Goal: Transaction & Acquisition: Obtain resource

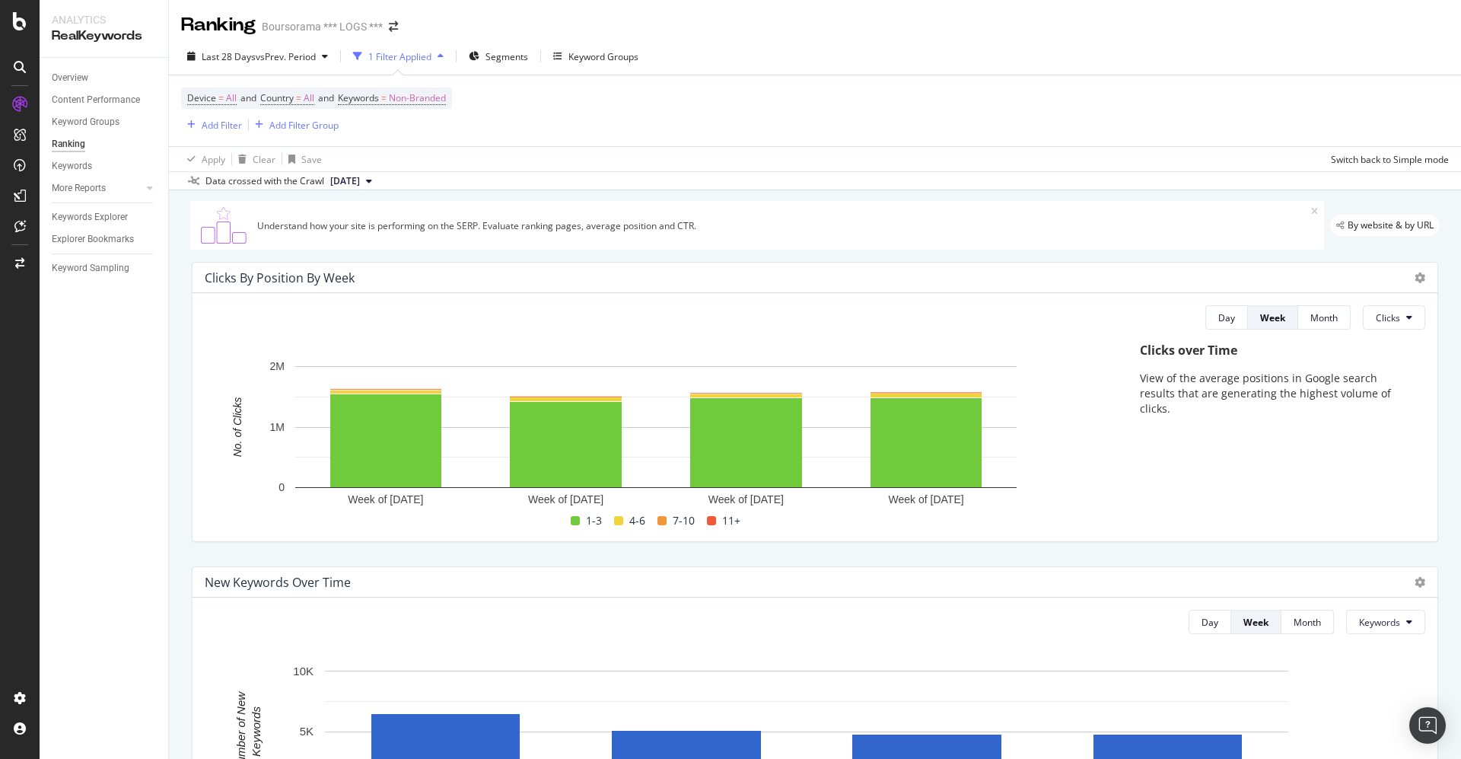
click at [18, 66] on icon at bounding box center [20, 67] width 12 height 12
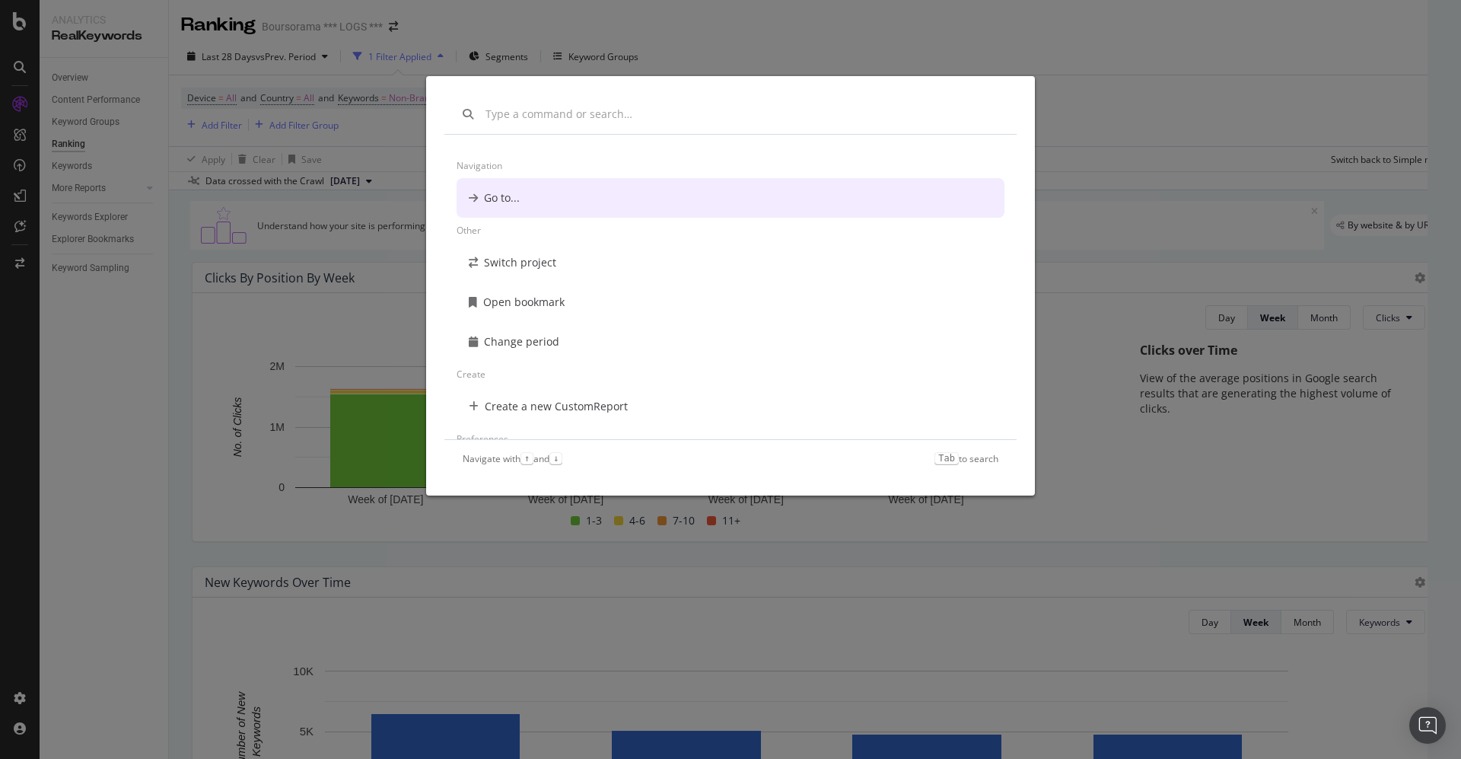
click at [18, 66] on div "Navigation Go to... Other Switch project Open bookmark Change period Create Cre…" at bounding box center [730, 379] width 1461 height 759
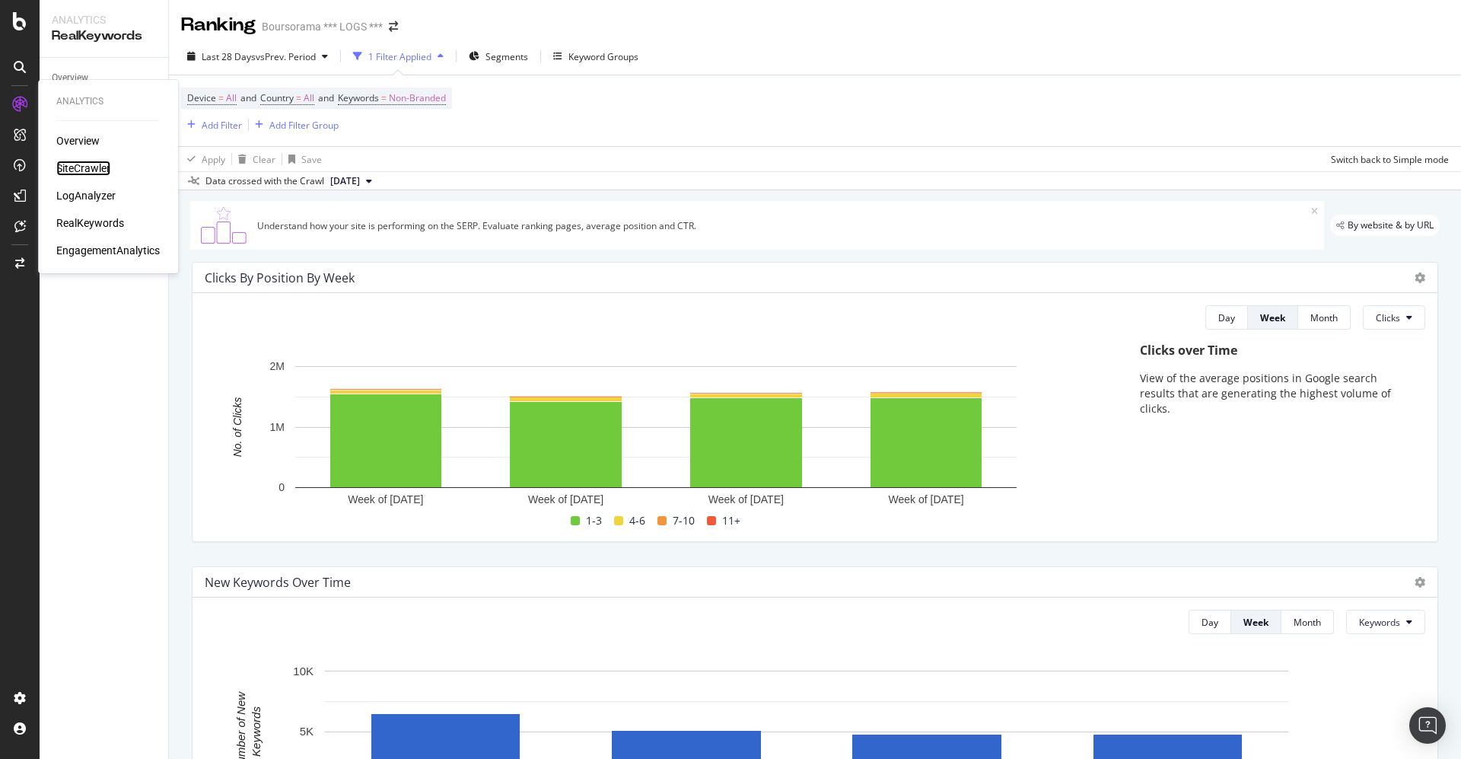
click at [75, 165] on div "SiteCrawler" at bounding box center [83, 168] width 54 height 15
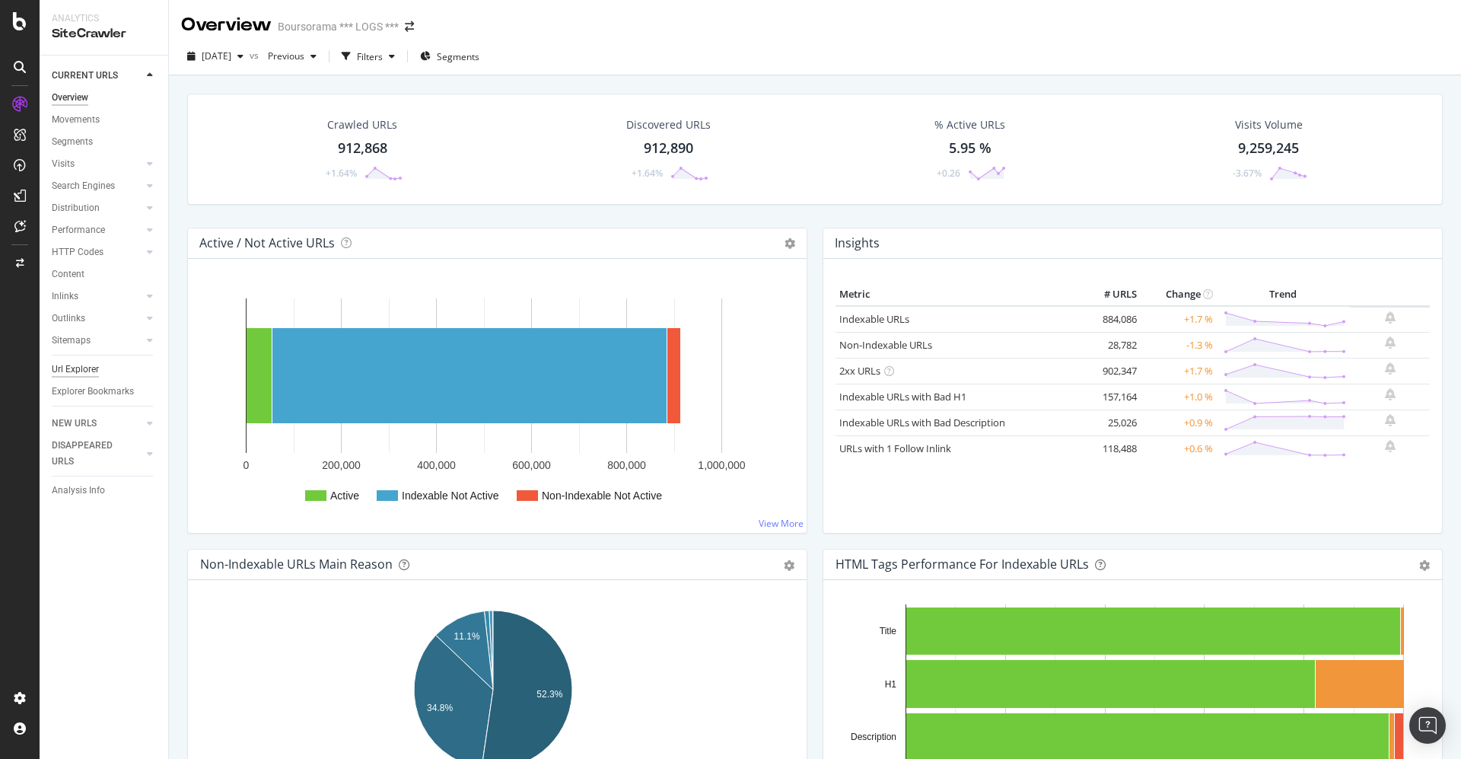
click at [73, 368] on div "Url Explorer" at bounding box center [75, 369] width 47 height 16
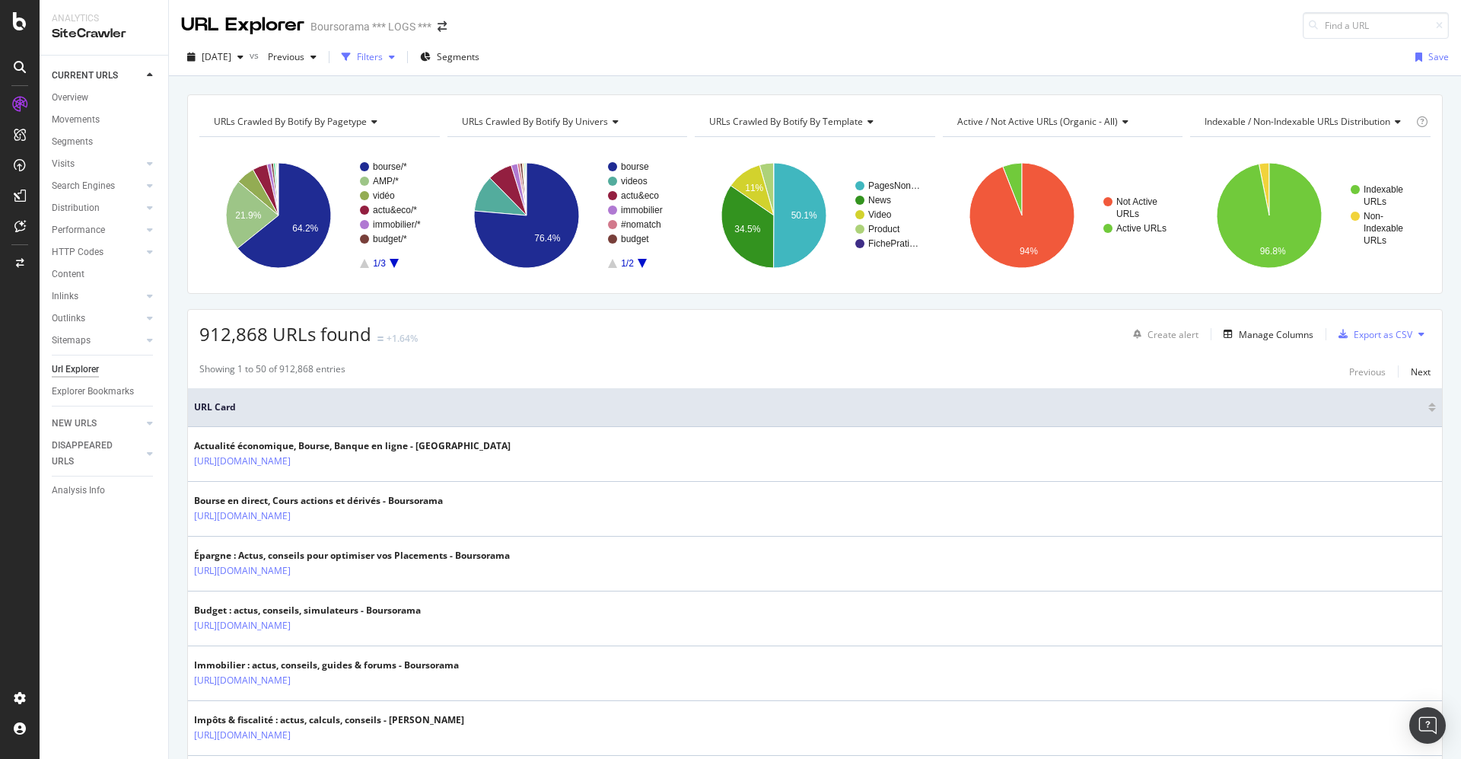
click at [383, 58] on div "Filters" at bounding box center [370, 56] width 26 height 13
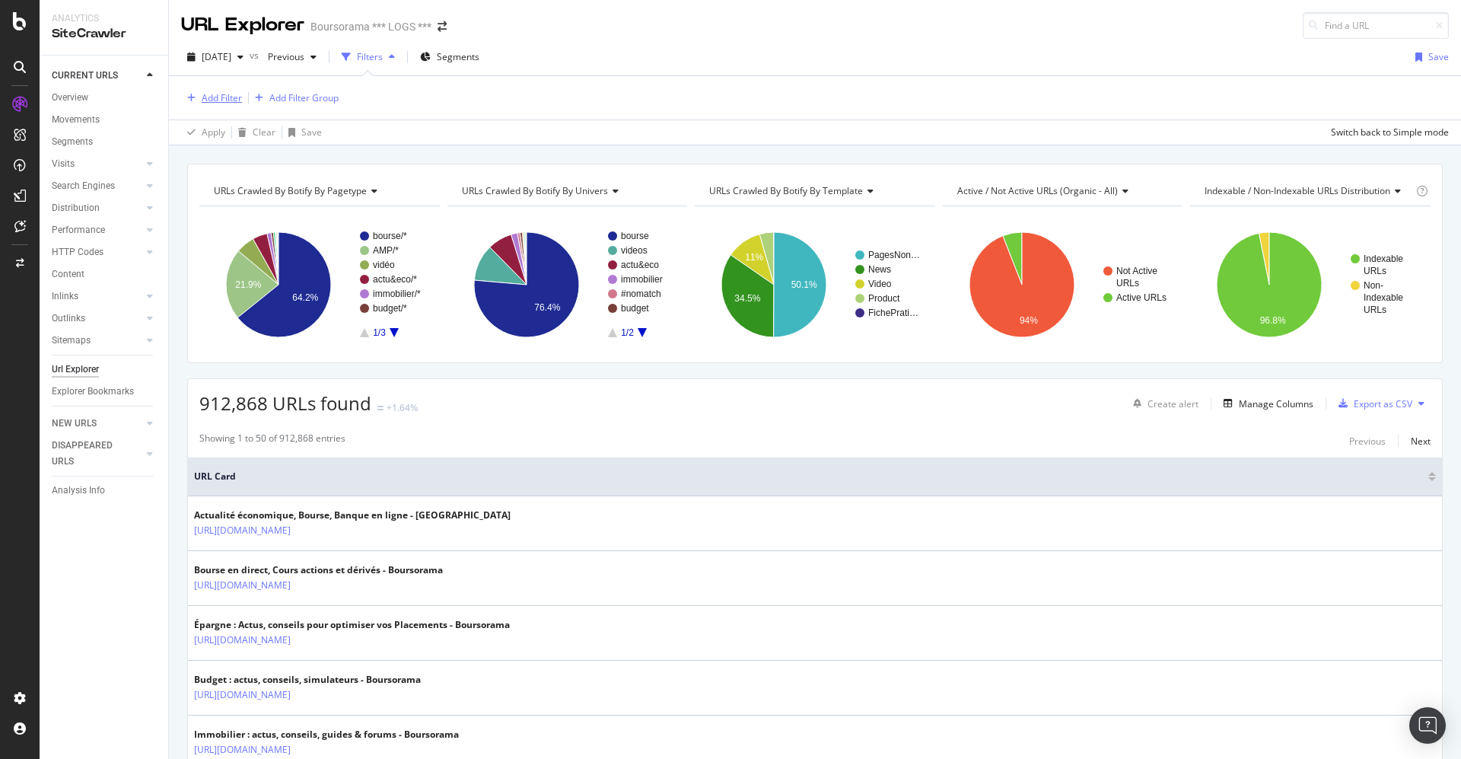
click at [225, 94] on div "Add Filter" at bounding box center [222, 97] width 40 height 13
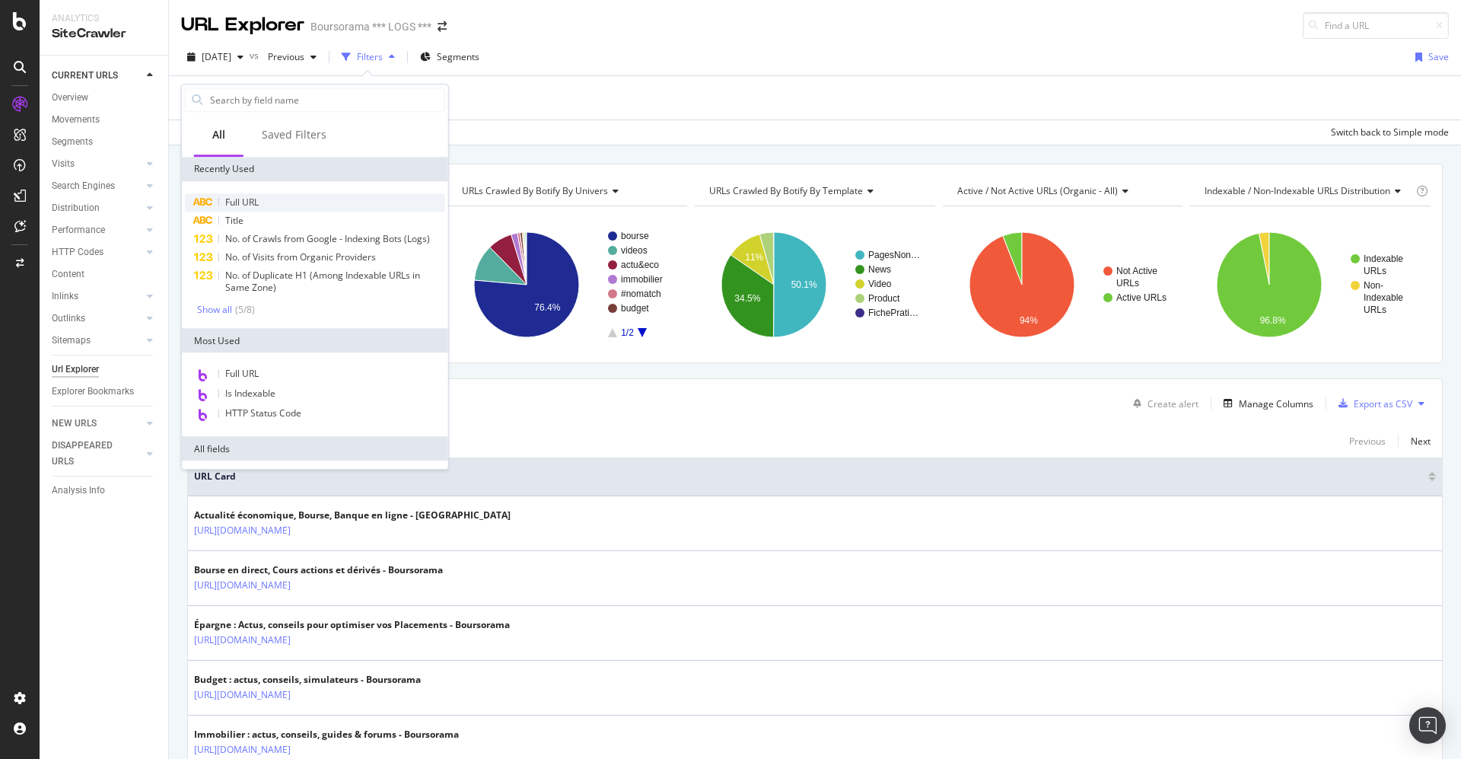
click at [244, 204] on span "Full URL" at bounding box center [241, 202] width 33 height 13
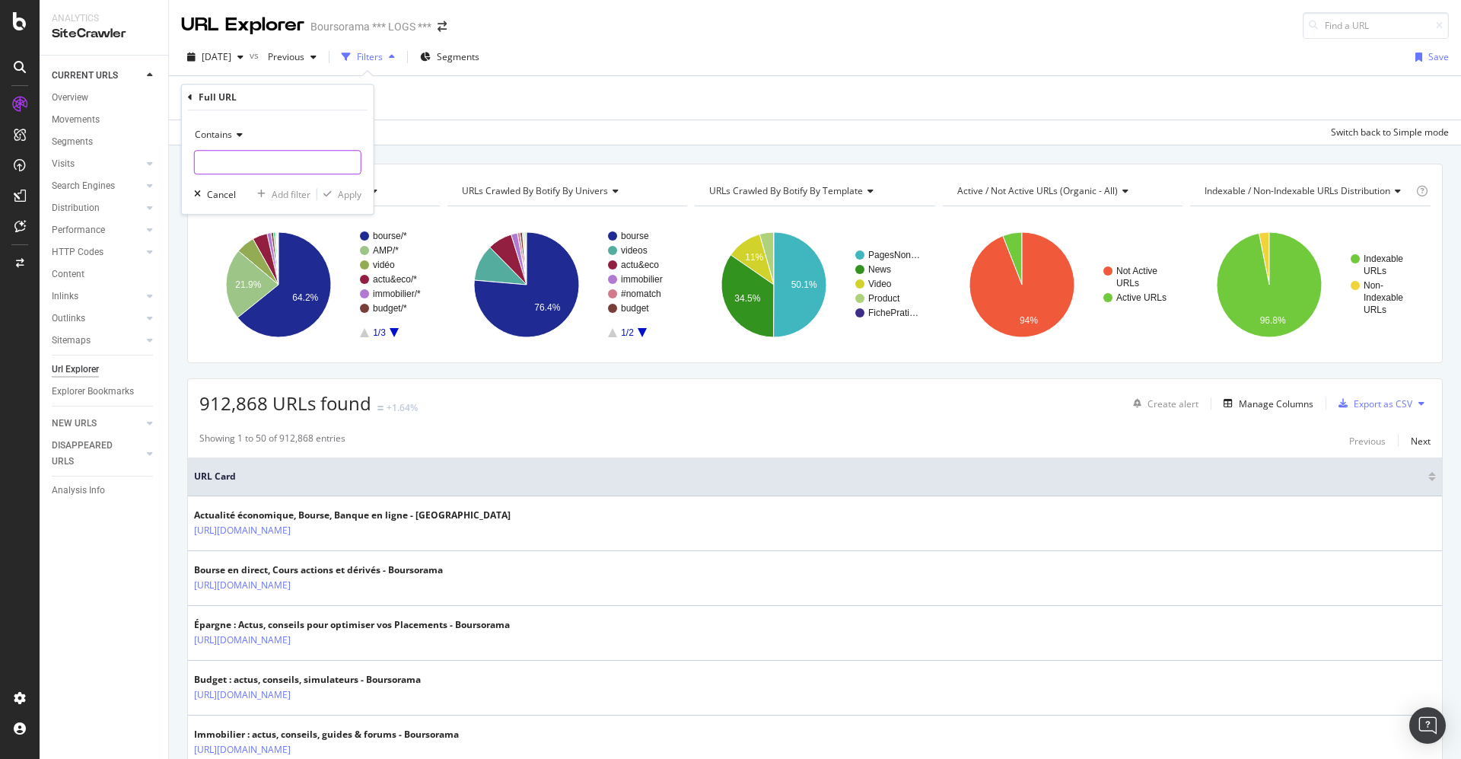
click at [231, 163] on input "text" at bounding box center [278, 162] width 166 height 24
paste input "https://www.boursorama.com/content/banque/pdf/eckert.pdf"
drag, startPoint x: 205, startPoint y: 160, endPoint x: 185, endPoint y: 162, distance: 20.7
click at [185, 162] on div "Contains https://www.boursorama.com/content/banque/pdf/eckert.pdf Cancel Add fi…" at bounding box center [278, 161] width 192 height 103
type input "https://www.boursorama.com/content/banque/pdf/eckert.pdf"
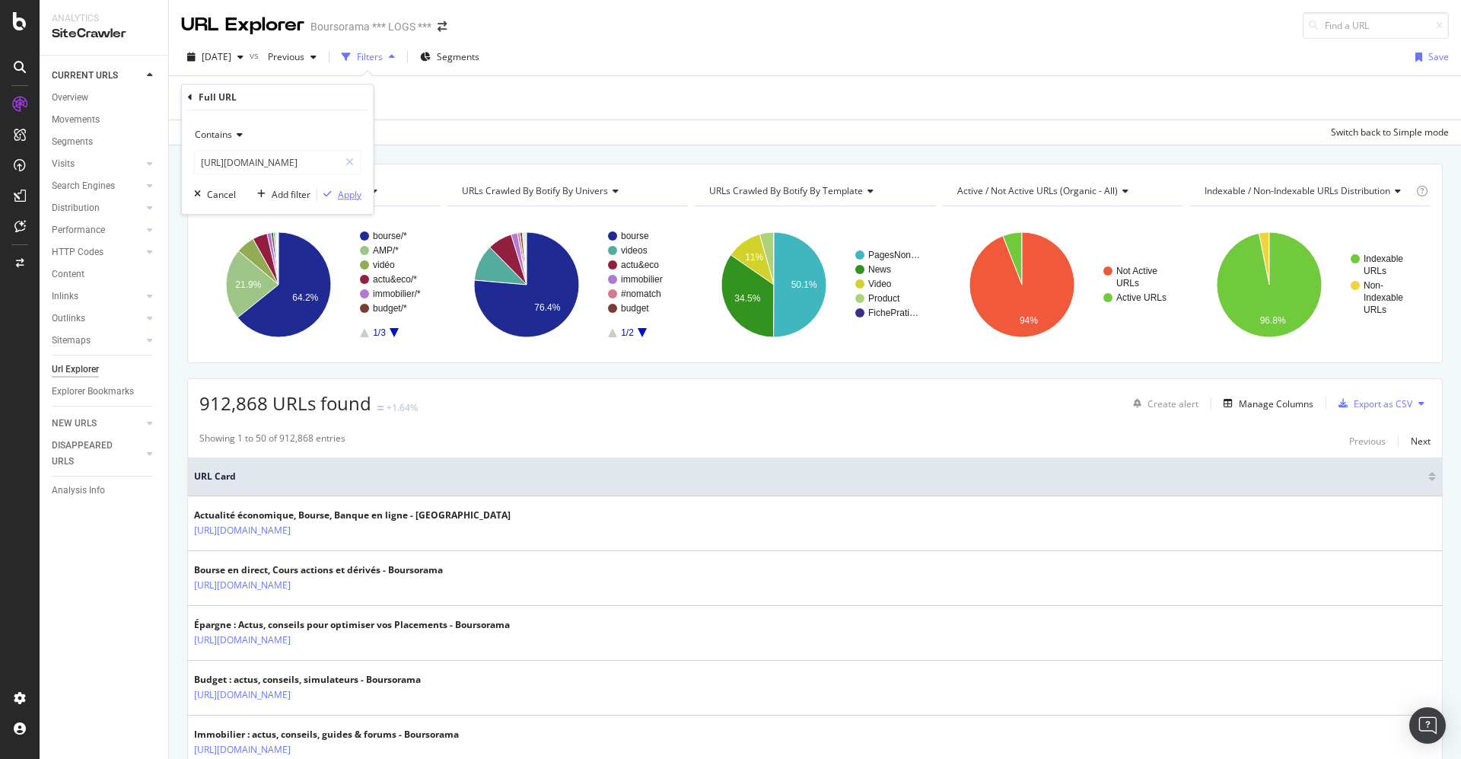
click at [344, 193] on div "Apply" at bounding box center [350, 194] width 24 height 13
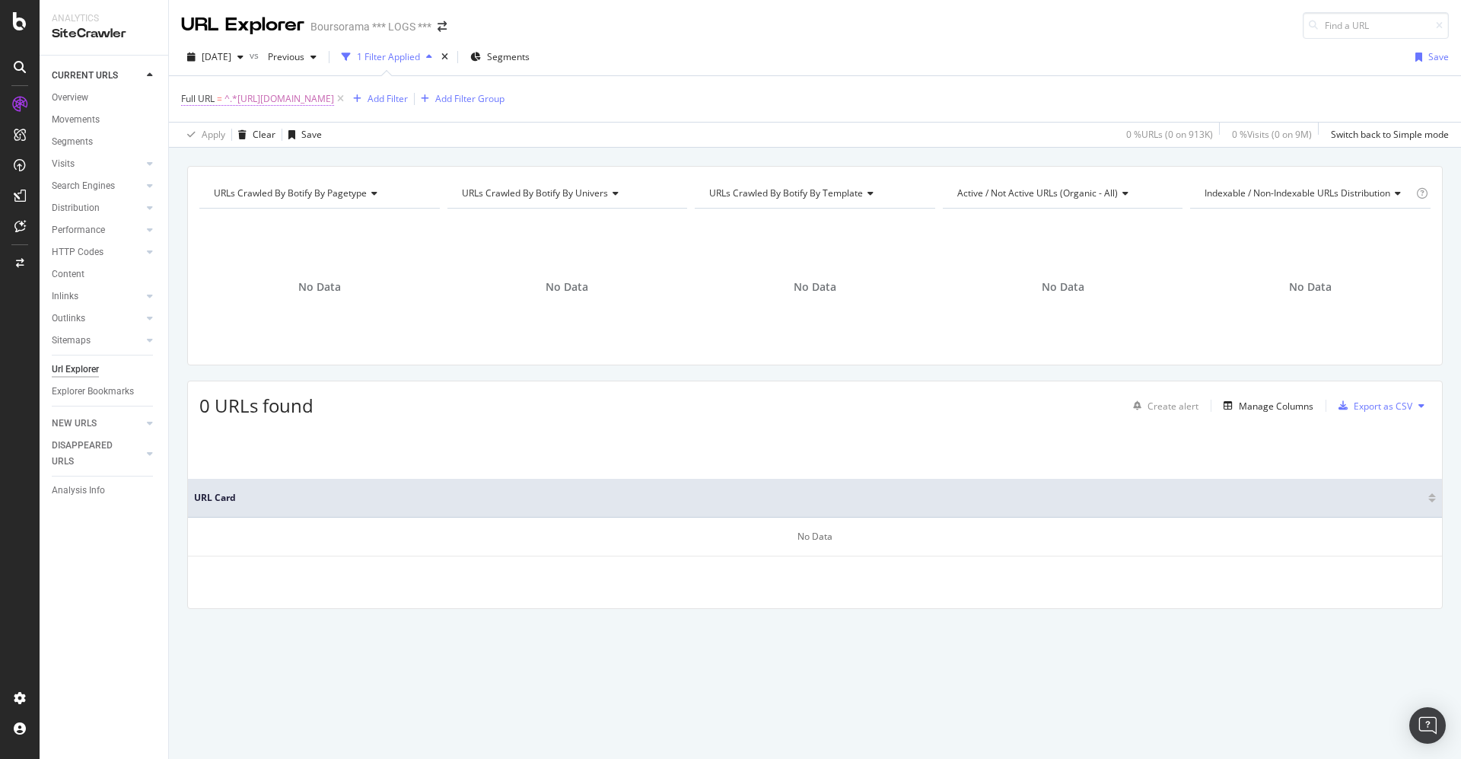
click at [334, 96] on span "^.*https://www.boursorama.com/content/banque/pdf/eckert.pdf.*$" at bounding box center [280, 98] width 110 height 21
click at [274, 171] on input "https://www.boursorama.com/content/banque/pdf/eckert.pdf" at bounding box center [267, 161] width 144 height 24
drag, startPoint x: 295, startPoint y: 161, endPoint x: 201, endPoint y: 157, distance: 93.7
click at [201, 157] on input "https://www.boursorama.com/content/banque/pdf/eckert.pdf" at bounding box center [267, 161] width 144 height 24
click at [306, 161] on input "eckert.pdf" at bounding box center [267, 161] width 144 height 24
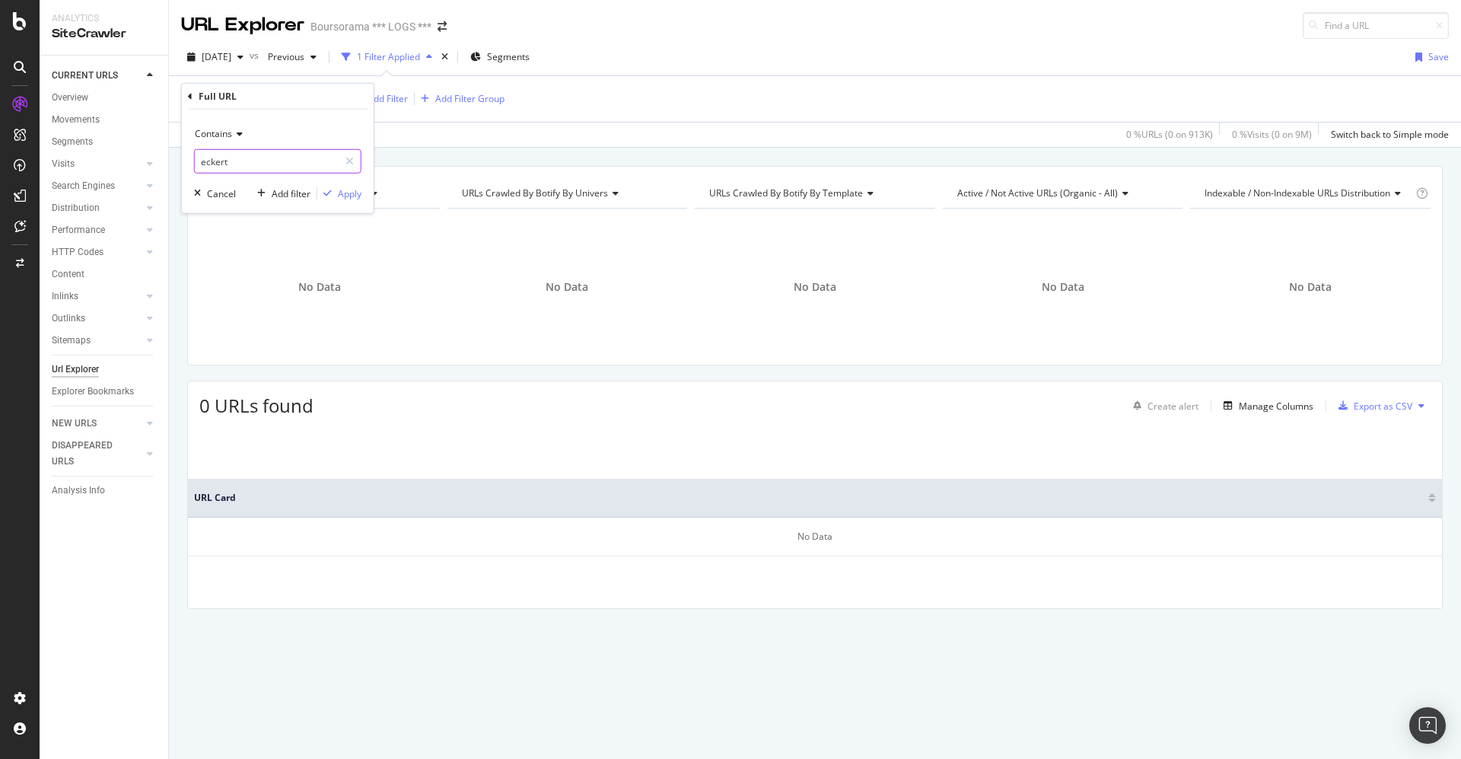
type input "eckert"
click at [354, 193] on div "Apply" at bounding box center [350, 192] width 24 height 13
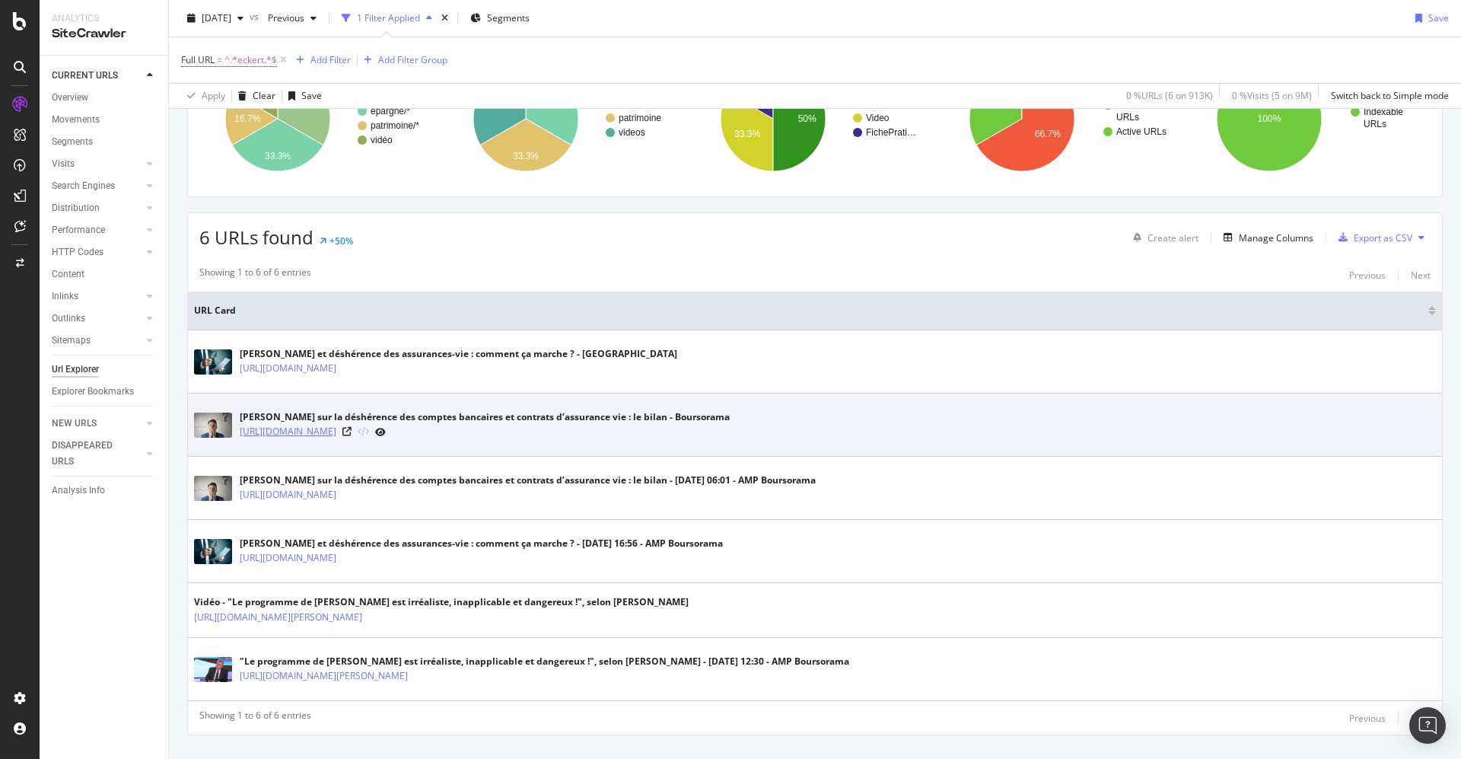
scroll to position [194, 0]
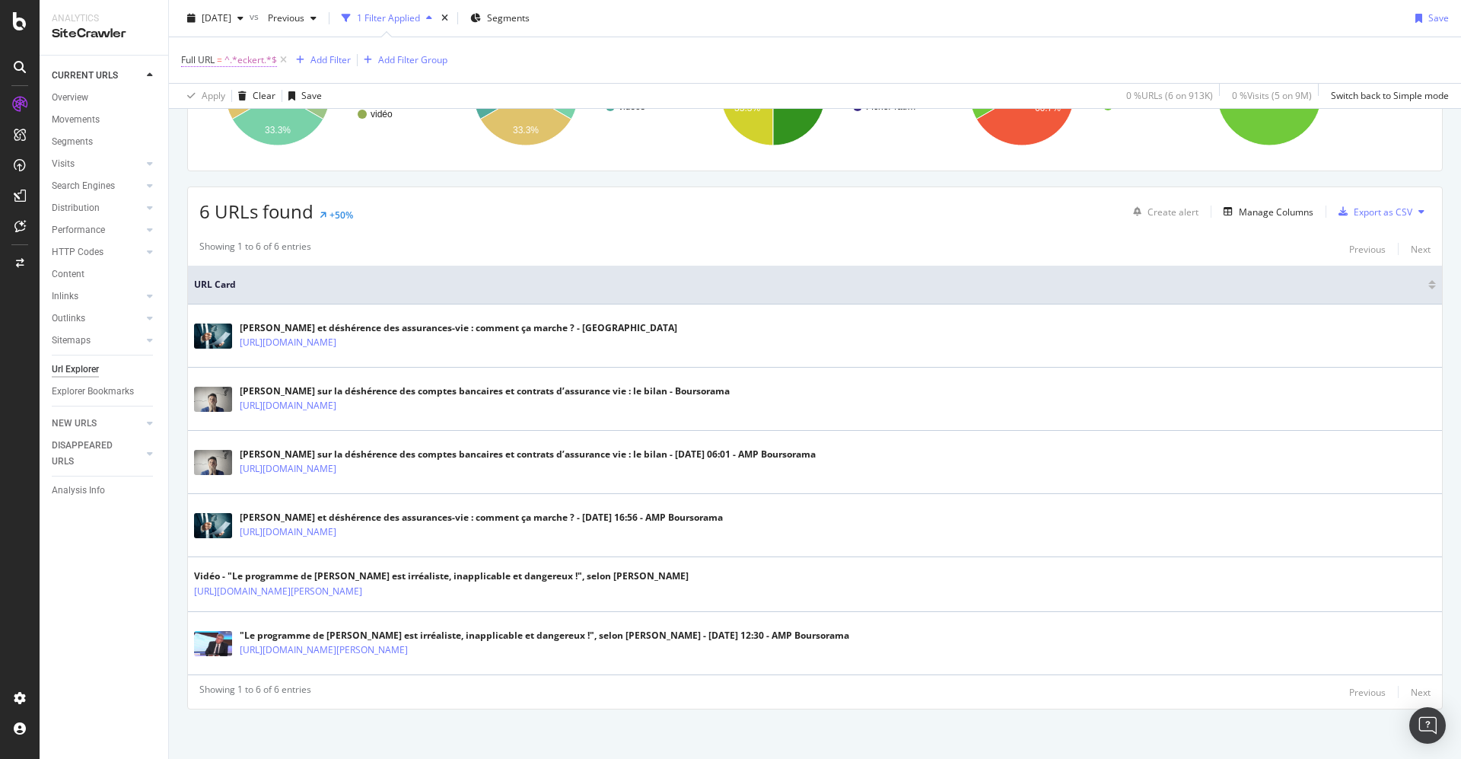
click at [226, 57] on span "^.*eckert.*$" at bounding box center [251, 59] width 53 height 21
paste input "https://www.boursorama.com/pub/pdf/eckert2016"
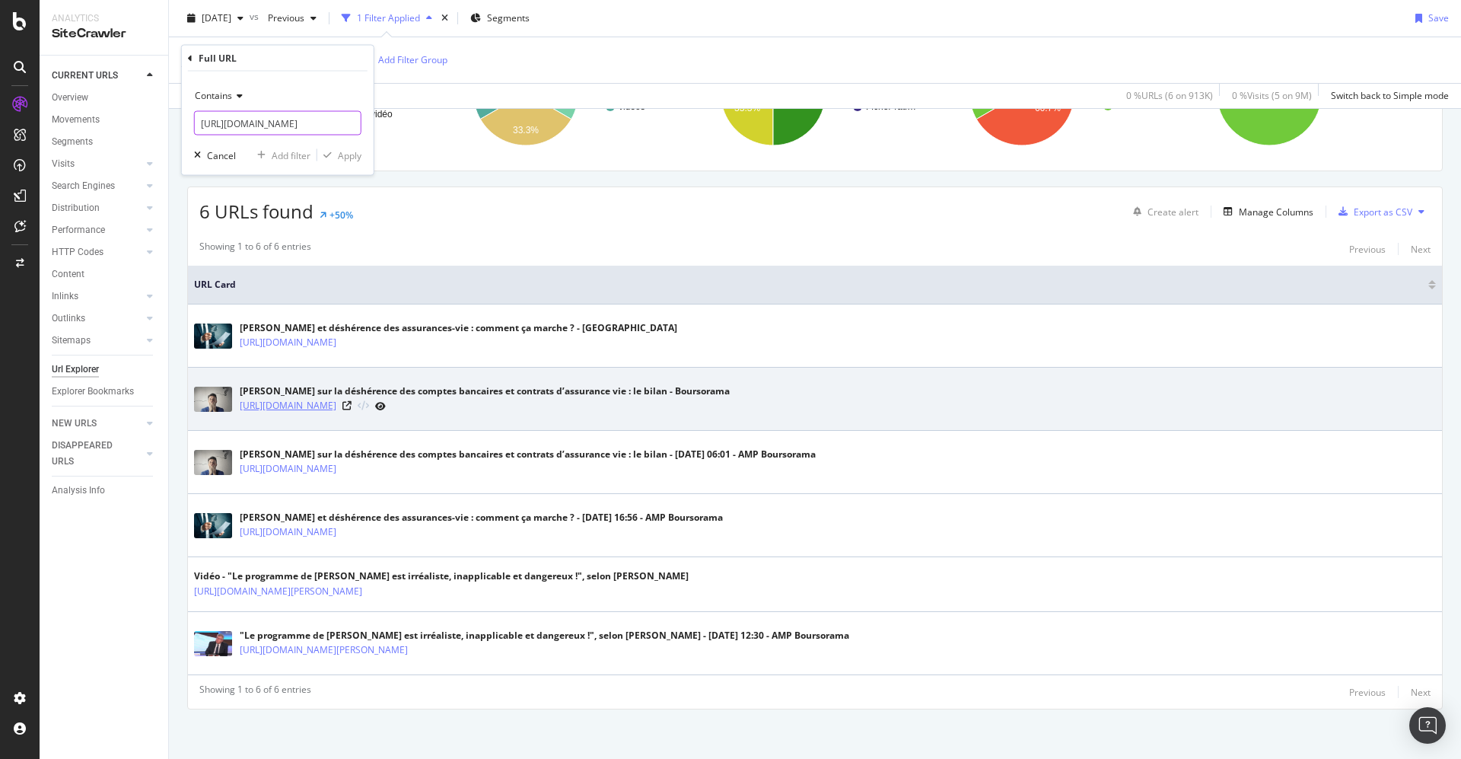
scroll to position [0, 83]
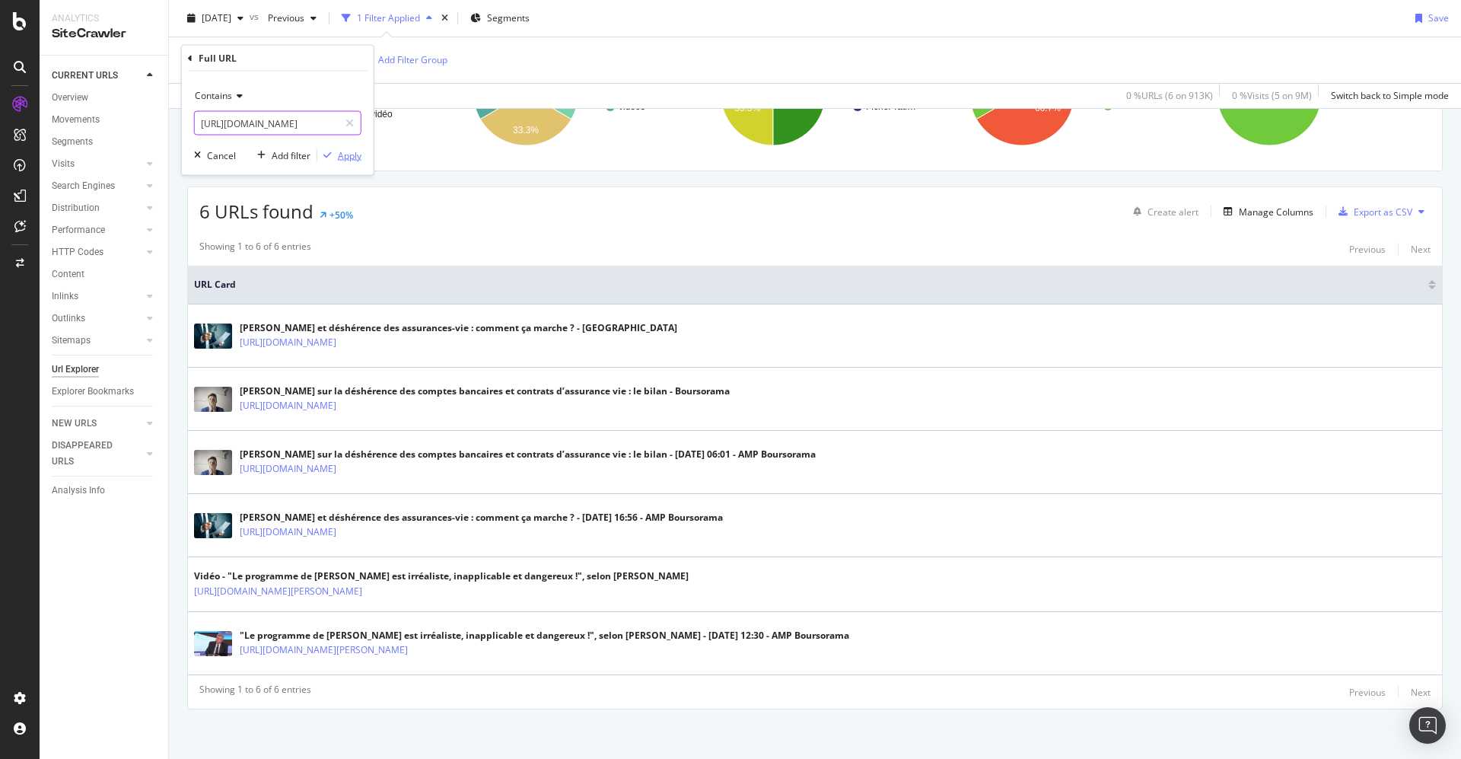
type input "https://www.boursorama.com/pub/pdf/eckert2016"
click at [345, 151] on div "Apply" at bounding box center [350, 154] width 24 height 13
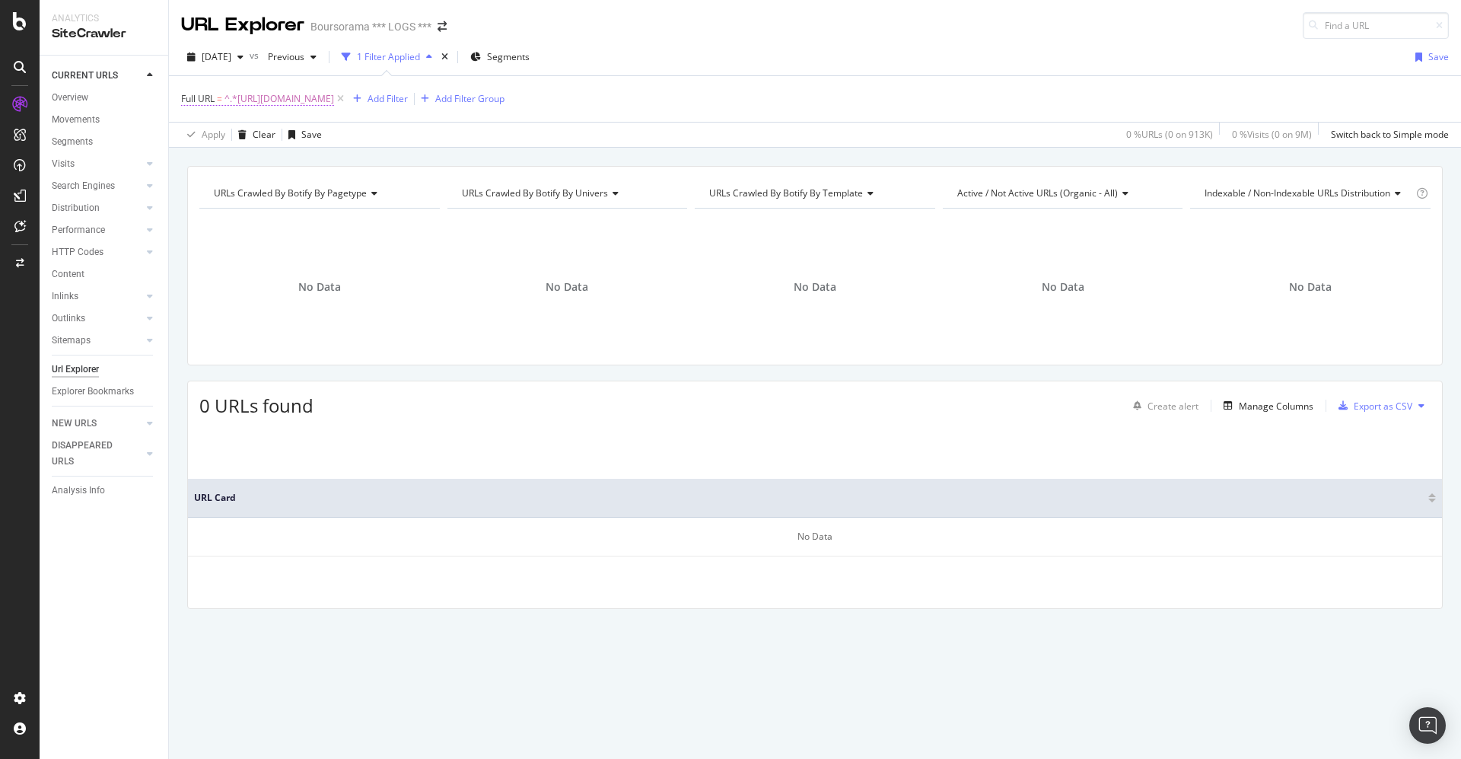
click at [334, 100] on span "^.*https://www.boursorama.com/pub/pdf/eckert2016.*$" at bounding box center [280, 98] width 110 height 21
click at [210, 165] on input "https://www.boursorama.com/pub/pdf/eckert2016" at bounding box center [267, 161] width 144 height 24
click at [199, 158] on input "https://www.boursorama.com/pub/pdf/eckert2016" at bounding box center [267, 161] width 144 height 24
drag, startPoint x: 225, startPoint y: 158, endPoint x: 297, endPoint y: 167, distance: 72.1
click at [290, 168] on input "pdf/eckert2016" at bounding box center [267, 161] width 144 height 24
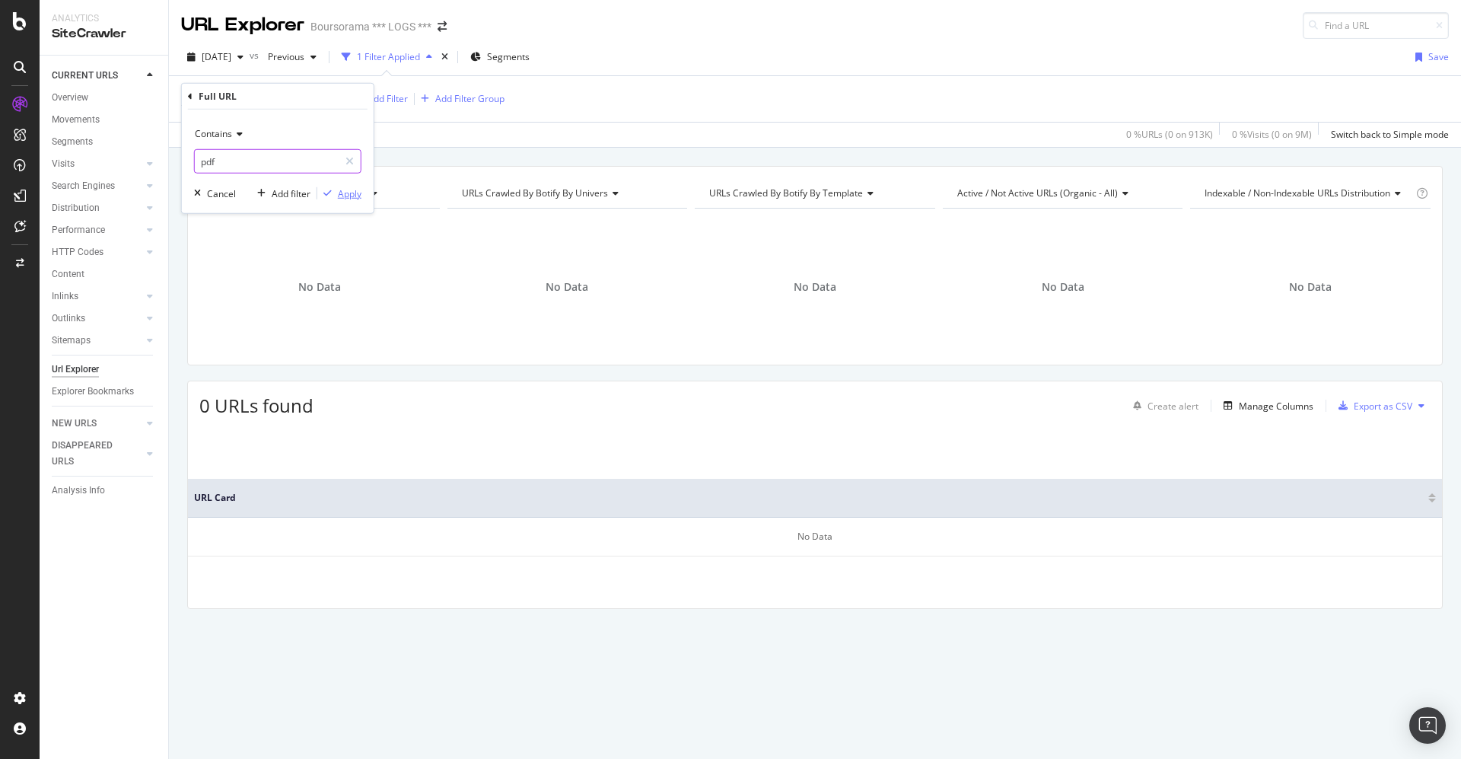
type input "pdf"
click at [348, 191] on div "Apply" at bounding box center [350, 192] width 24 height 13
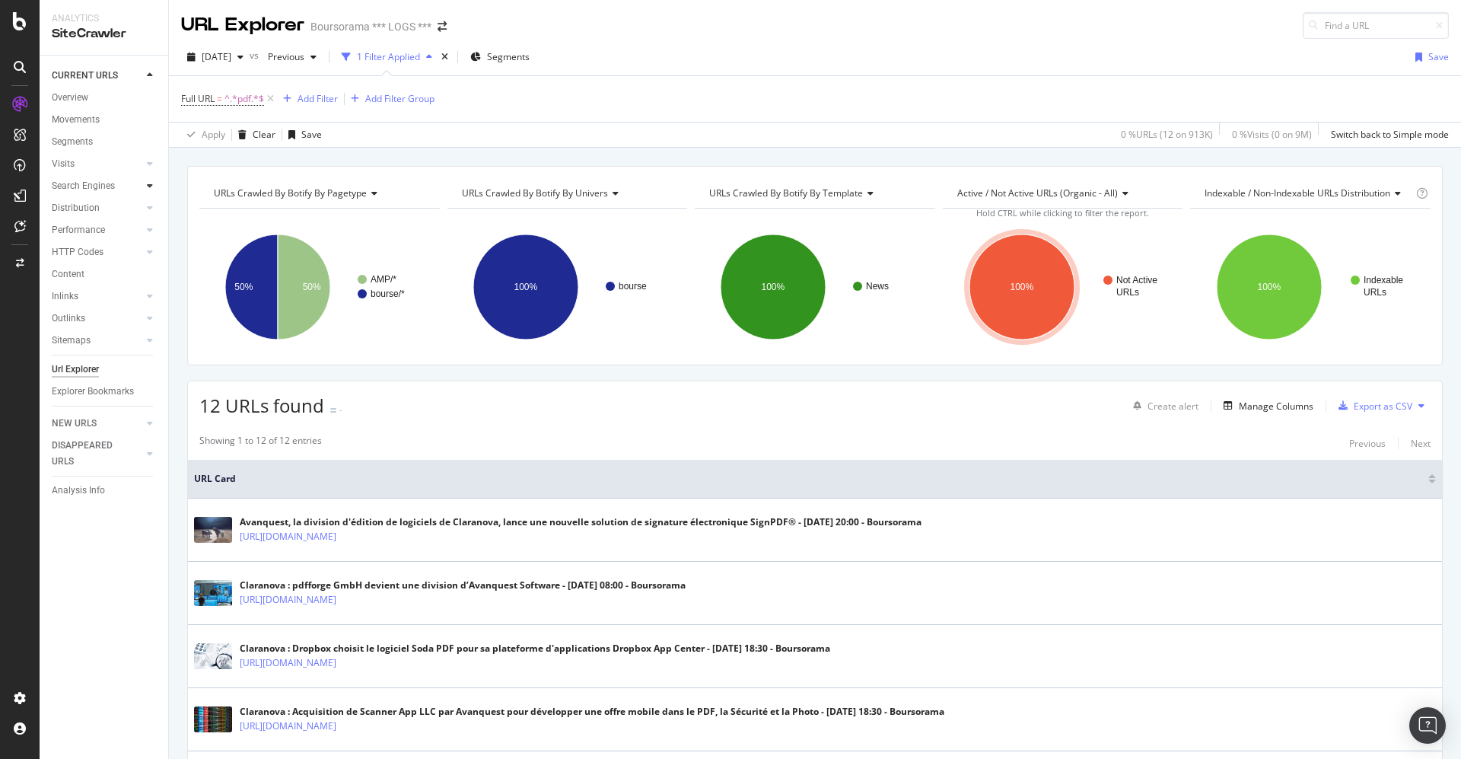
click at [154, 183] on div at bounding box center [149, 185] width 15 height 15
click at [148, 163] on icon at bounding box center [150, 163] width 6 height 9
click at [151, 342] on icon at bounding box center [150, 340] width 6 height 9
click at [151, 298] on icon at bounding box center [150, 295] width 6 height 9
click at [151, 253] on icon at bounding box center [150, 251] width 6 height 9
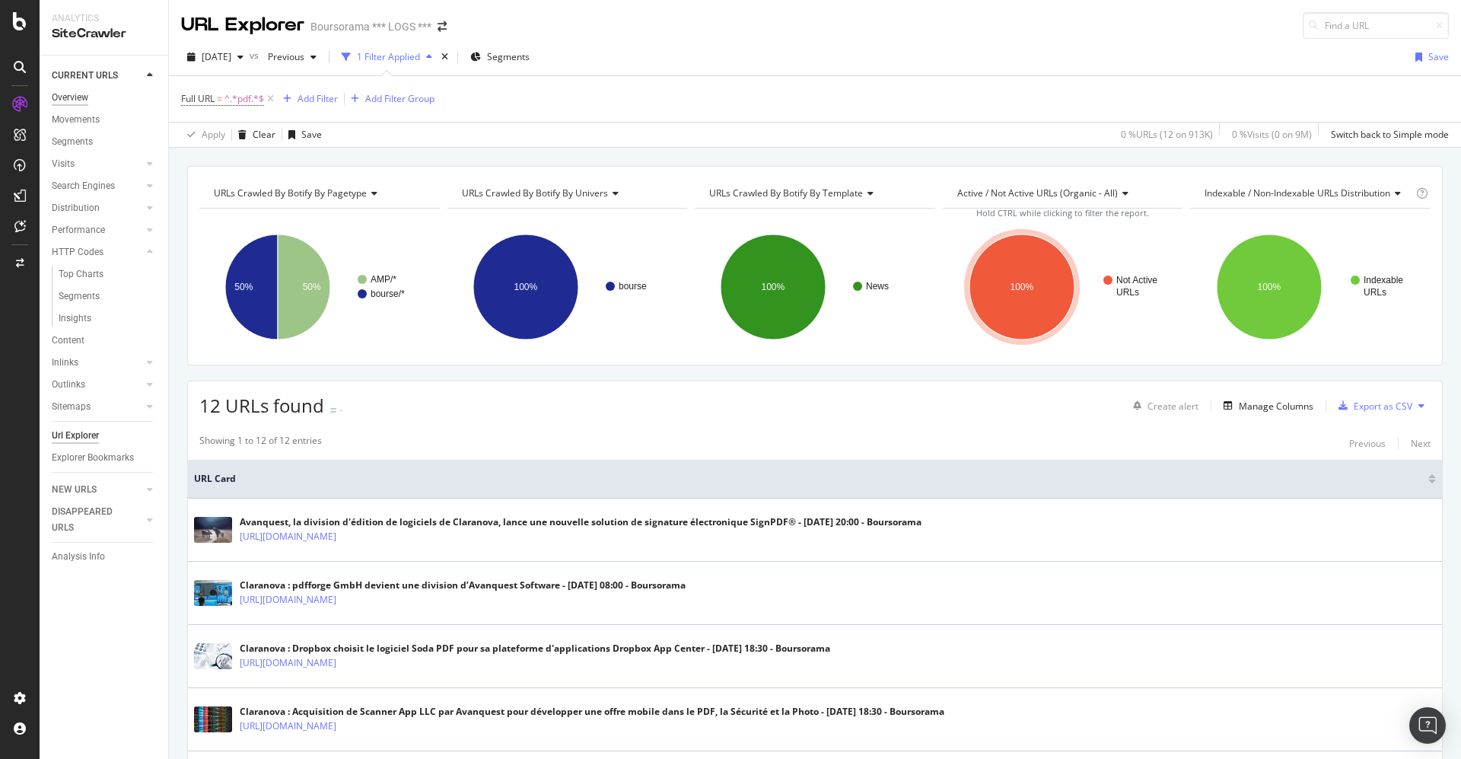
click at [66, 96] on div "Overview" at bounding box center [70, 98] width 37 height 16
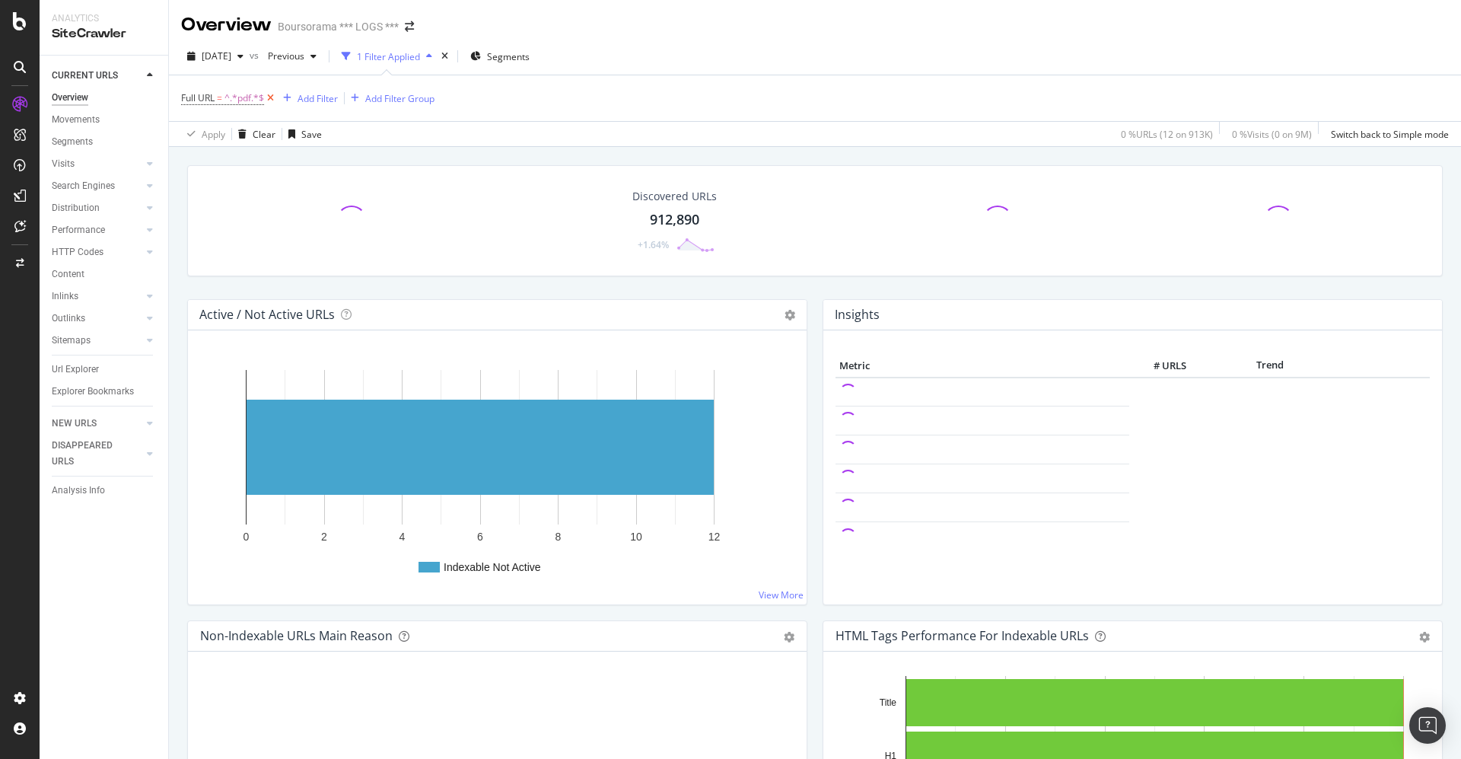
click at [269, 98] on icon at bounding box center [270, 98] width 13 height 15
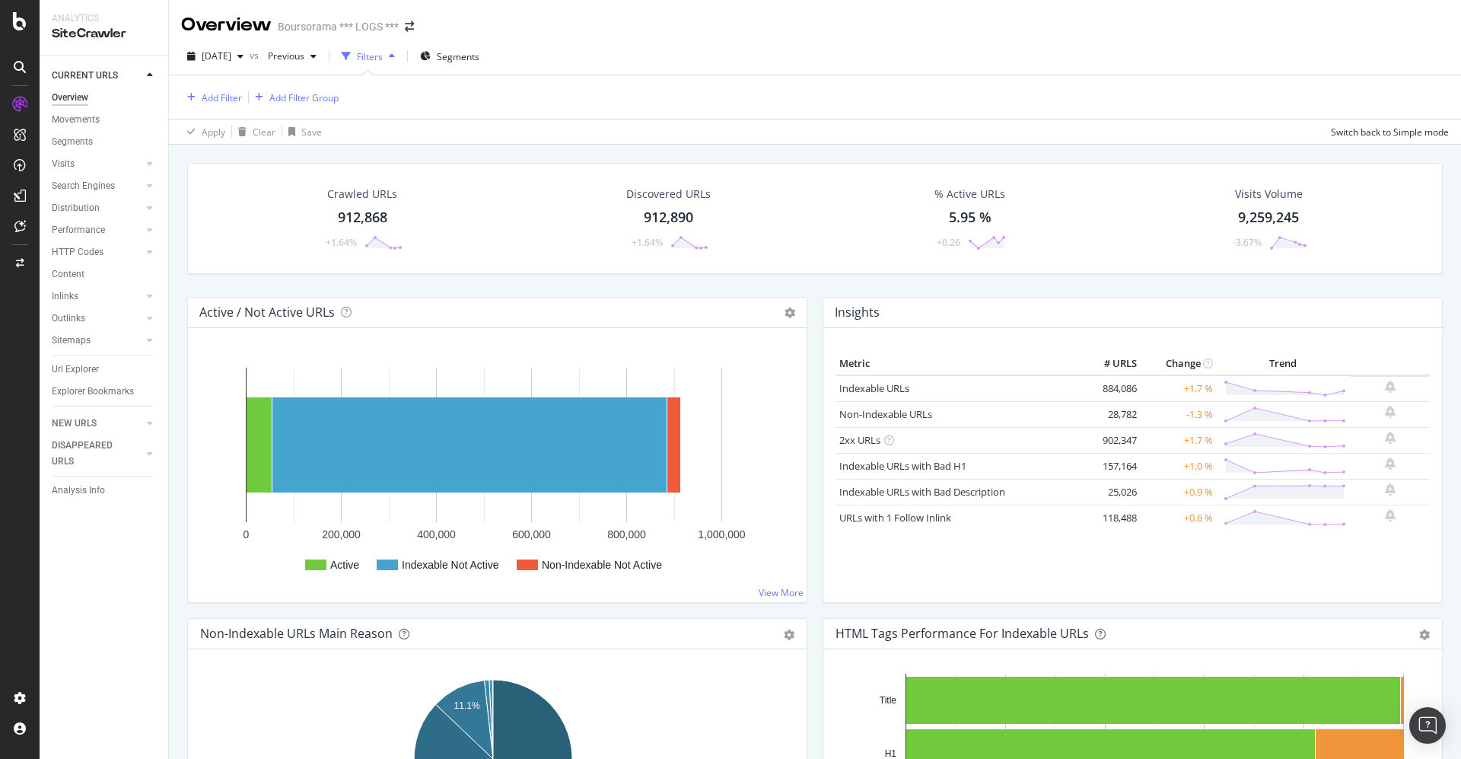
click at [21, 97] on icon at bounding box center [19, 104] width 15 height 15
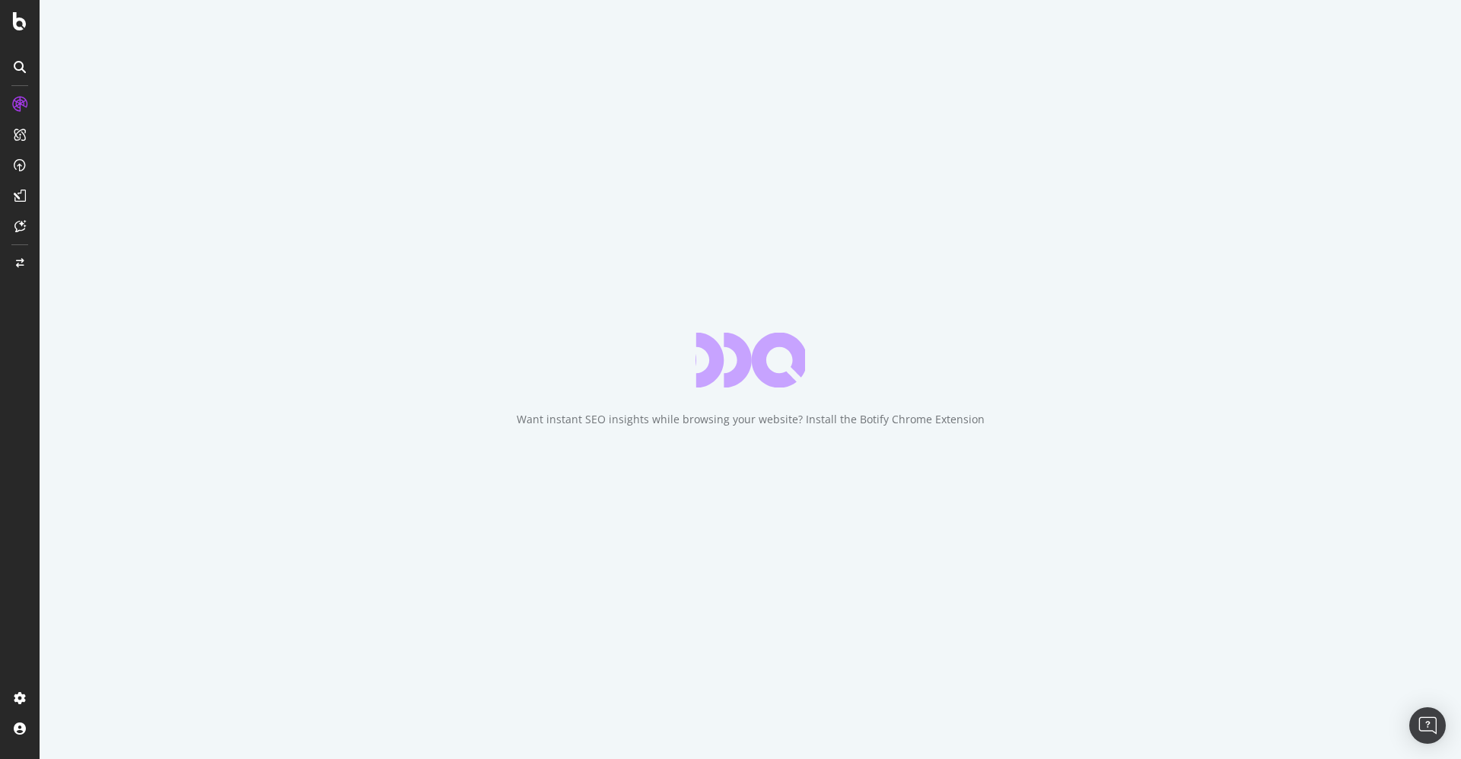
click at [22, 62] on icon at bounding box center [20, 67] width 12 height 12
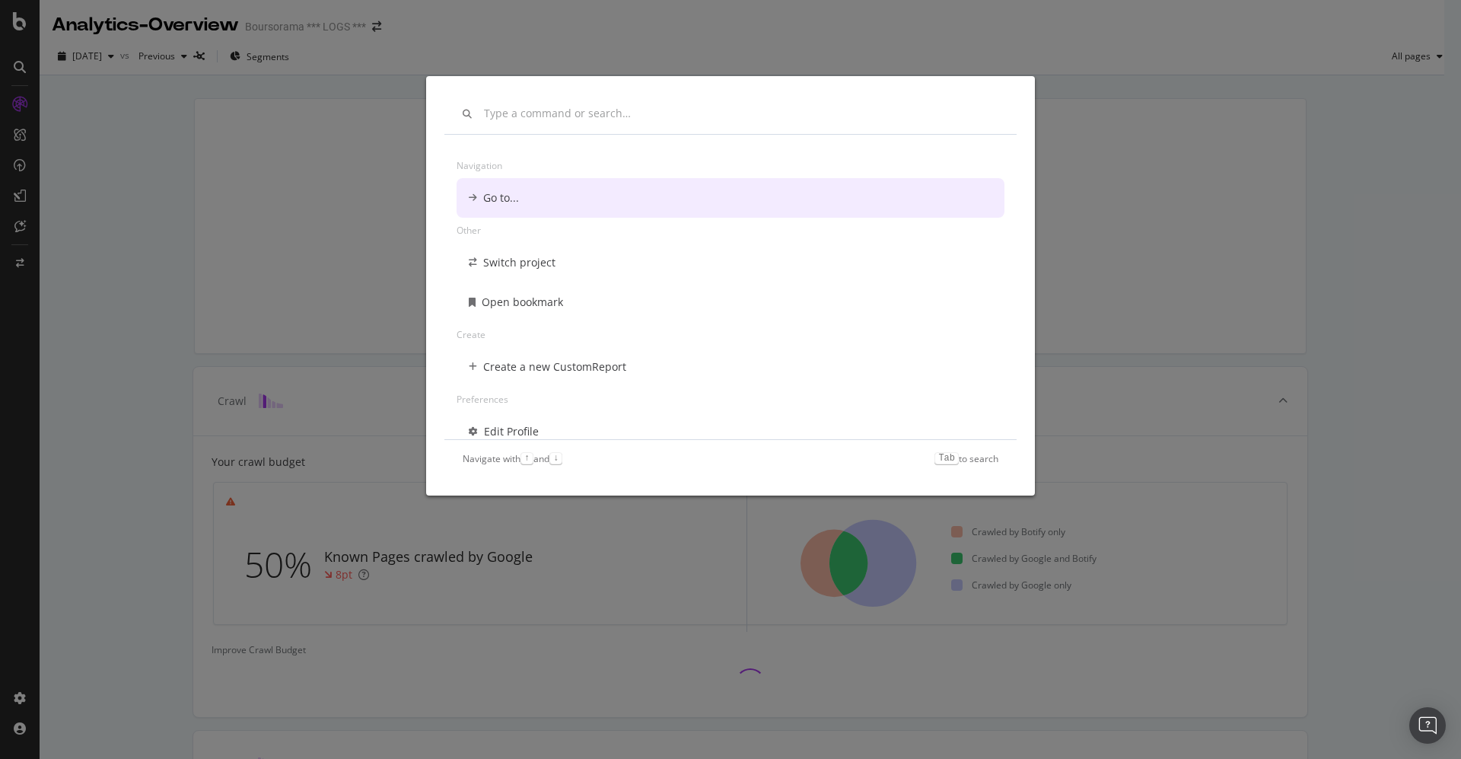
click at [26, 101] on div "Navigation Go to... Other Switch project Open bookmark Create Create a new Cust…" at bounding box center [730, 379] width 1461 height 759
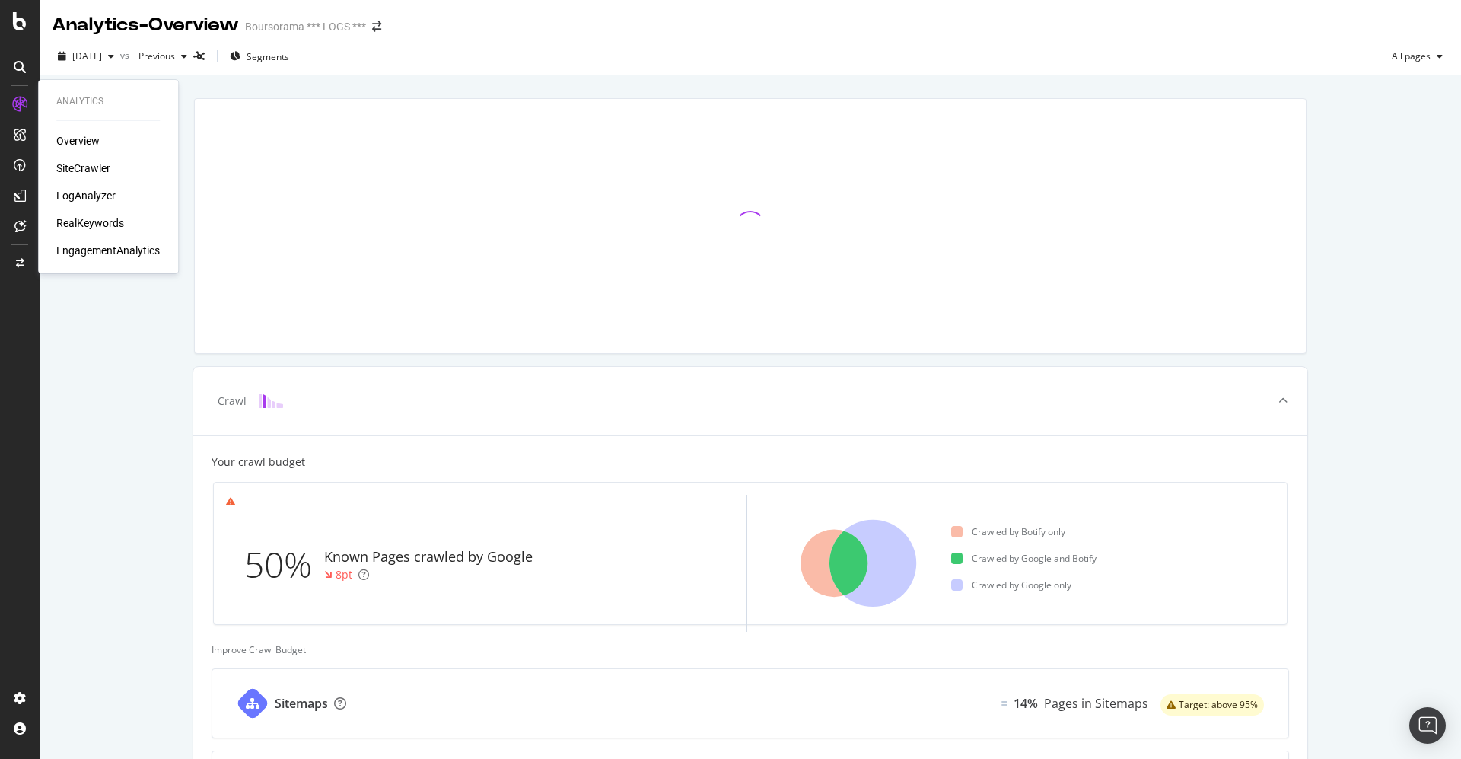
click at [84, 162] on div "SiteCrawler" at bounding box center [83, 168] width 54 height 15
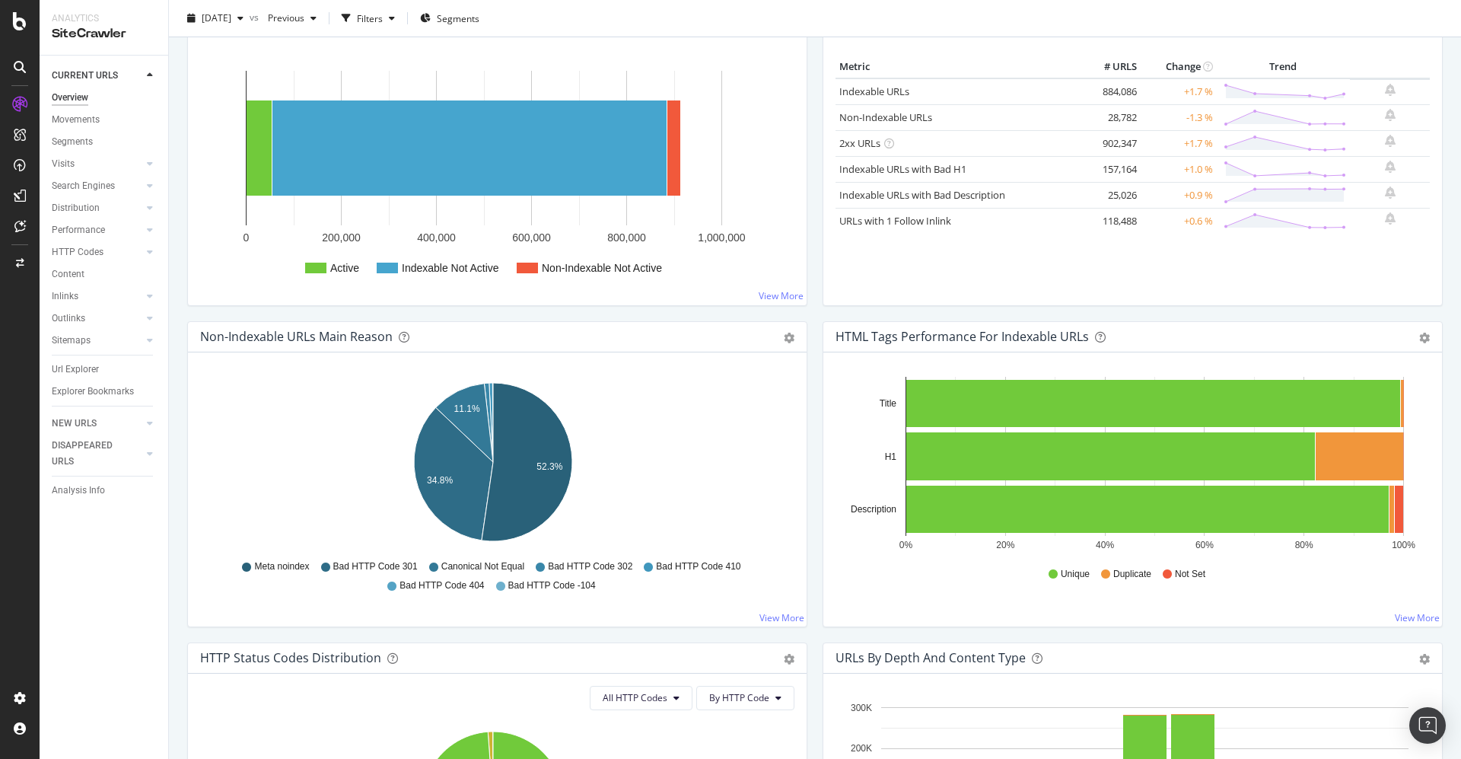
scroll to position [228, 0]
click at [86, 180] on div "Search Engines" at bounding box center [83, 186] width 63 height 16
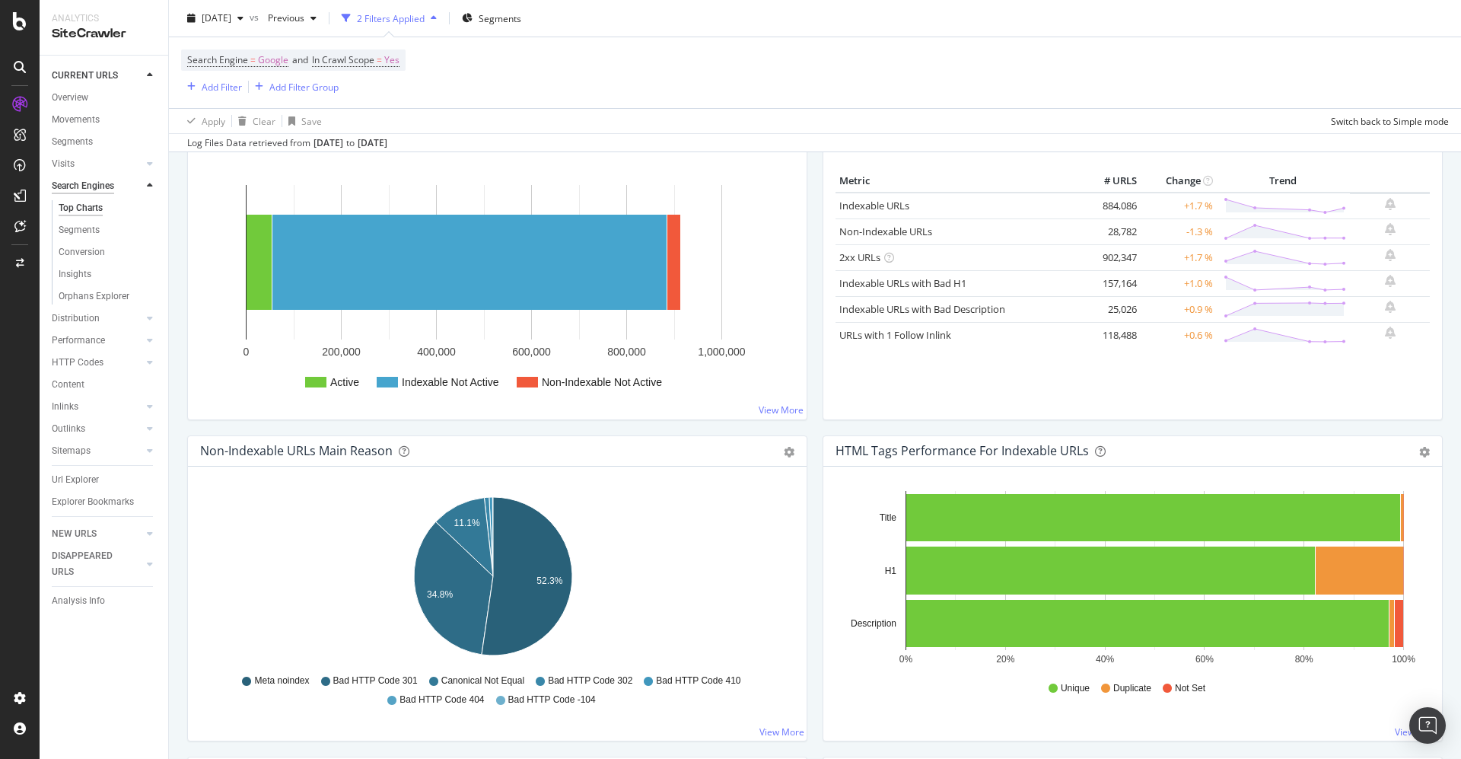
scroll to position [342, 0]
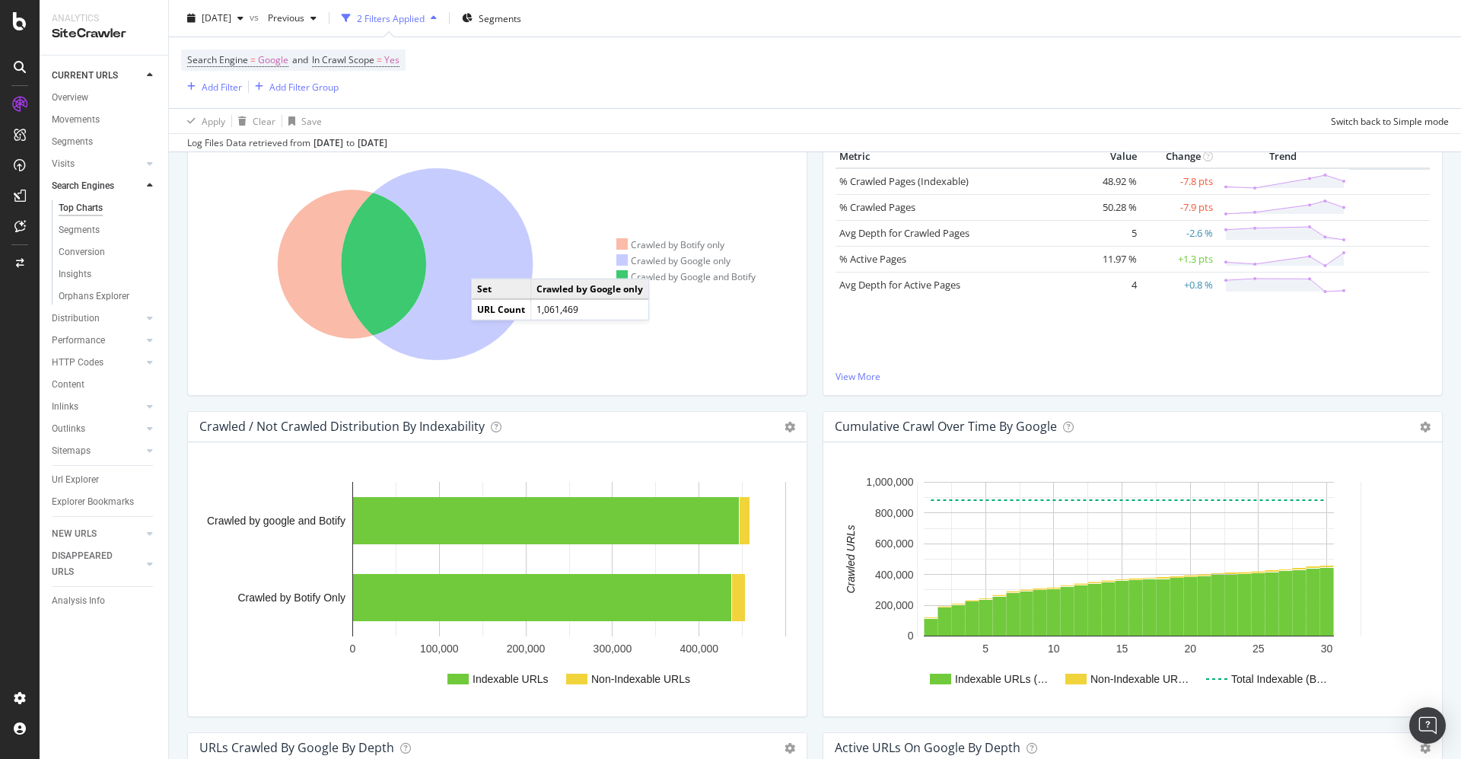
click at [486, 263] on icon at bounding box center [437, 264] width 192 height 192
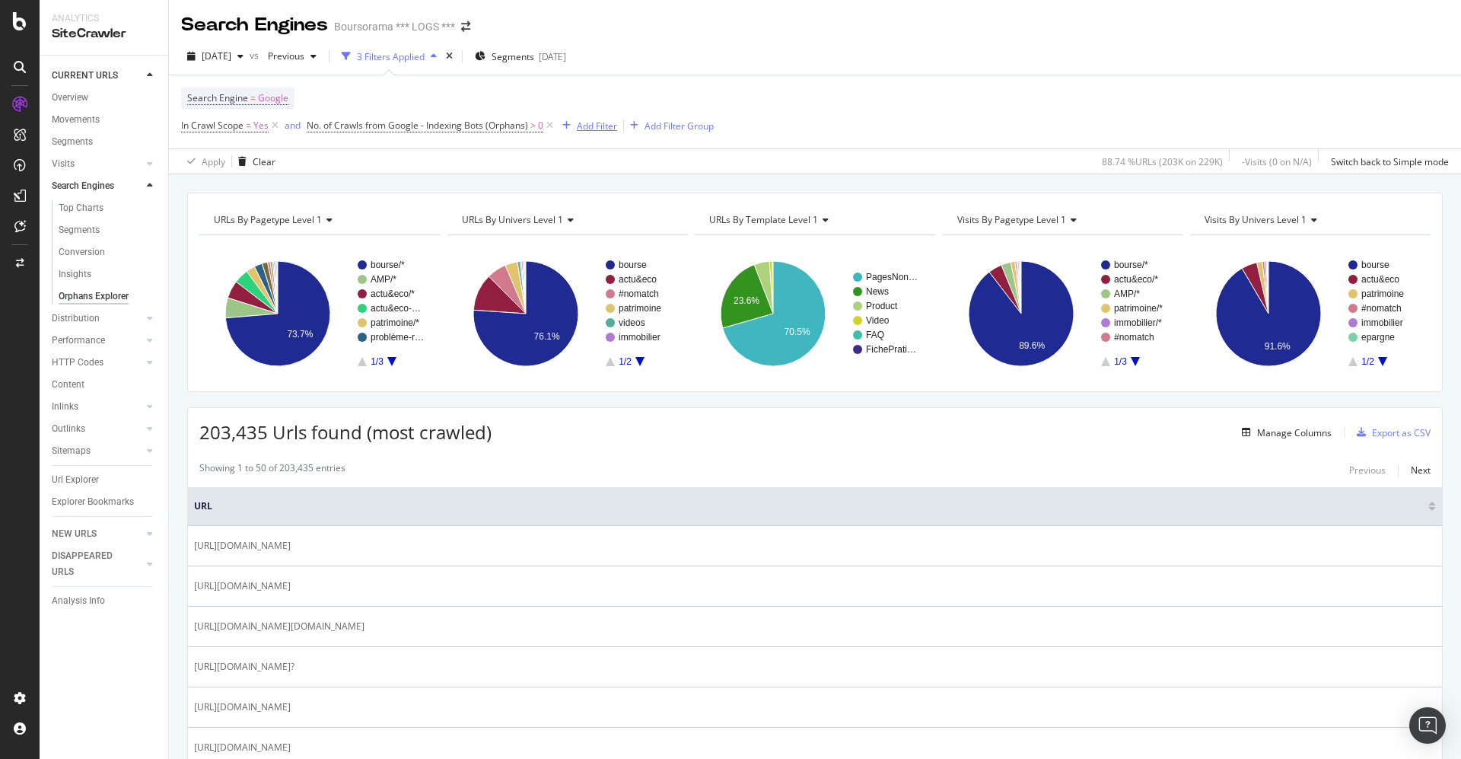
click at [588, 125] on div "Add Filter" at bounding box center [597, 125] width 40 height 13
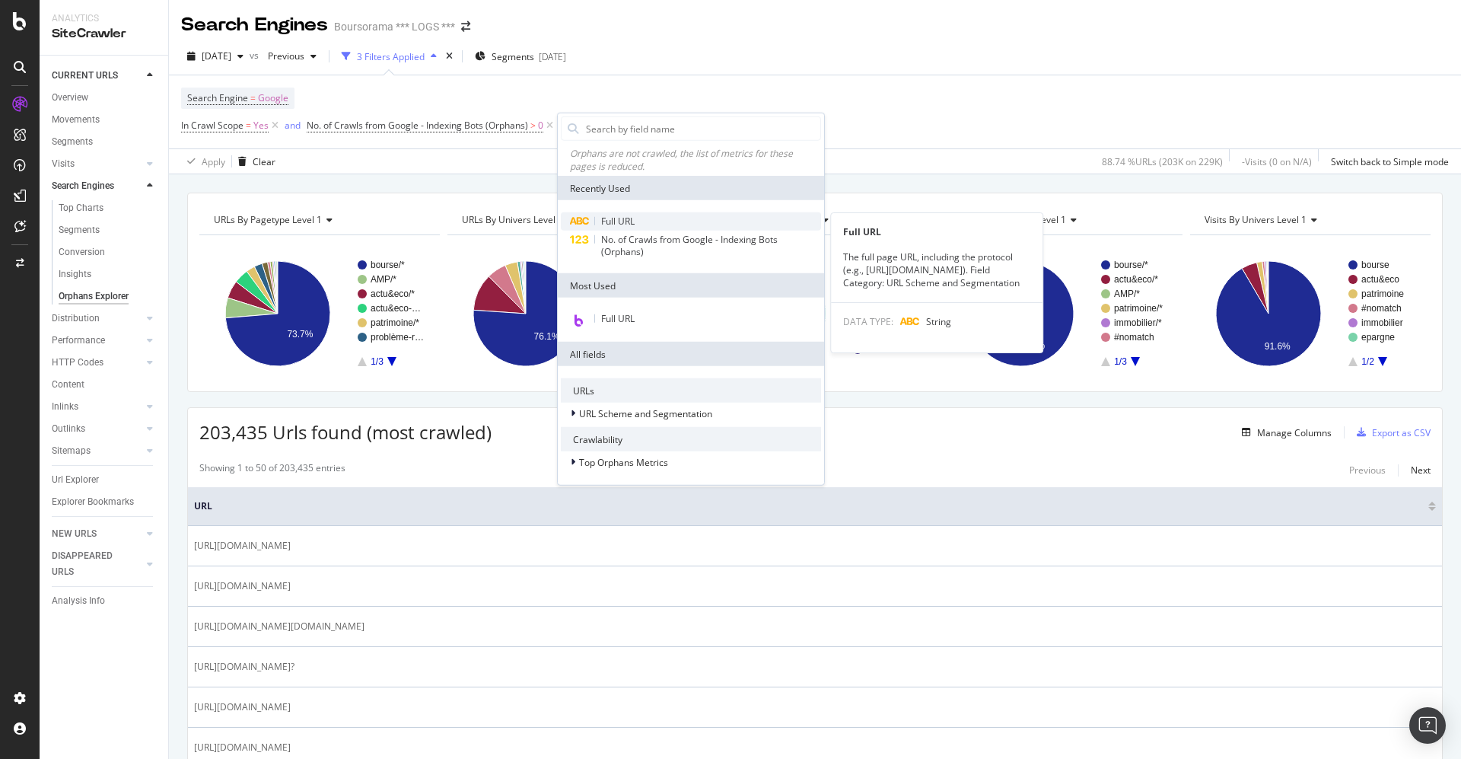
click at [610, 217] on span "Full URL" at bounding box center [617, 221] width 33 height 13
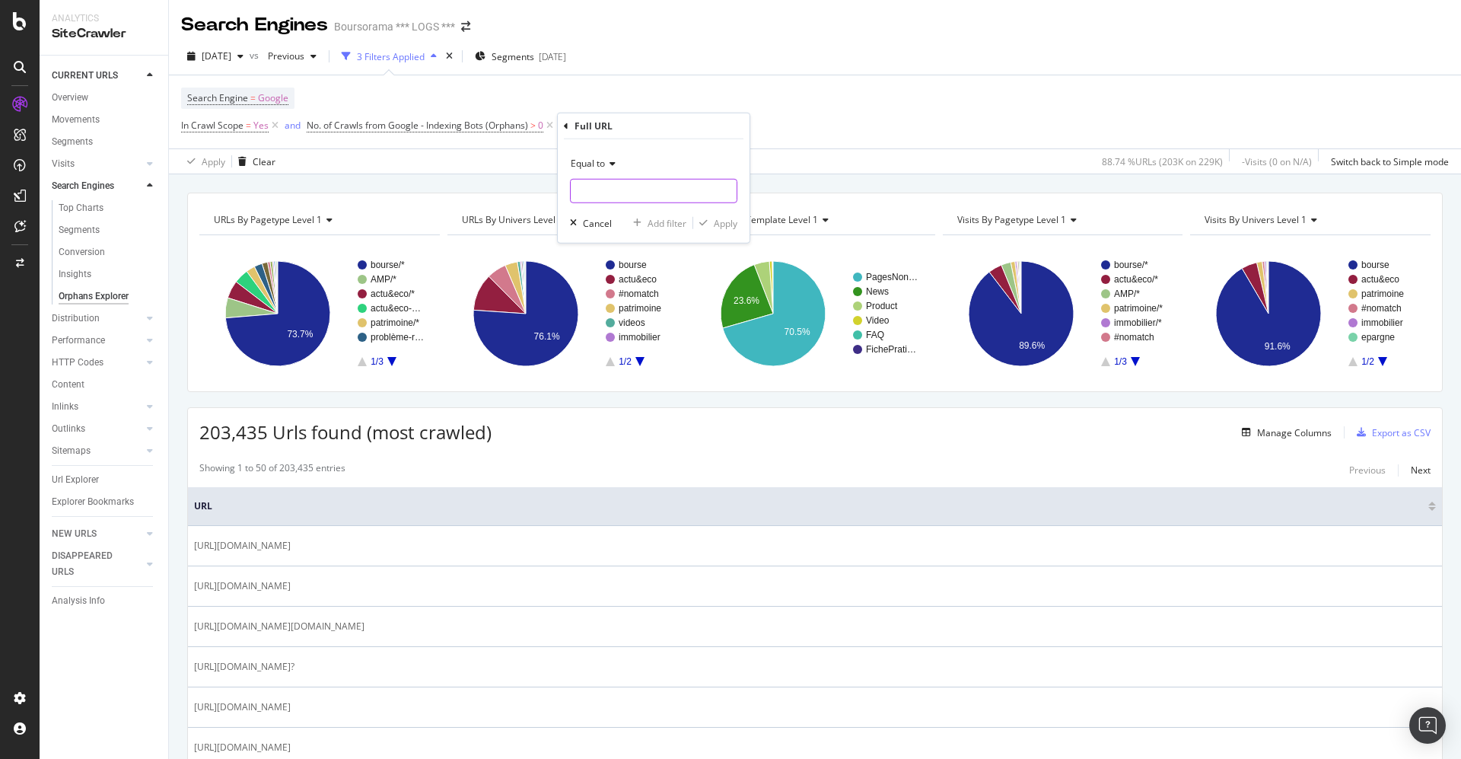
click at [582, 193] on input "text" at bounding box center [654, 191] width 166 height 24
click at [610, 161] on icon at bounding box center [610, 163] width 11 height 9
click at [609, 304] on div "Contains" at bounding box center [655, 314] width 163 height 20
click at [584, 187] on input "text" at bounding box center [654, 191] width 166 height 24
type input "eckert"
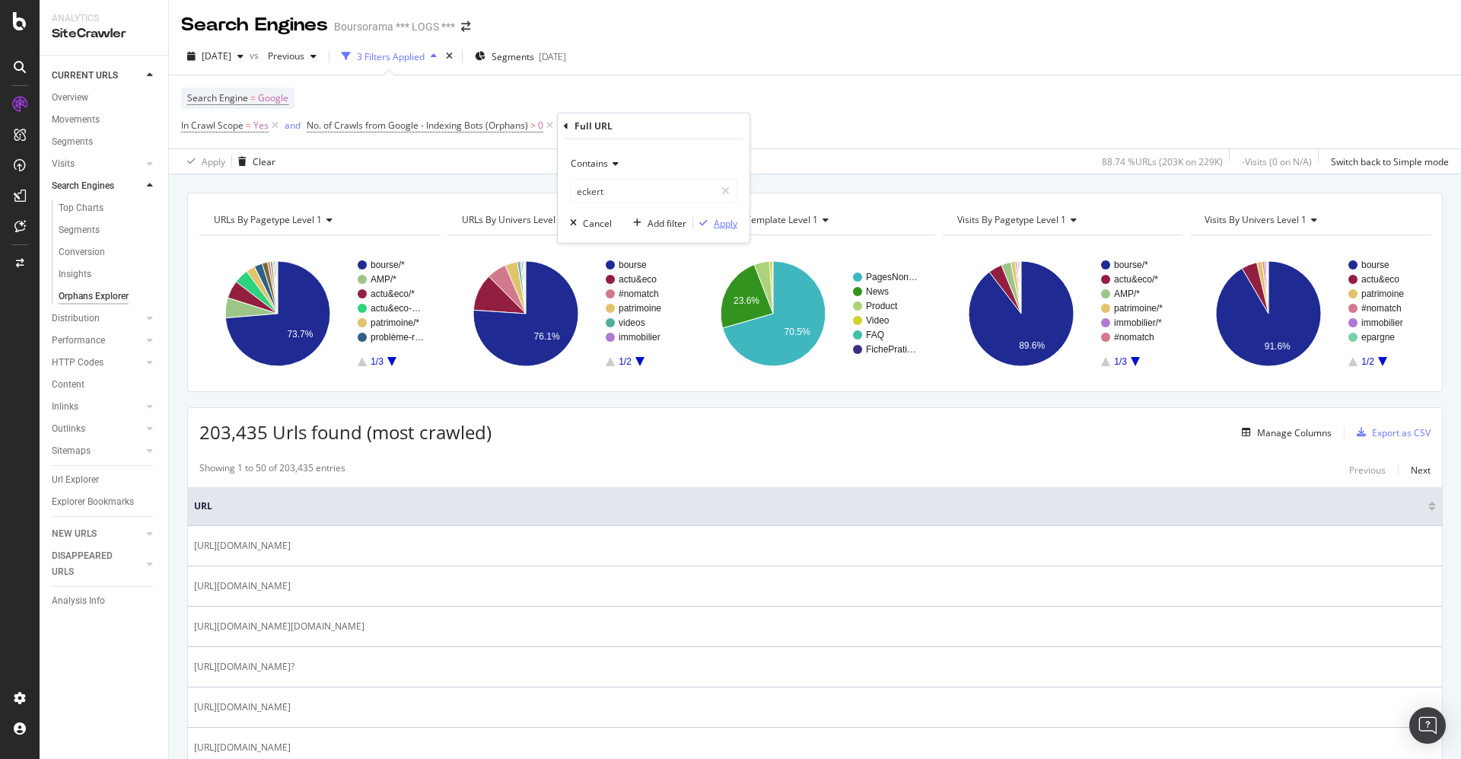
click at [736, 228] on div "Apply" at bounding box center [726, 222] width 24 height 13
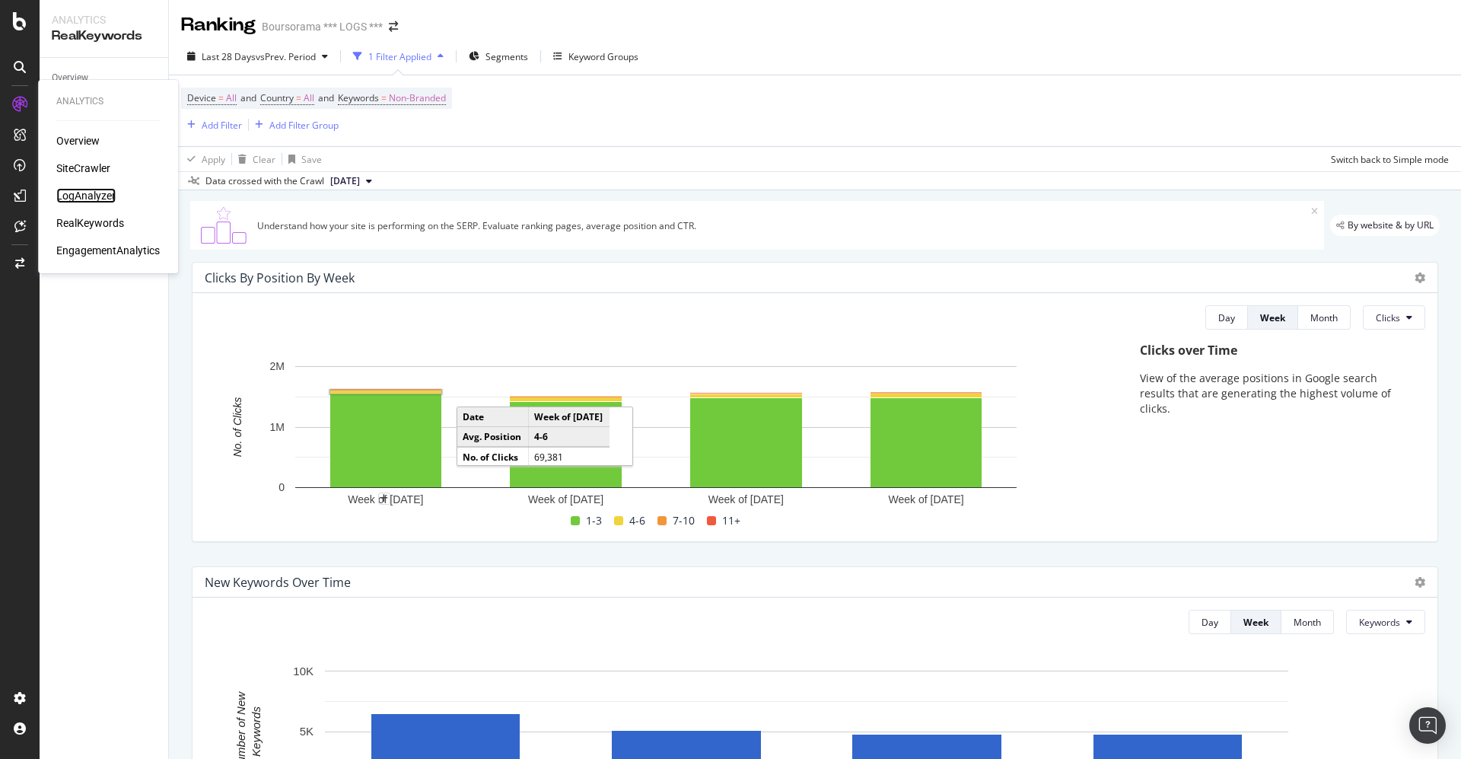
click at [80, 188] on div "LogAnalyzer" at bounding box center [85, 195] width 59 height 15
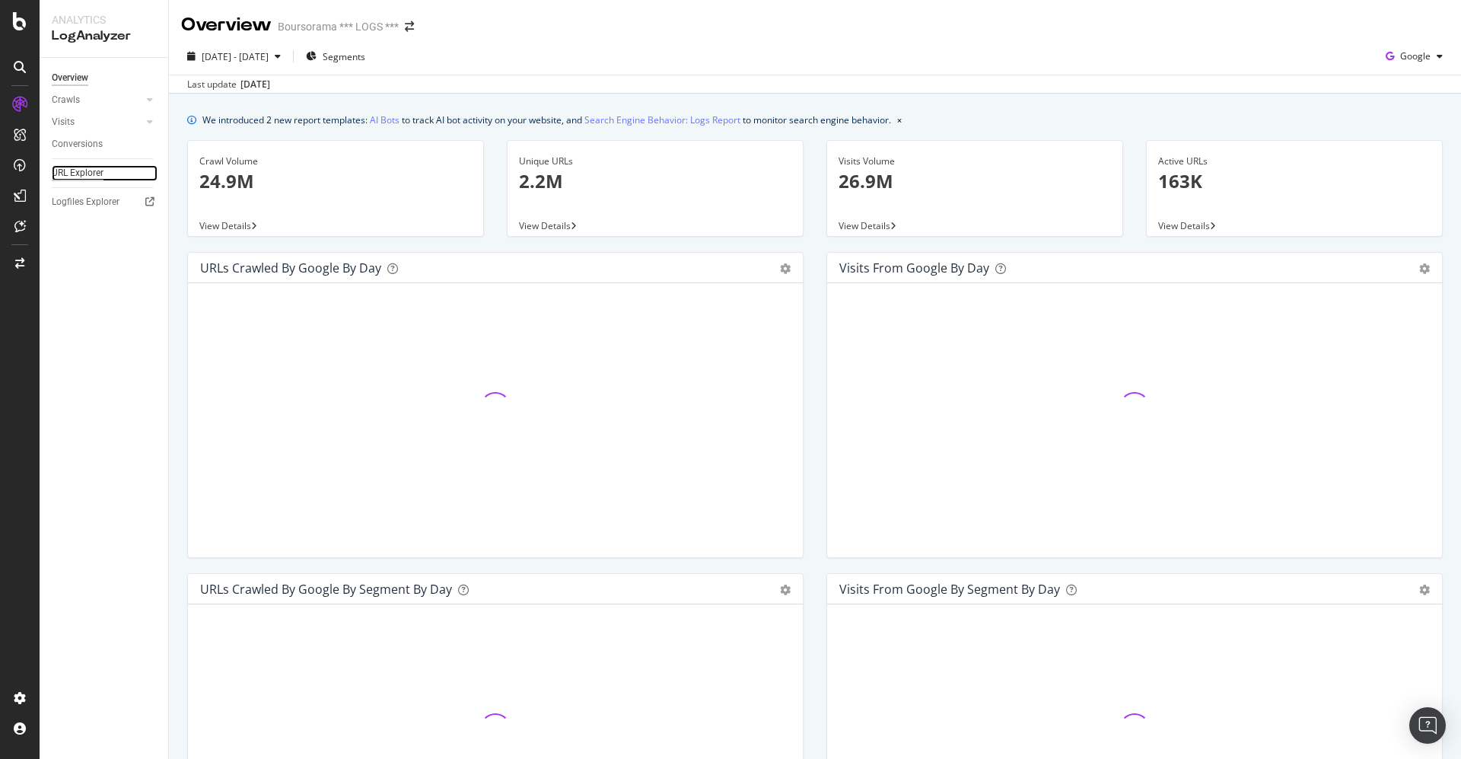
click at [73, 176] on div "URL Explorer" at bounding box center [78, 173] width 52 height 16
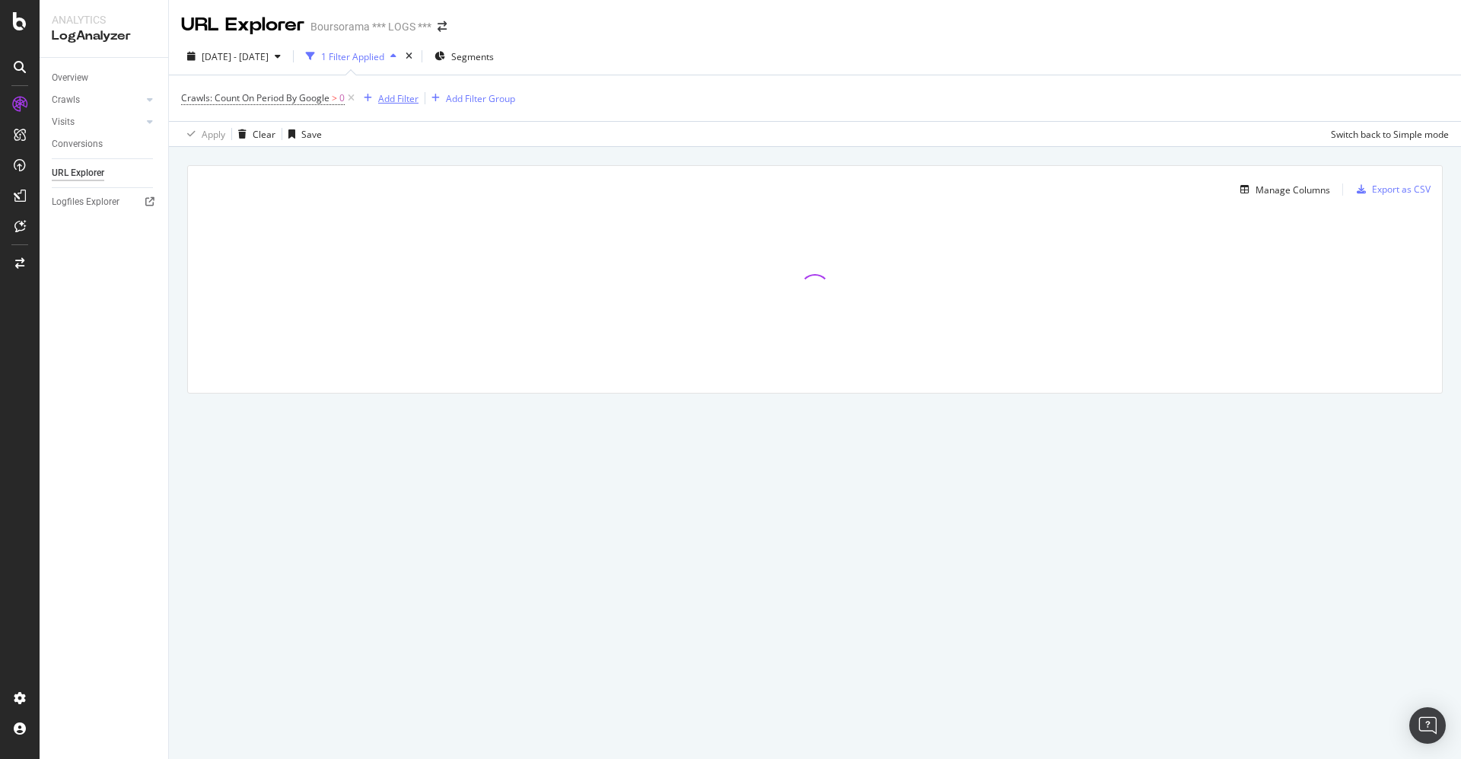
click at [402, 97] on div "Add Filter" at bounding box center [398, 98] width 40 height 13
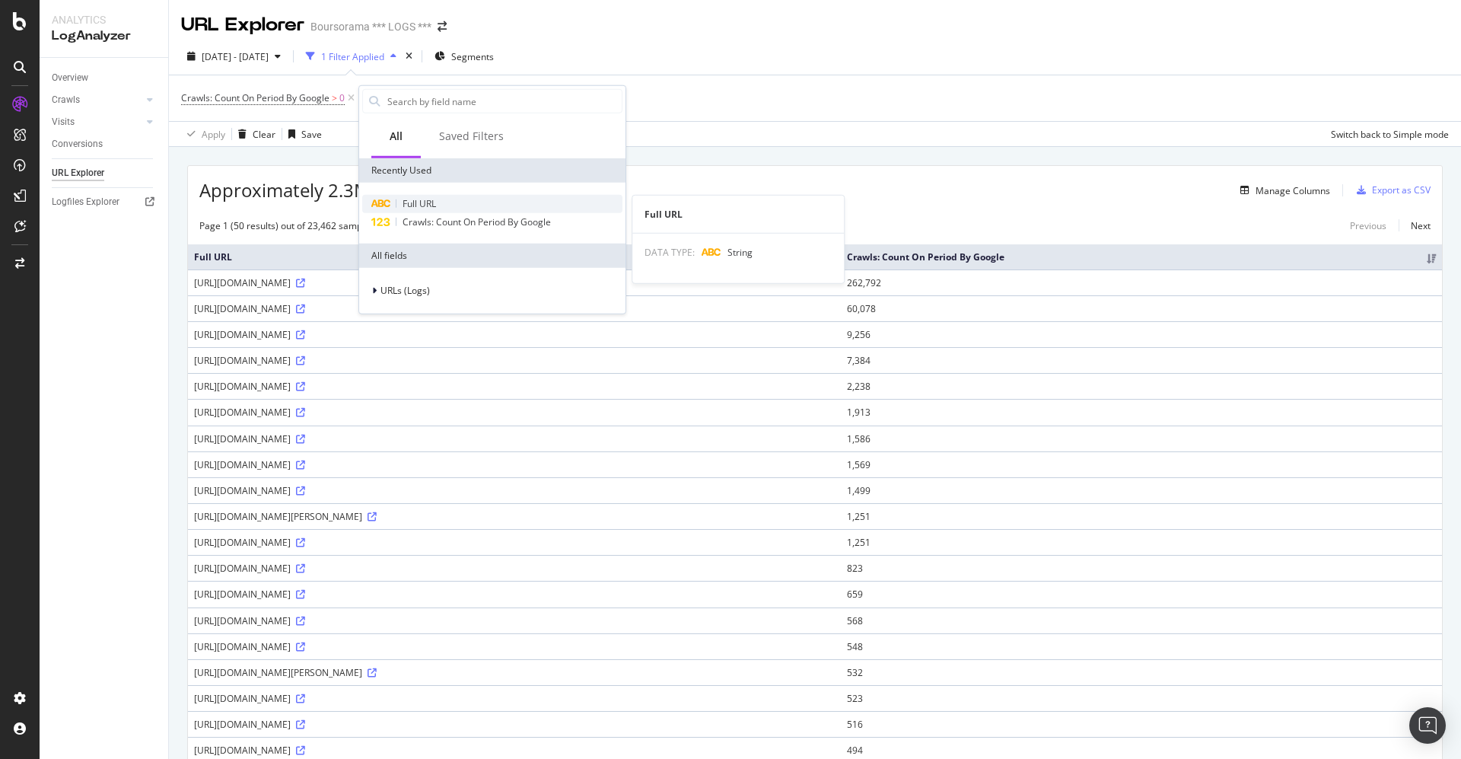
click at [418, 200] on span "Full URL" at bounding box center [419, 203] width 33 height 13
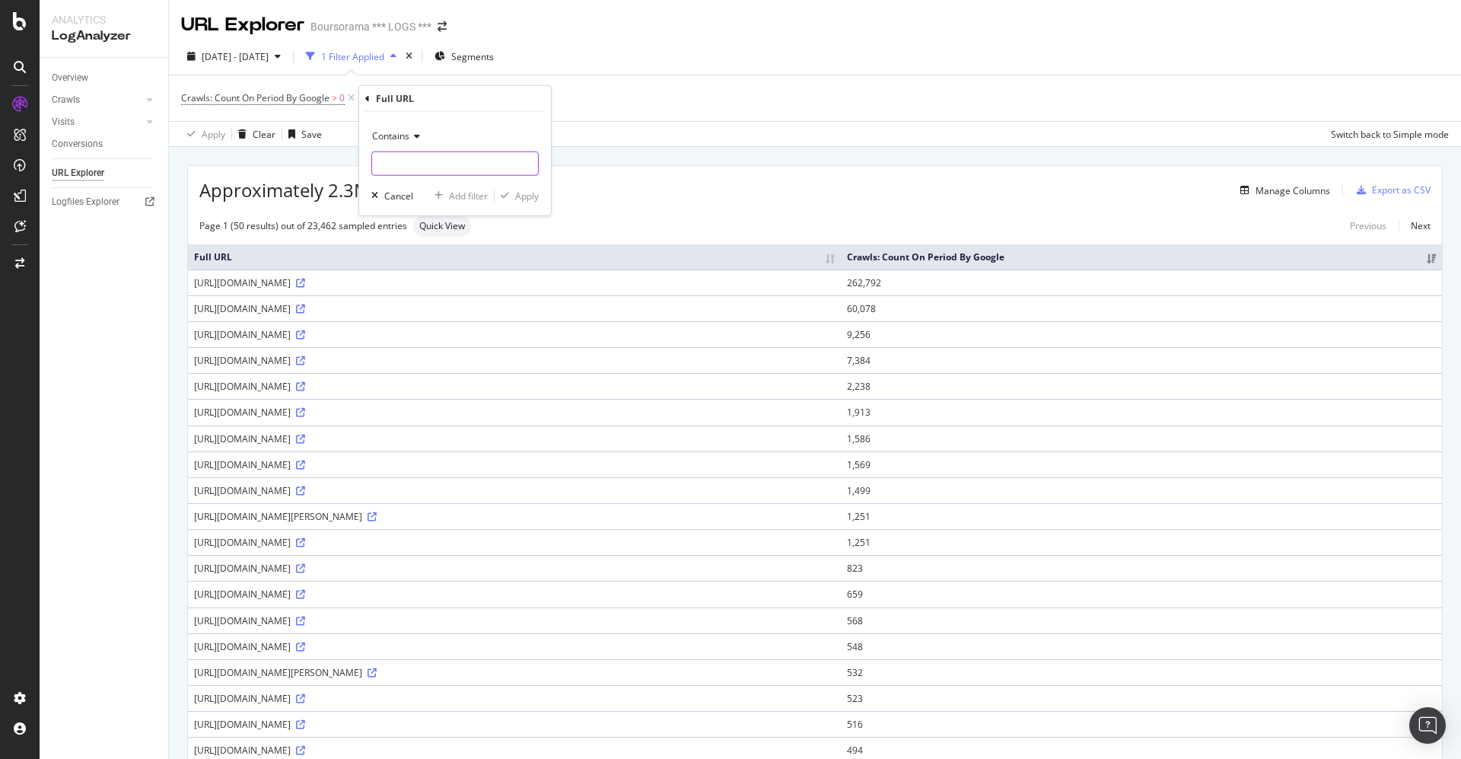
click at [404, 158] on input "text" at bounding box center [455, 163] width 166 height 24
type input "eckert"
click at [527, 195] on div "Apply" at bounding box center [527, 195] width 24 height 13
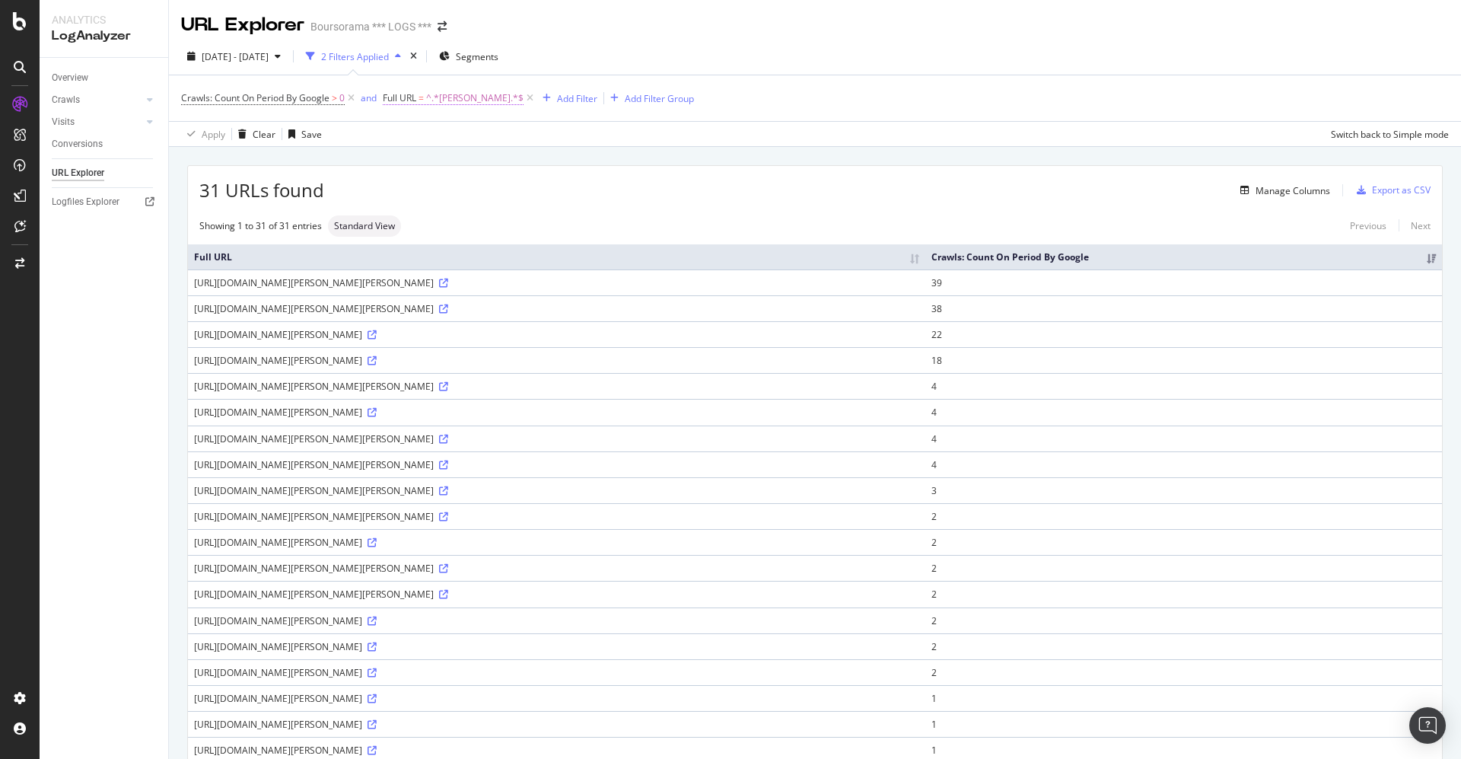
click at [422, 95] on span "=" at bounding box center [421, 97] width 5 height 13
click at [403, 160] on input "eckert" at bounding box center [469, 161] width 144 height 24
click at [403, 164] on input "eckert" at bounding box center [469, 161] width 144 height 24
type input "pdf/eckert"
click at [562, 195] on div "Apply" at bounding box center [552, 192] width 24 height 13
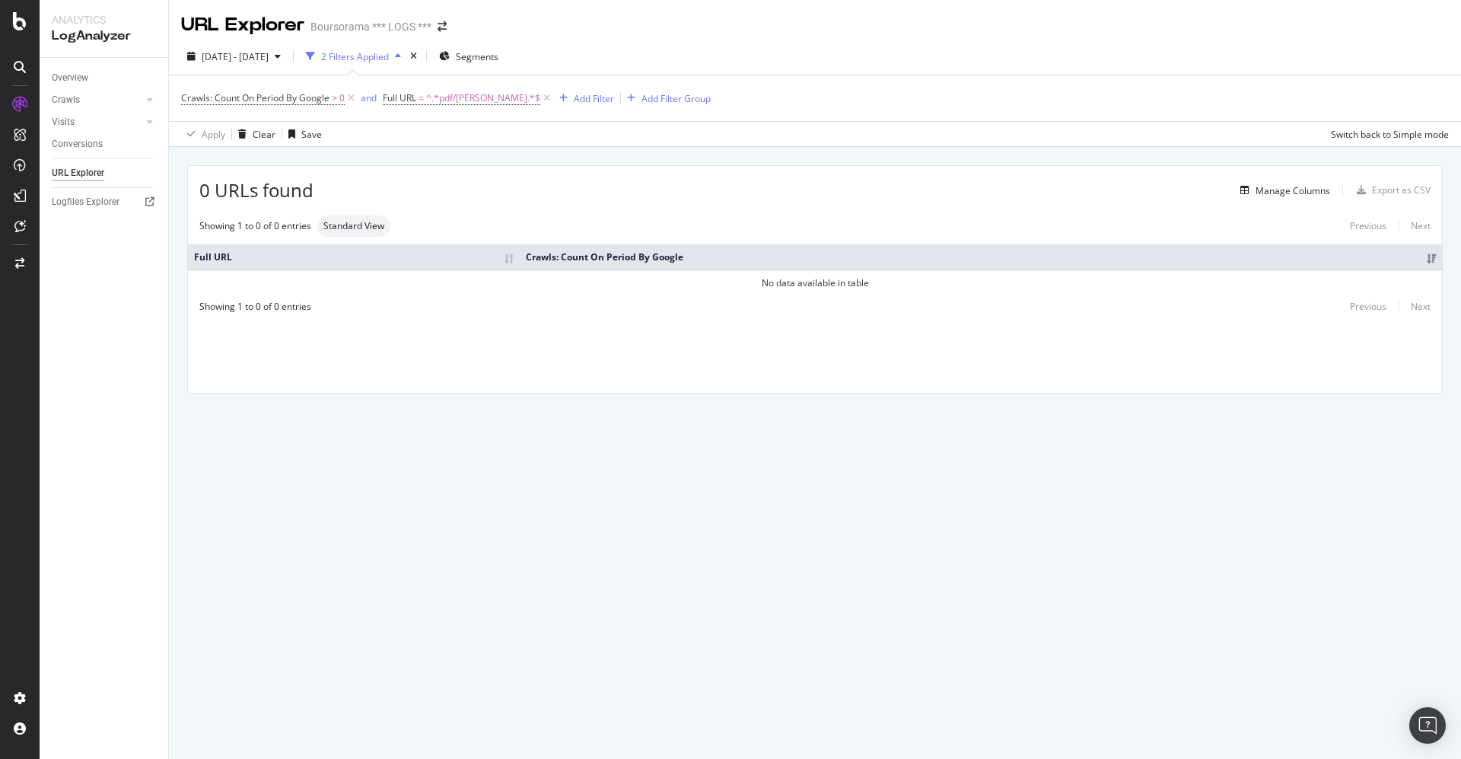
click at [23, 61] on icon at bounding box center [20, 67] width 12 height 12
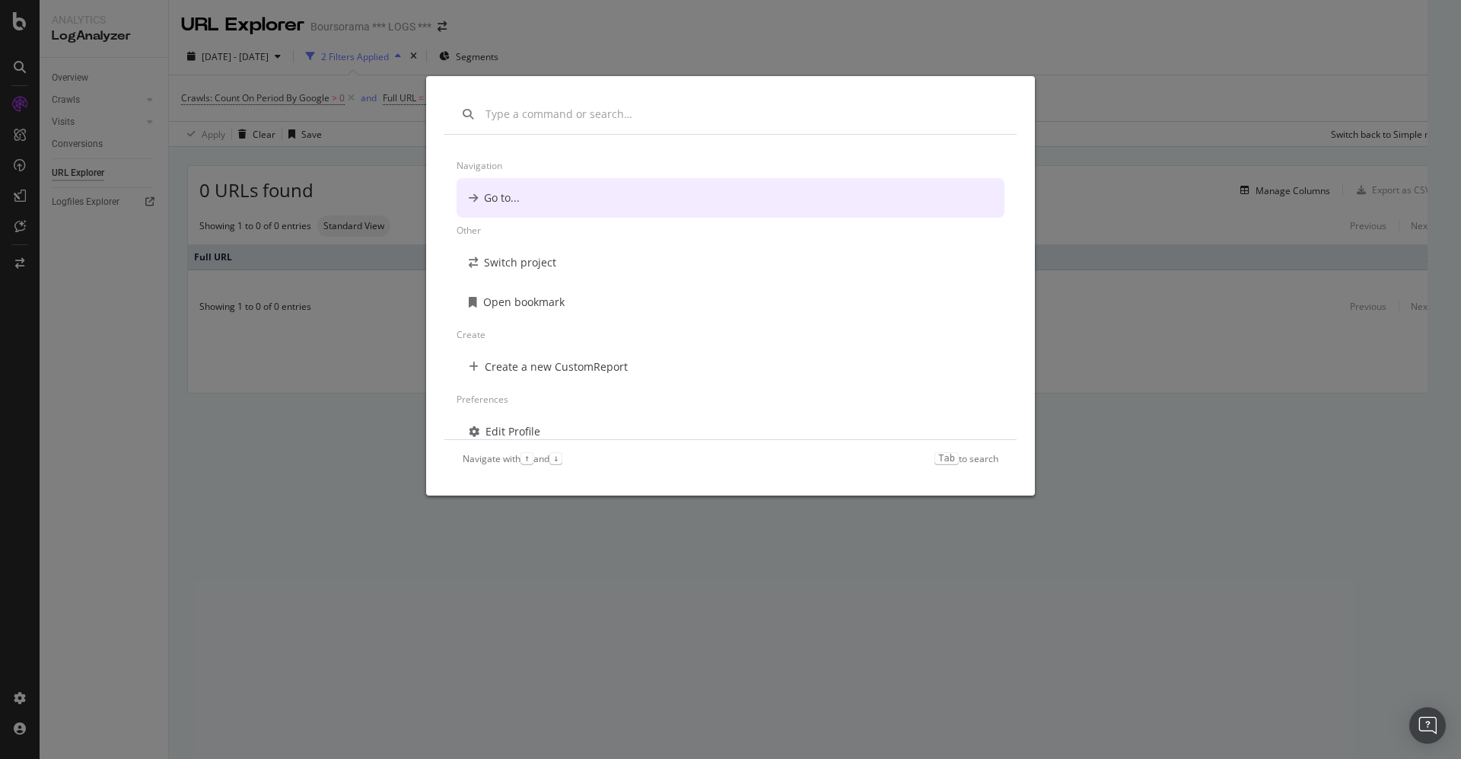
click at [11, 66] on div "Navigation Go to... Other Switch project Open bookmark Create Create a new Cust…" at bounding box center [730, 379] width 1461 height 759
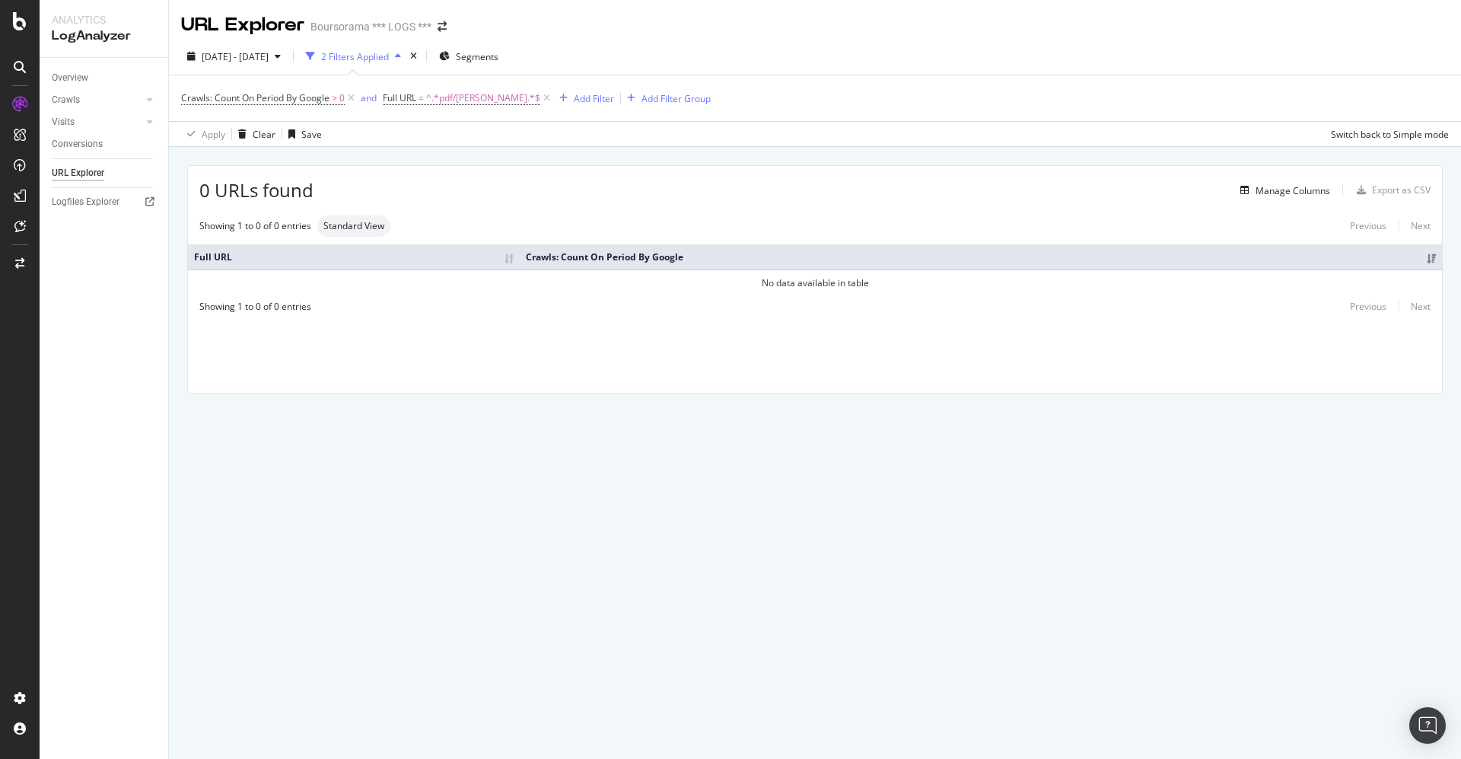
click at [14, 66] on icon at bounding box center [20, 67] width 12 height 12
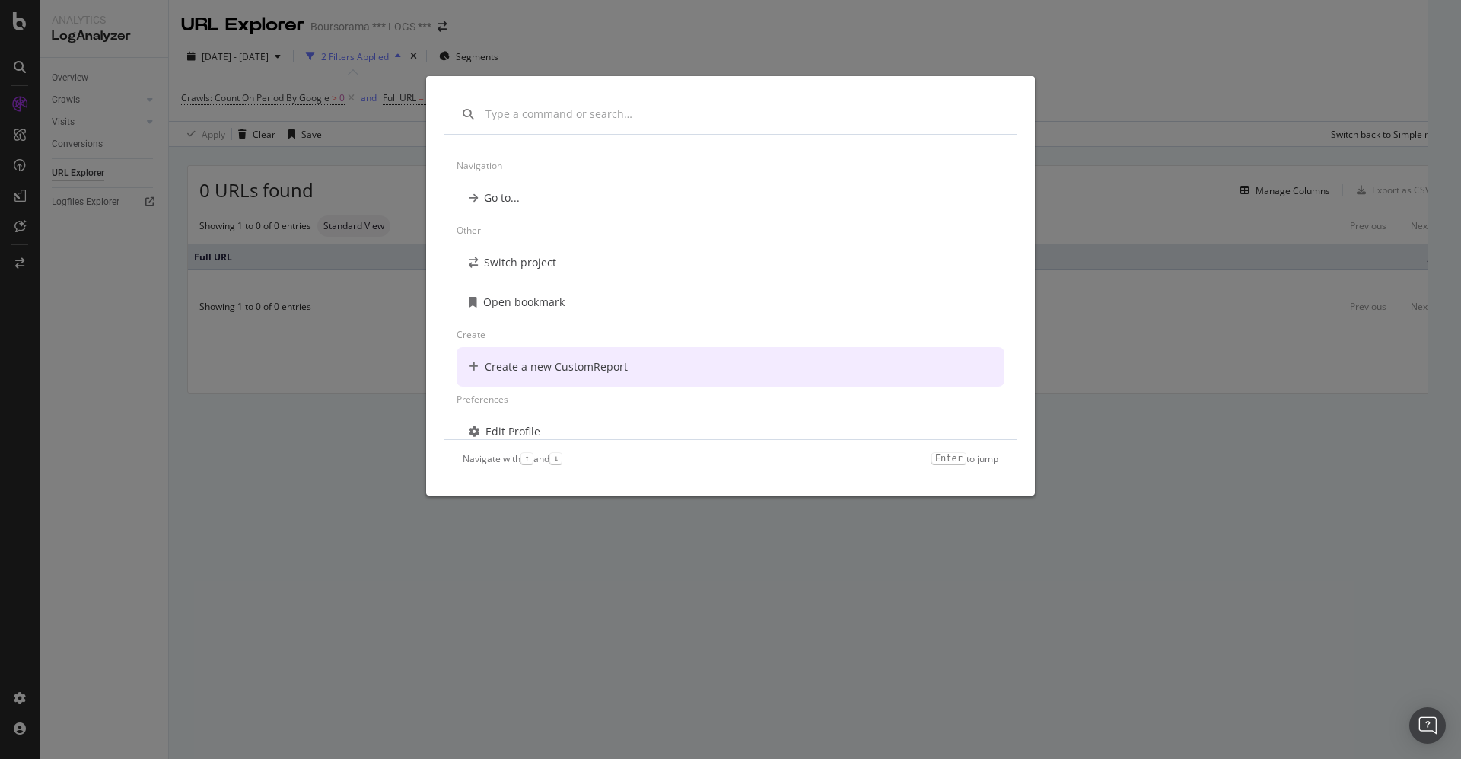
scroll to position [11, 0]
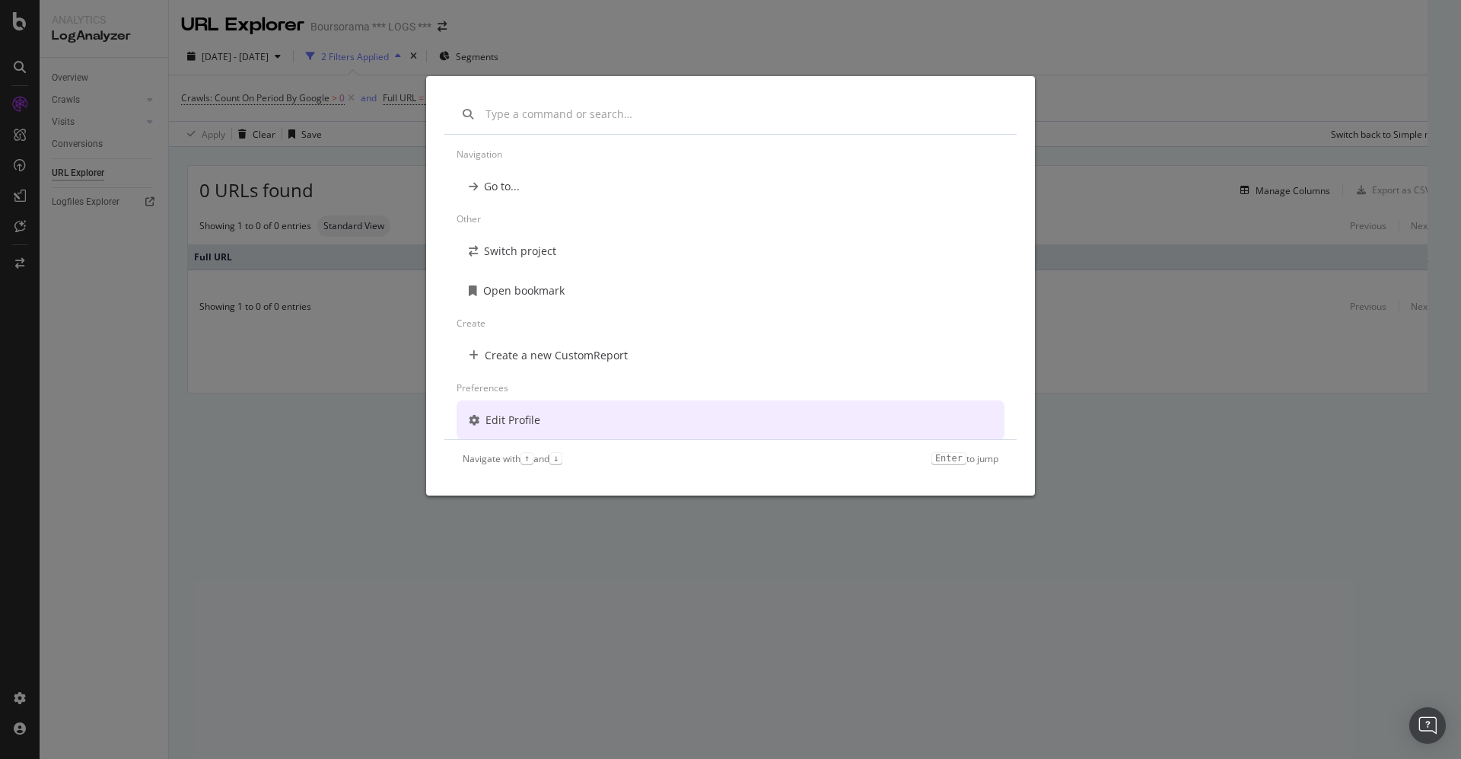
drag, startPoint x: 1231, startPoint y: 361, endPoint x: 263, endPoint y: 279, distance: 971.5
click at [1224, 361] on div "Navigation Go to... Other Switch project Open bookmark Create Create a new Cust…" at bounding box center [730, 379] width 1461 height 759
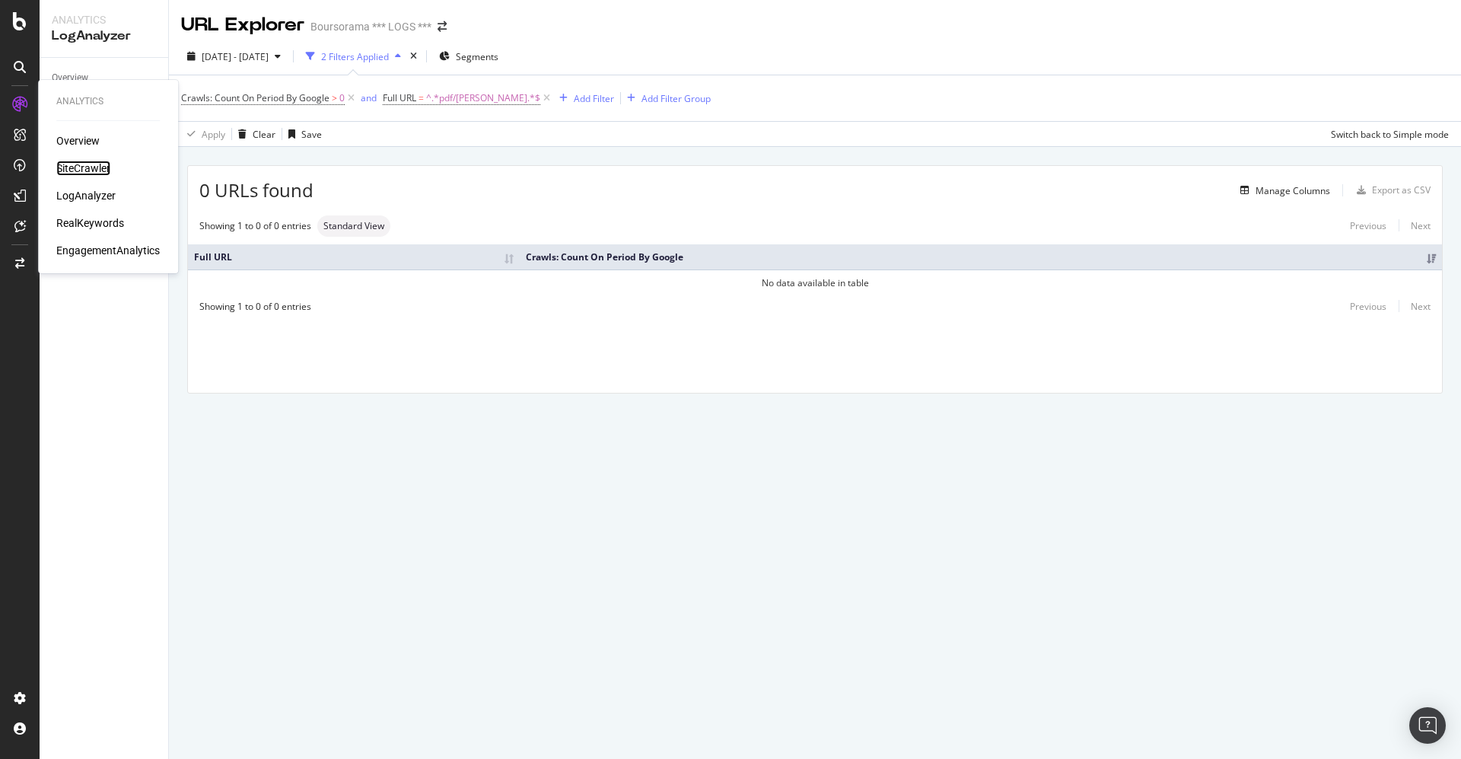
click at [77, 167] on div "SiteCrawler" at bounding box center [83, 168] width 54 height 15
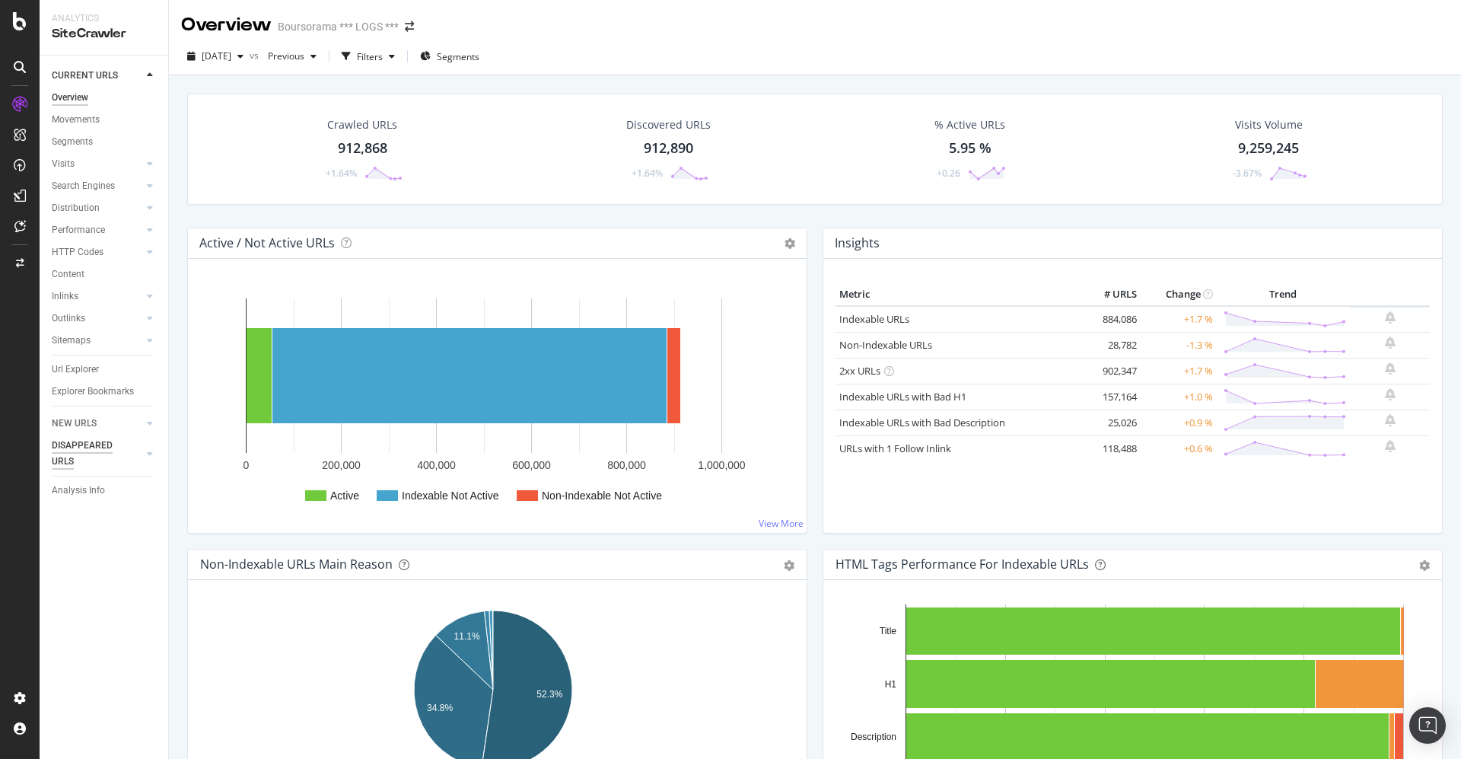
click at [78, 440] on div "DISAPPEARED URLS" at bounding box center [90, 454] width 77 height 32
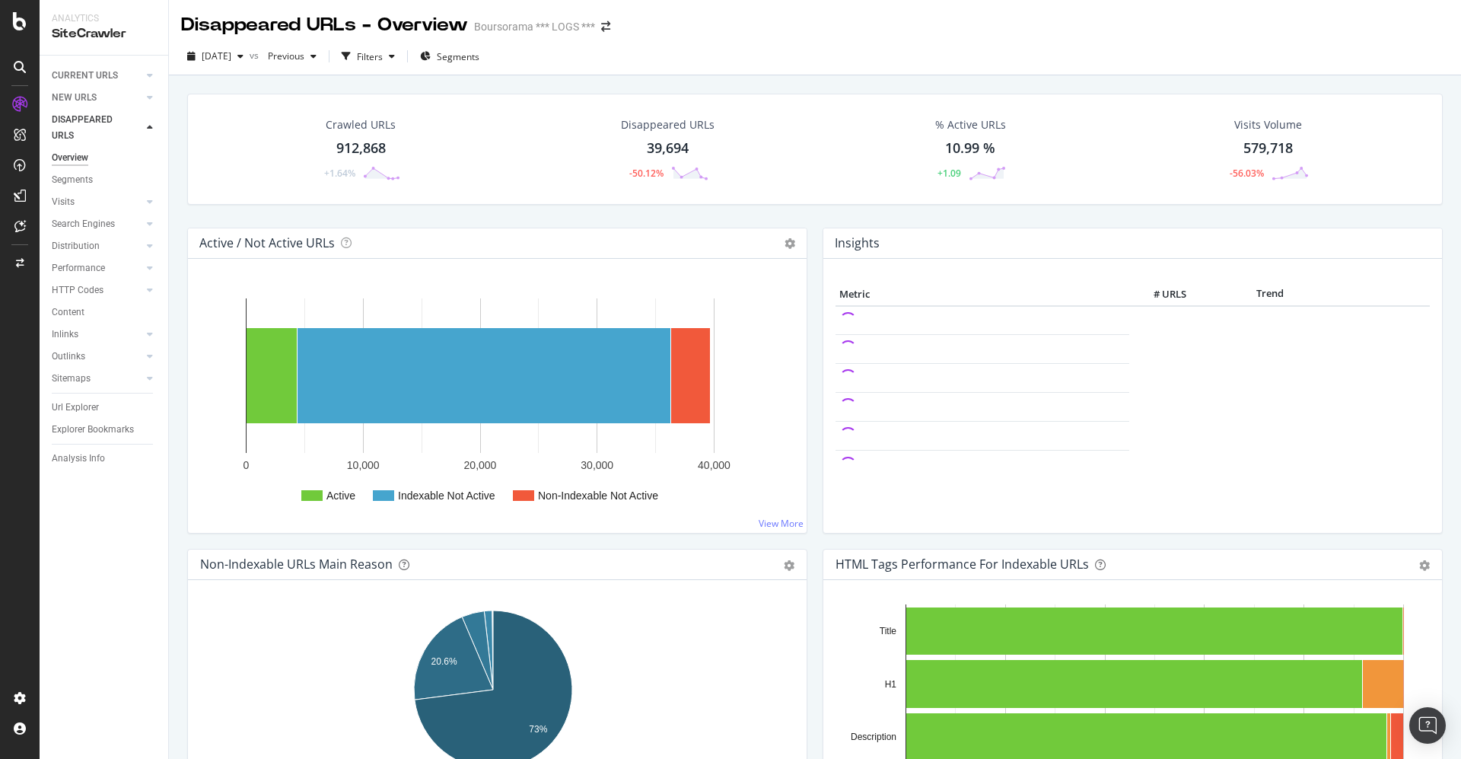
click at [658, 145] on div "39,694" at bounding box center [668, 149] width 42 height 20
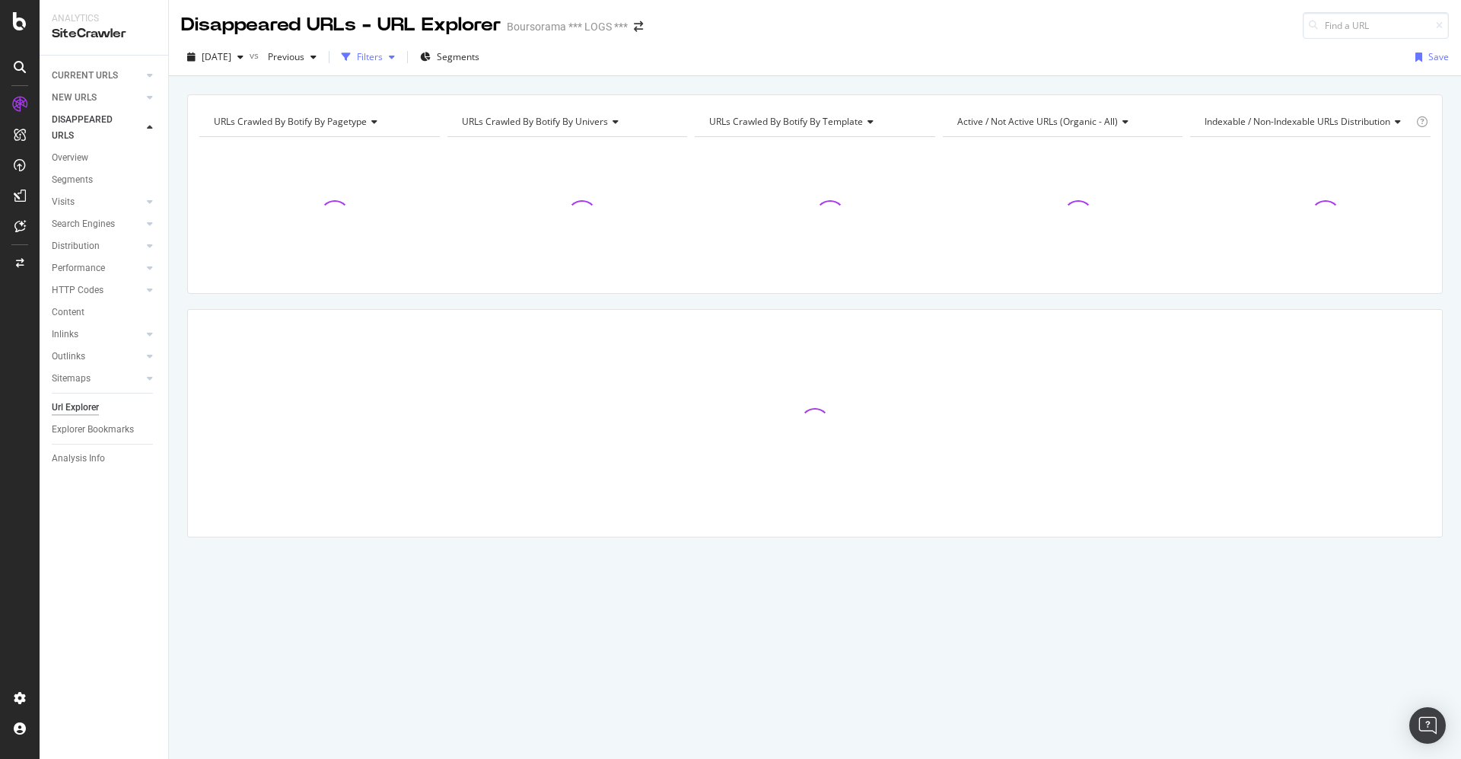
click at [383, 57] on div "Filters" at bounding box center [370, 56] width 26 height 13
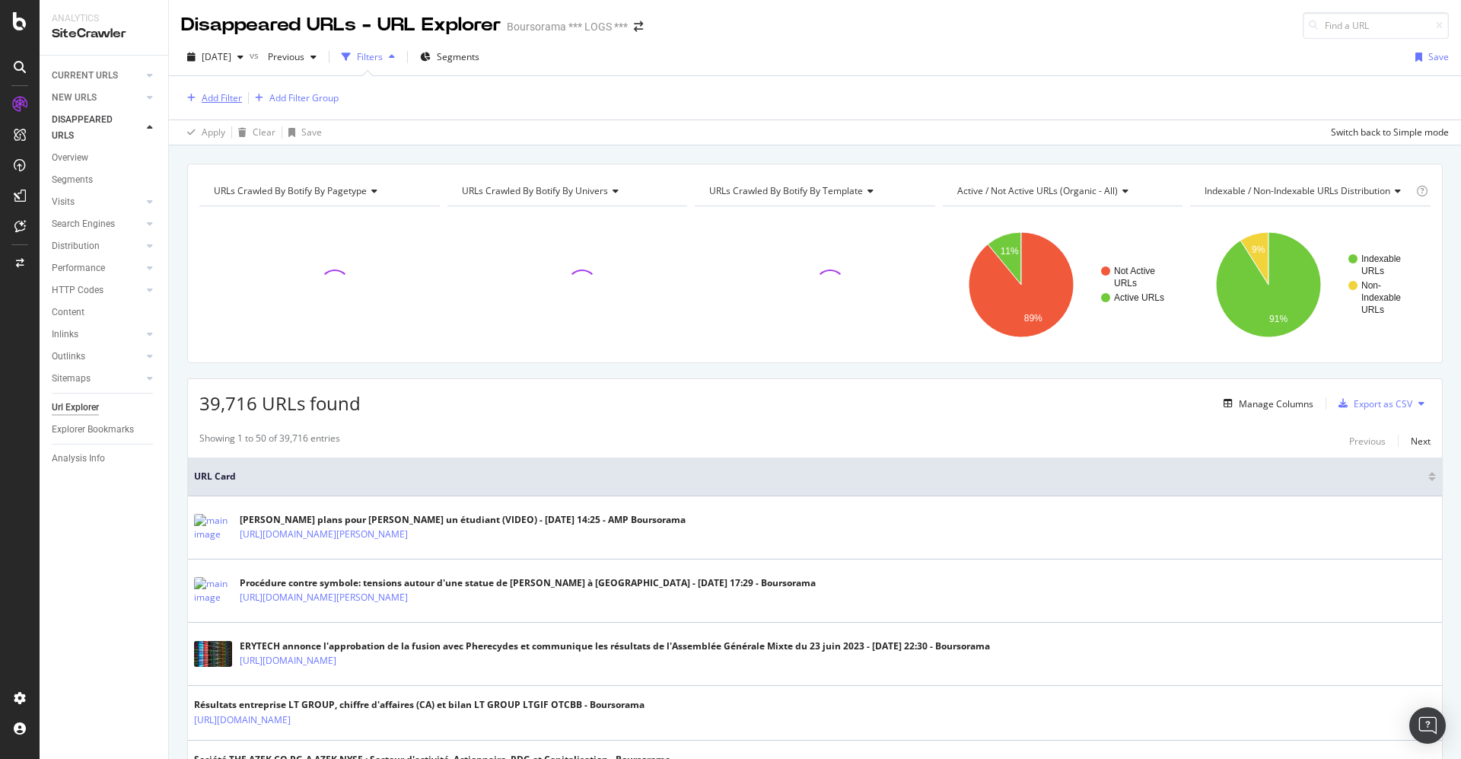
click at [231, 96] on div "Add Filter" at bounding box center [222, 97] width 40 height 13
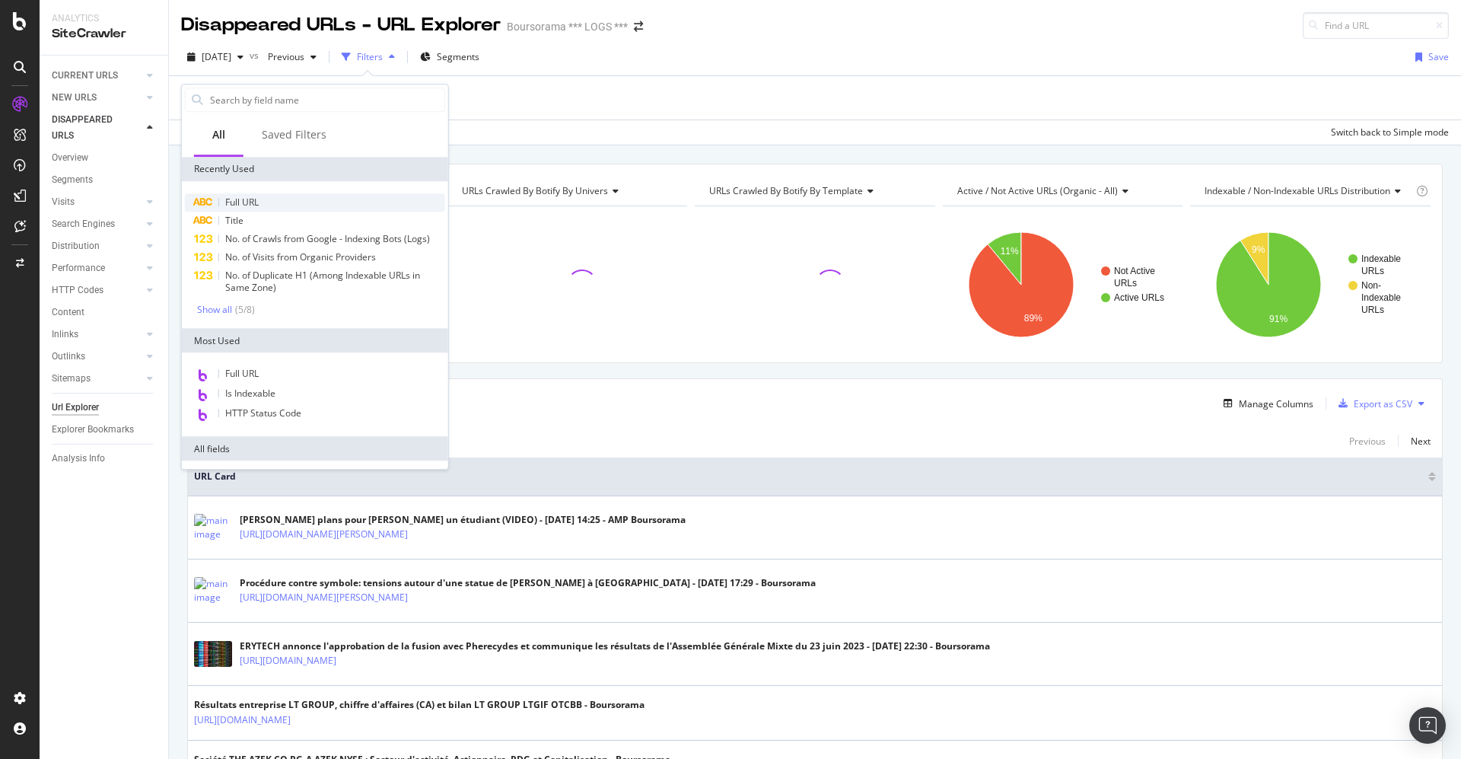
click at [242, 201] on span "Full URL" at bounding box center [241, 202] width 33 height 13
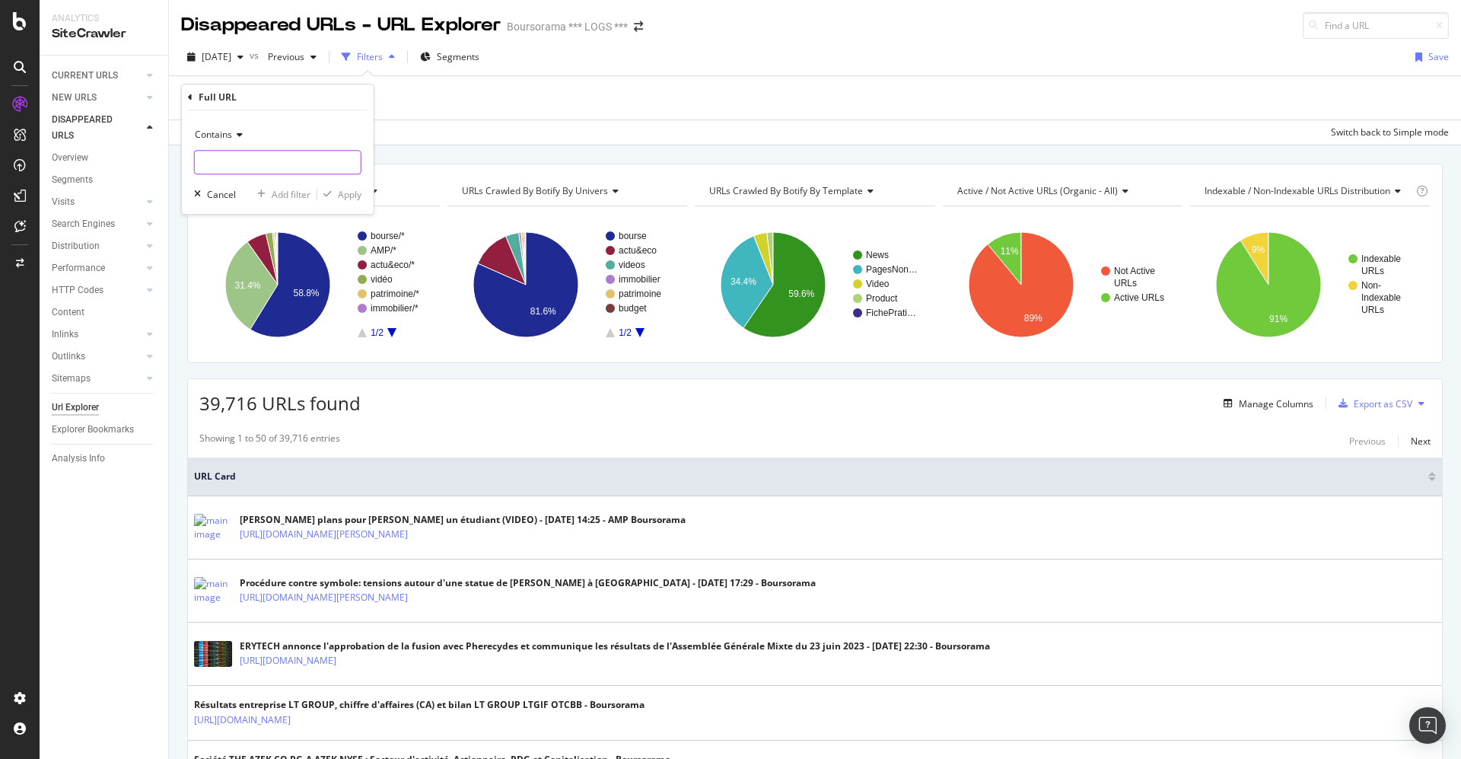
click at [246, 162] on input "text" at bounding box center [278, 162] width 166 height 24
paste input "p"
type input "pdf/eckert"
click at [352, 195] on div "Apply" at bounding box center [350, 194] width 24 height 13
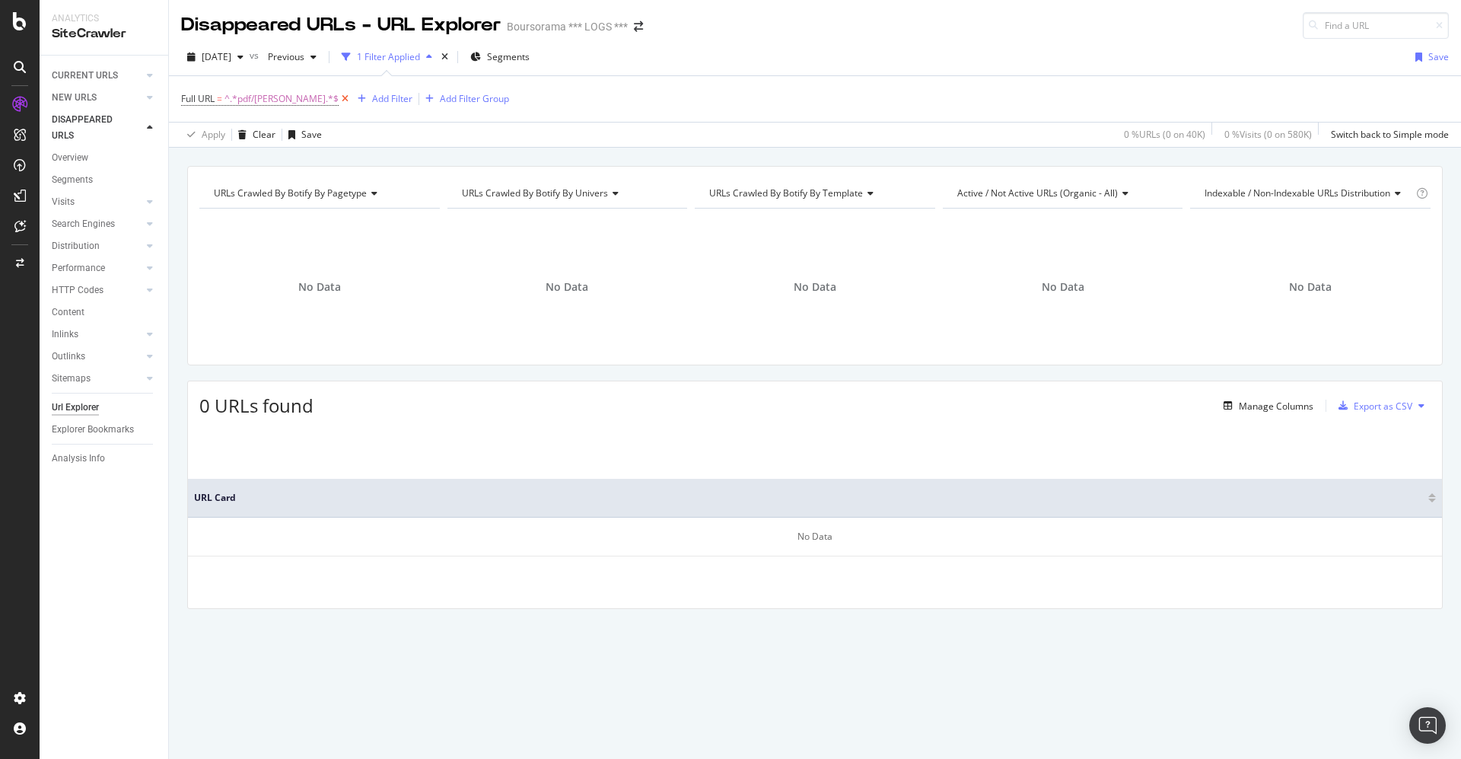
click at [339, 98] on icon at bounding box center [345, 98] width 13 height 15
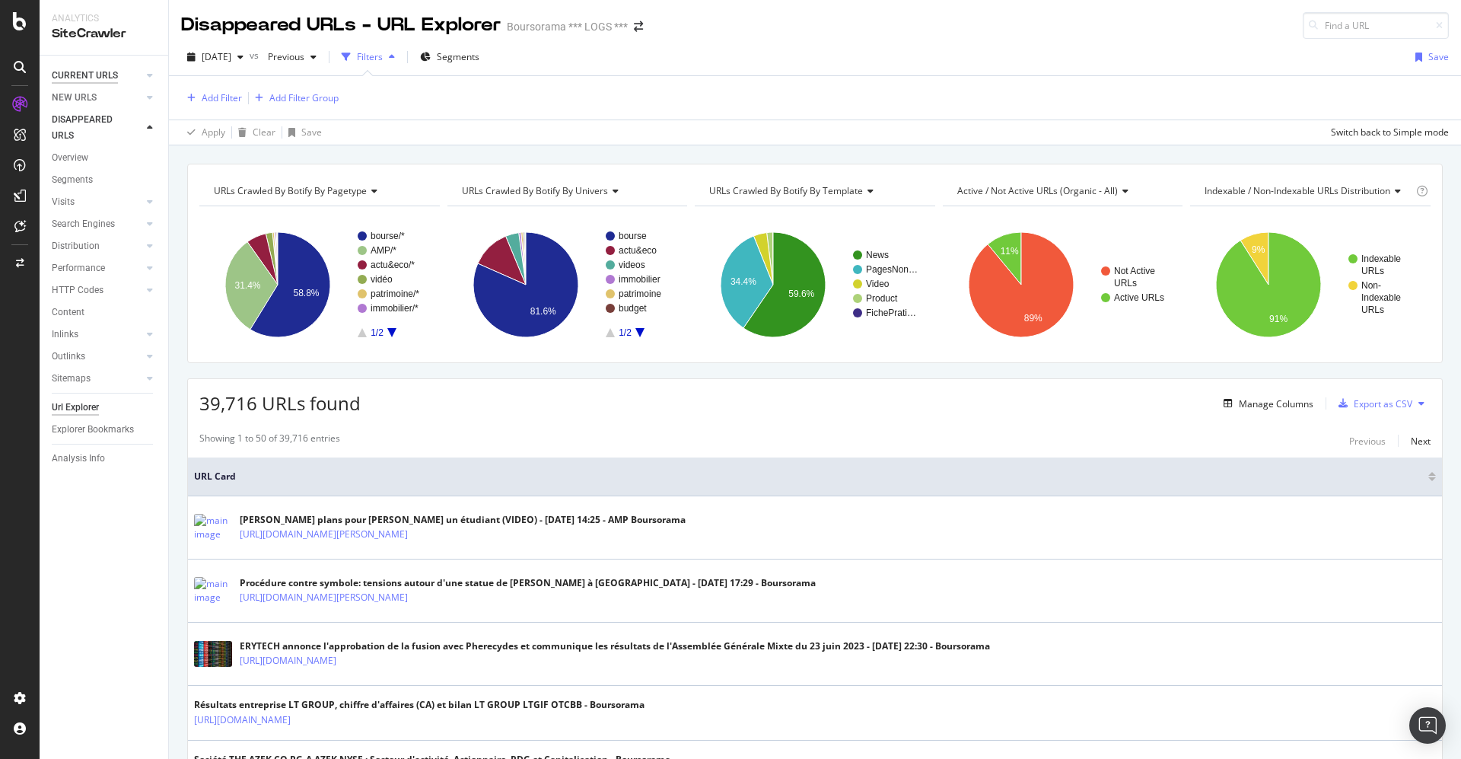
click at [76, 72] on div "CURRENT URLS" at bounding box center [85, 76] width 66 height 16
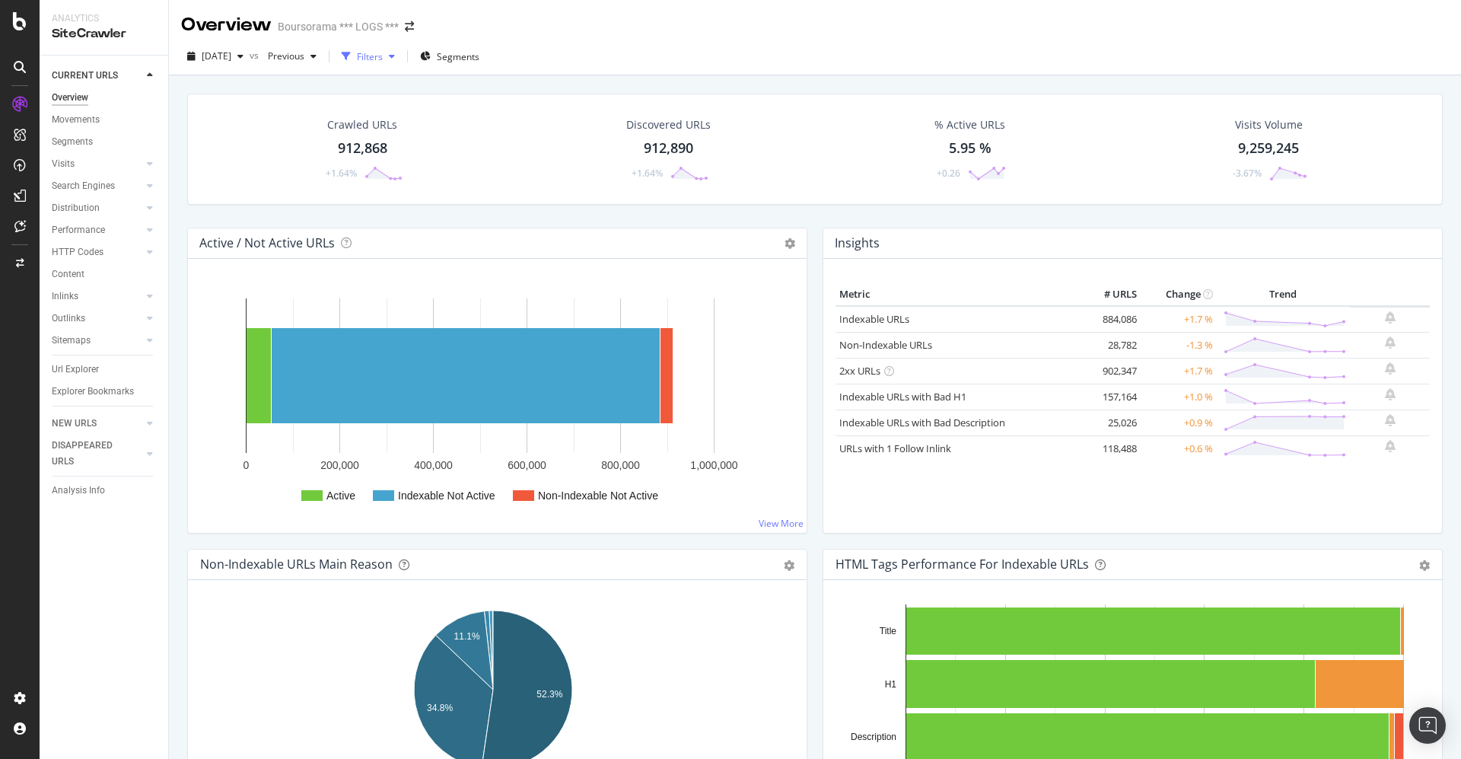
click at [383, 54] on div "Filters" at bounding box center [370, 56] width 26 height 13
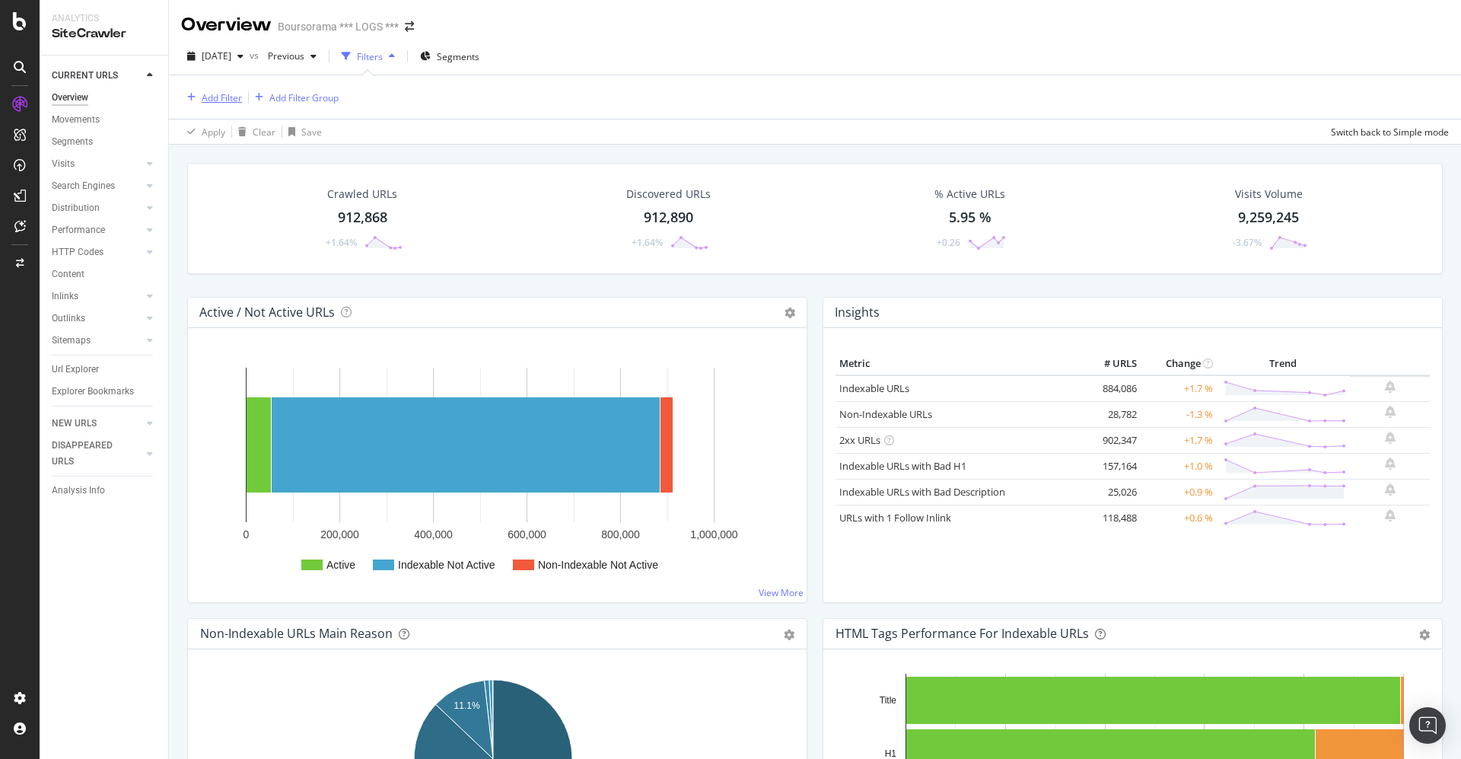
click at [226, 91] on div "Add Filter" at bounding box center [222, 97] width 40 height 13
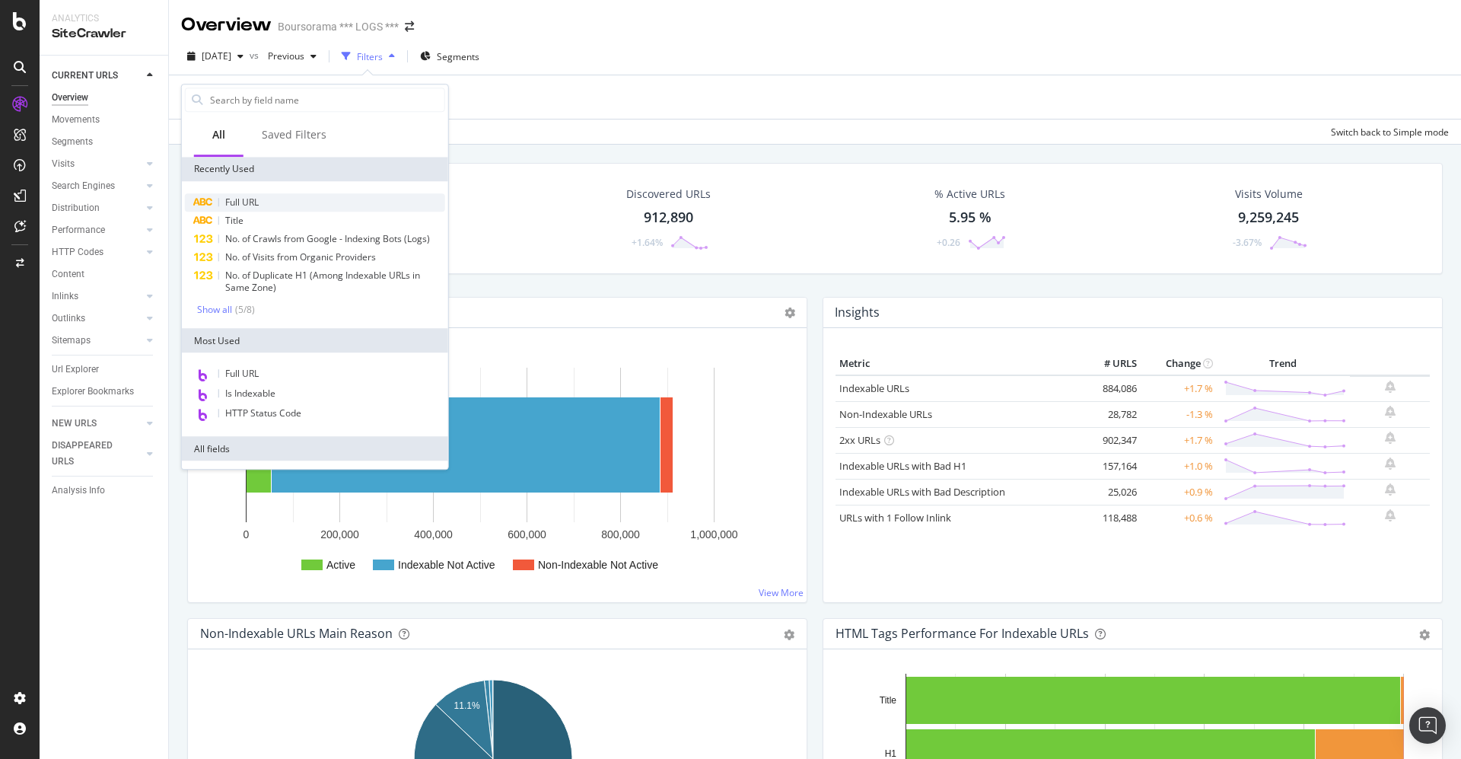
click at [248, 203] on span "Full URL" at bounding box center [241, 202] width 33 height 13
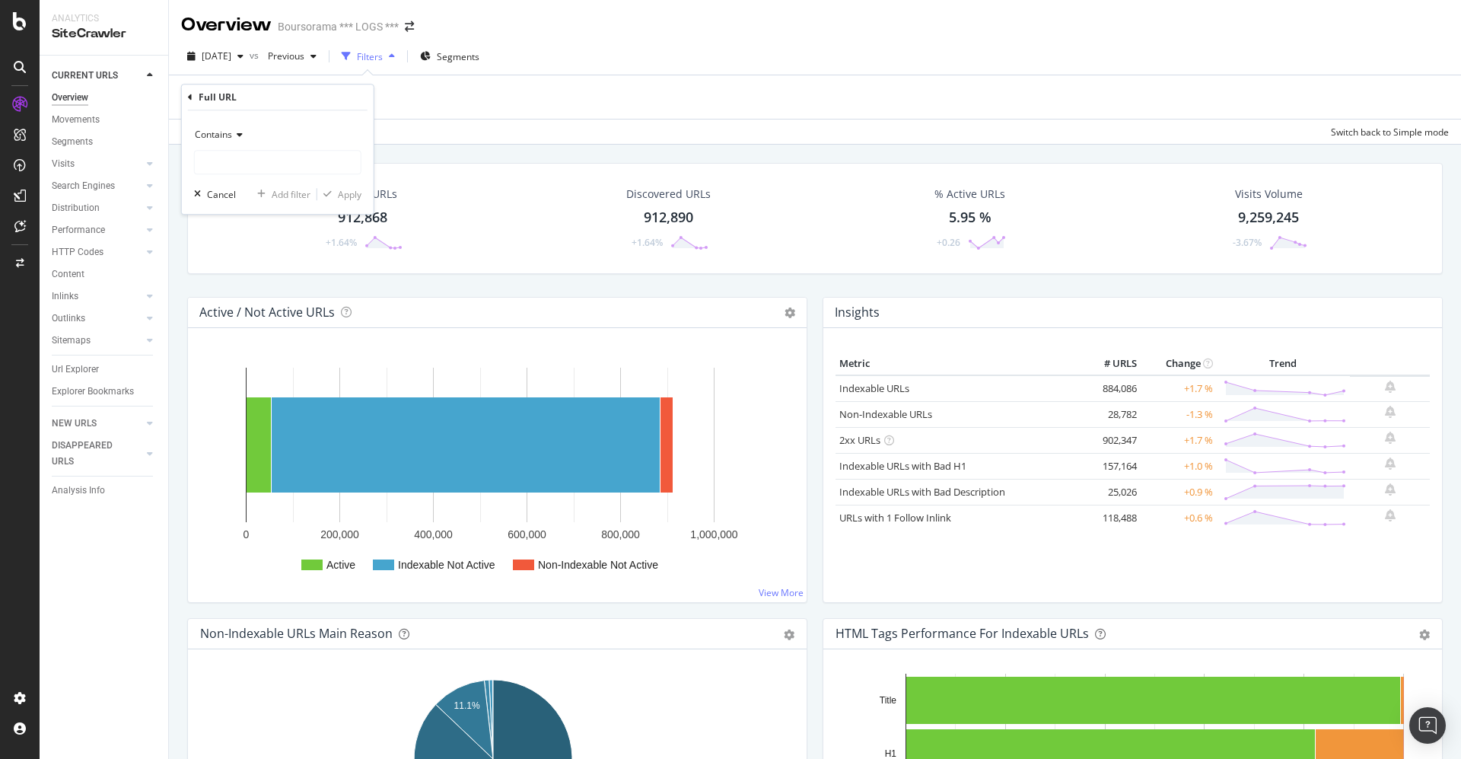
click at [238, 135] on icon at bounding box center [237, 134] width 11 height 9
click at [275, 123] on div "Contains" at bounding box center [277, 135] width 167 height 24
click at [239, 155] on input "text" at bounding box center [278, 162] width 166 height 24
type input "pdf/eckert"
click at [341, 190] on div "Apply" at bounding box center [350, 194] width 24 height 13
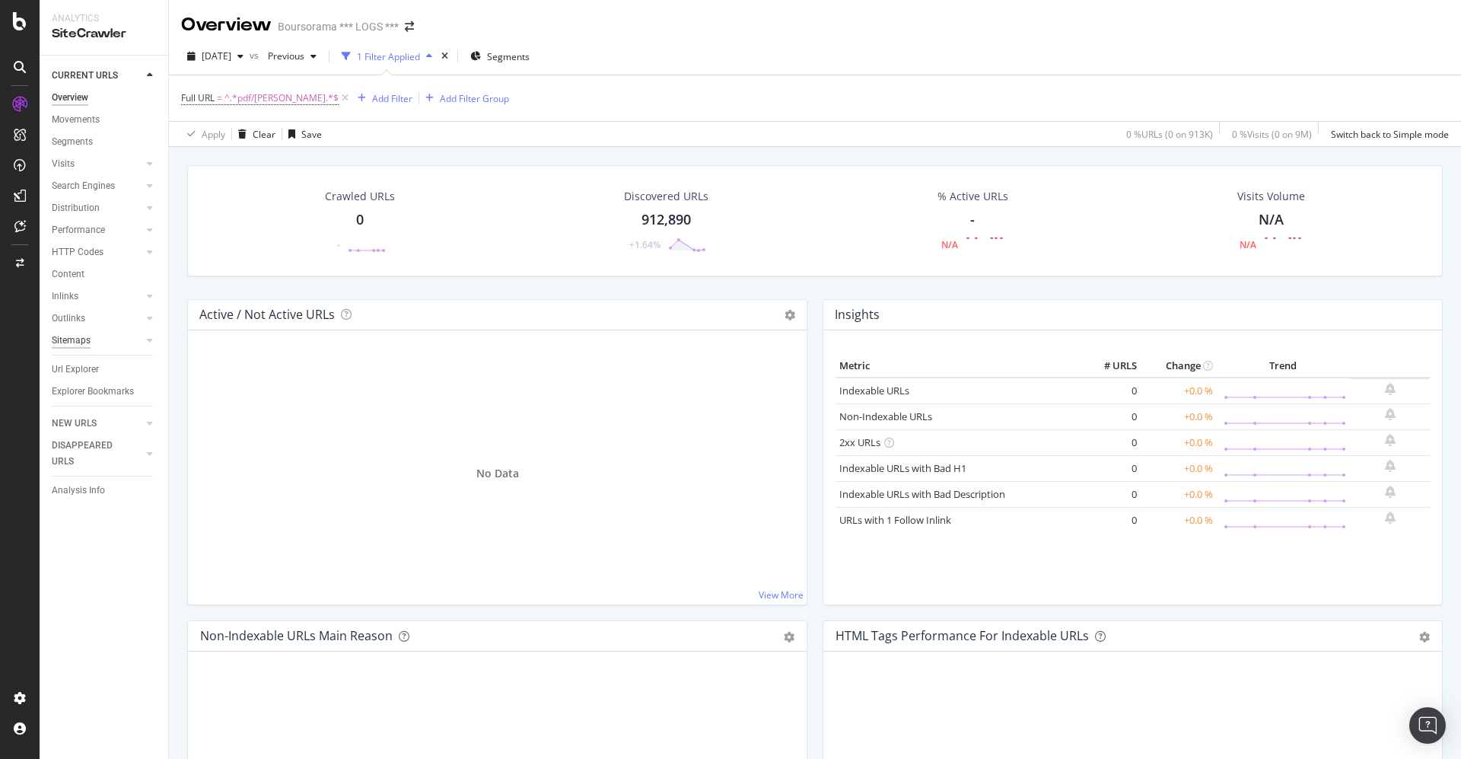
click at [66, 345] on div "Sitemaps" at bounding box center [71, 341] width 39 height 16
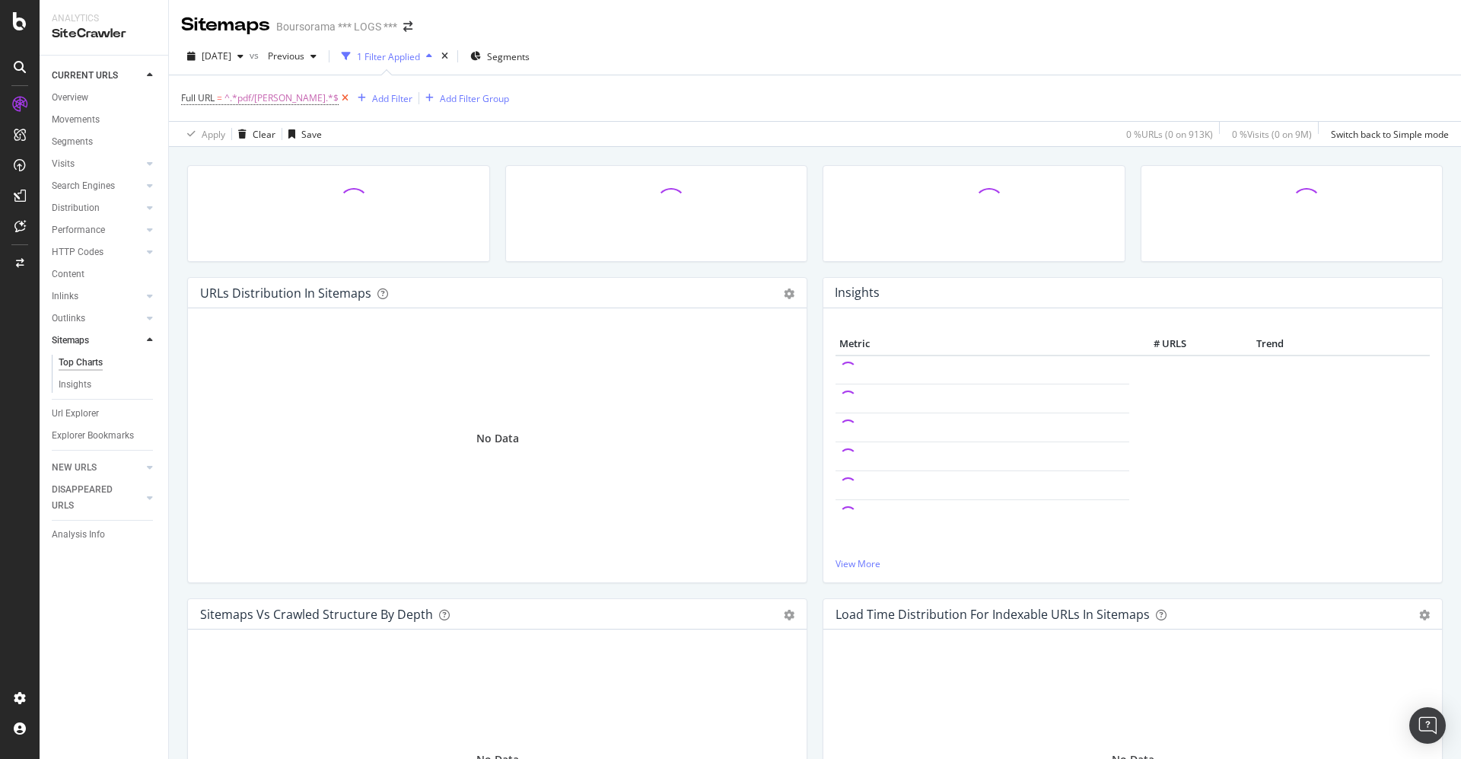
click at [339, 95] on icon at bounding box center [345, 98] width 13 height 15
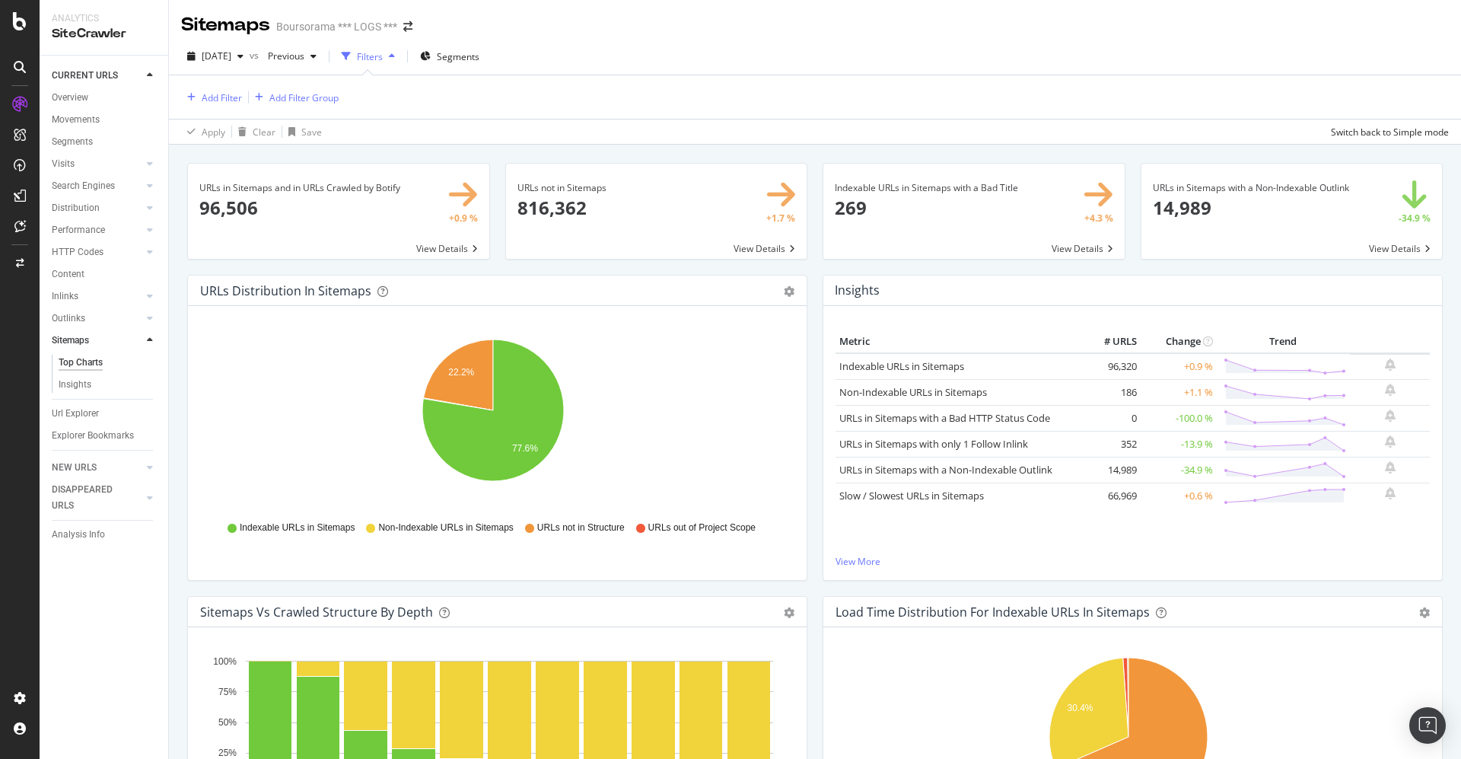
click at [263, 196] on span at bounding box center [338, 211] width 301 height 95
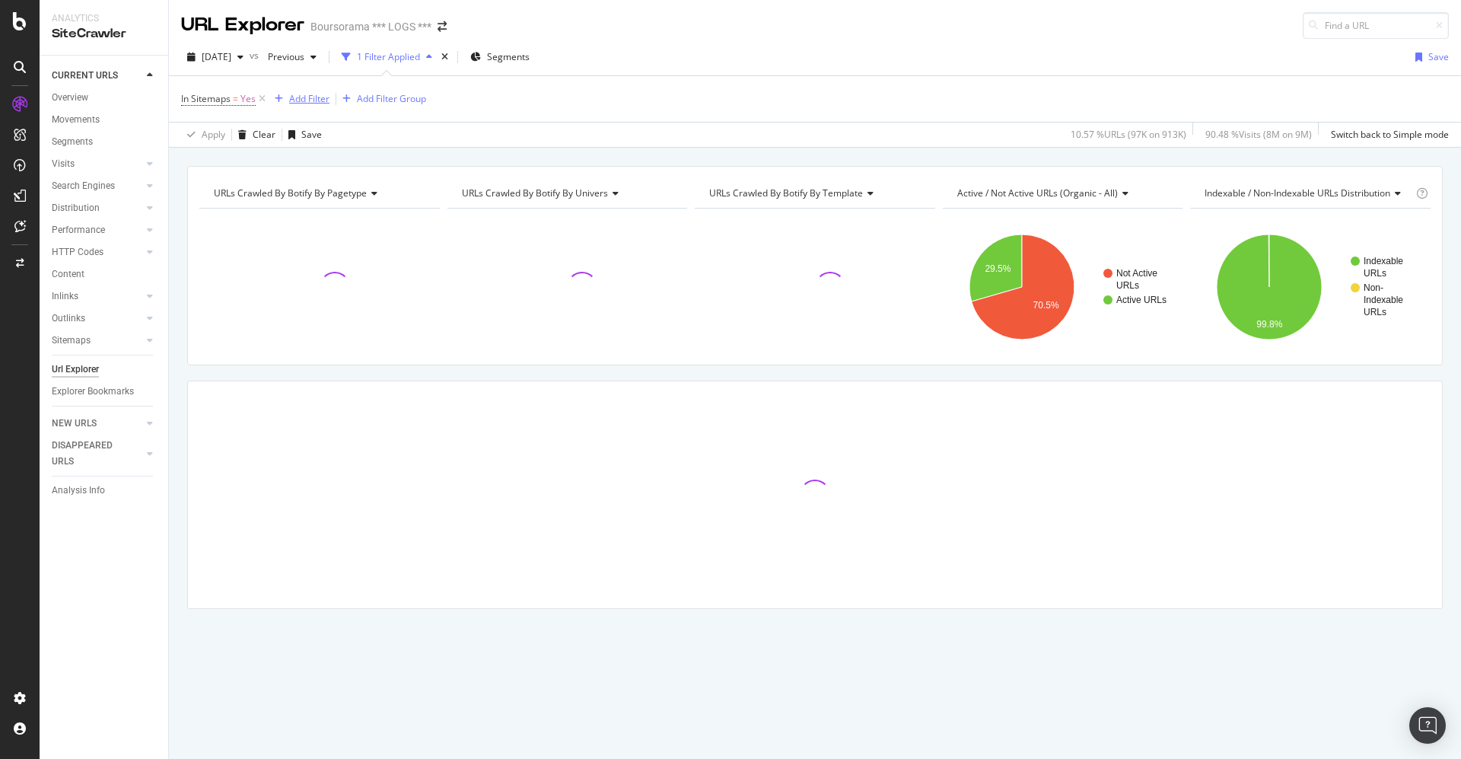
click at [312, 96] on div "Add Filter" at bounding box center [309, 98] width 40 height 13
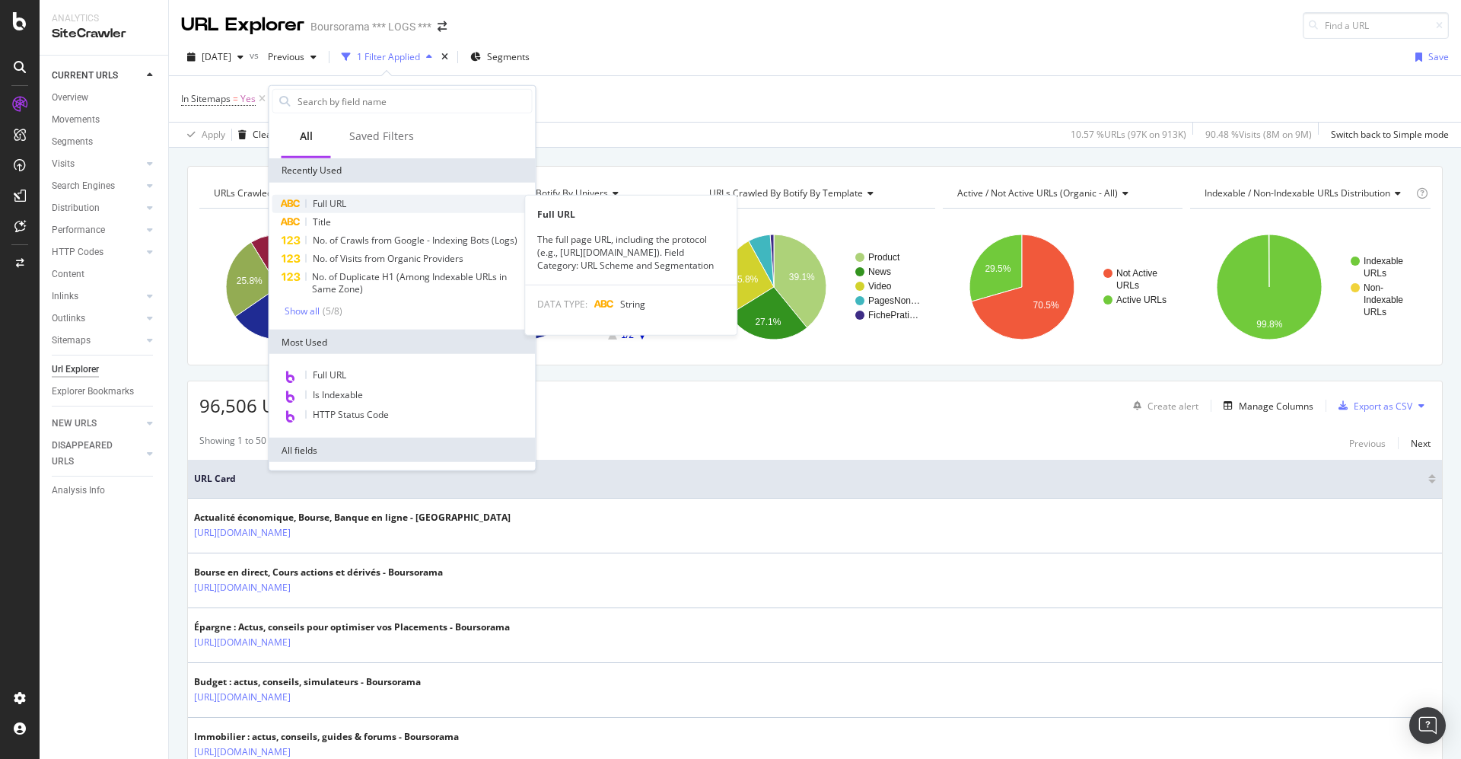
click at [334, 199] on span "Full URL" at bounding box center [329, 203] width 33 height 13
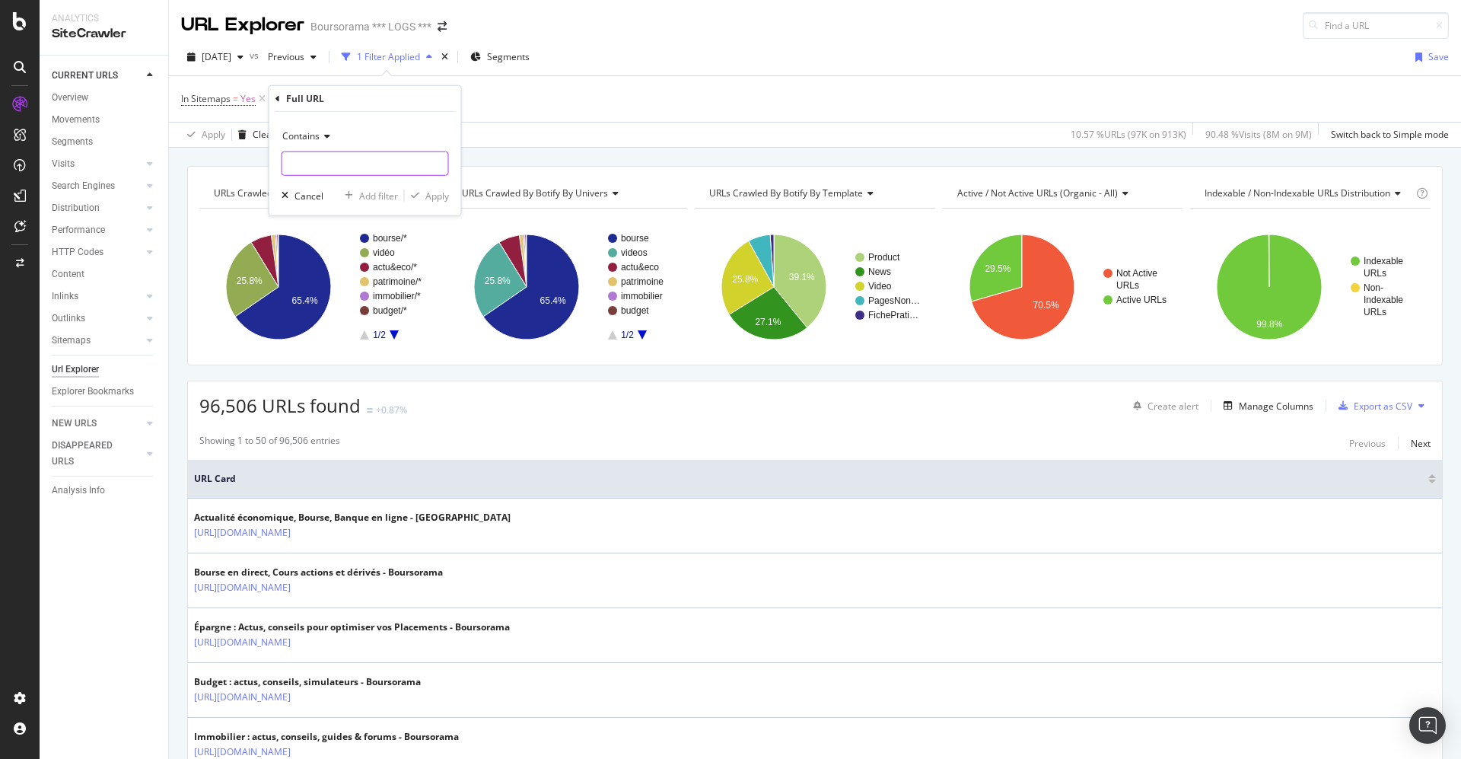
click at [330, 161] on input "text" at bounding box center [365, 163] width 166 height 24
type input "pdf/eckert"
click at [427, 196] on div "Apply" at bounding box center [437, 195] width 24 height 13
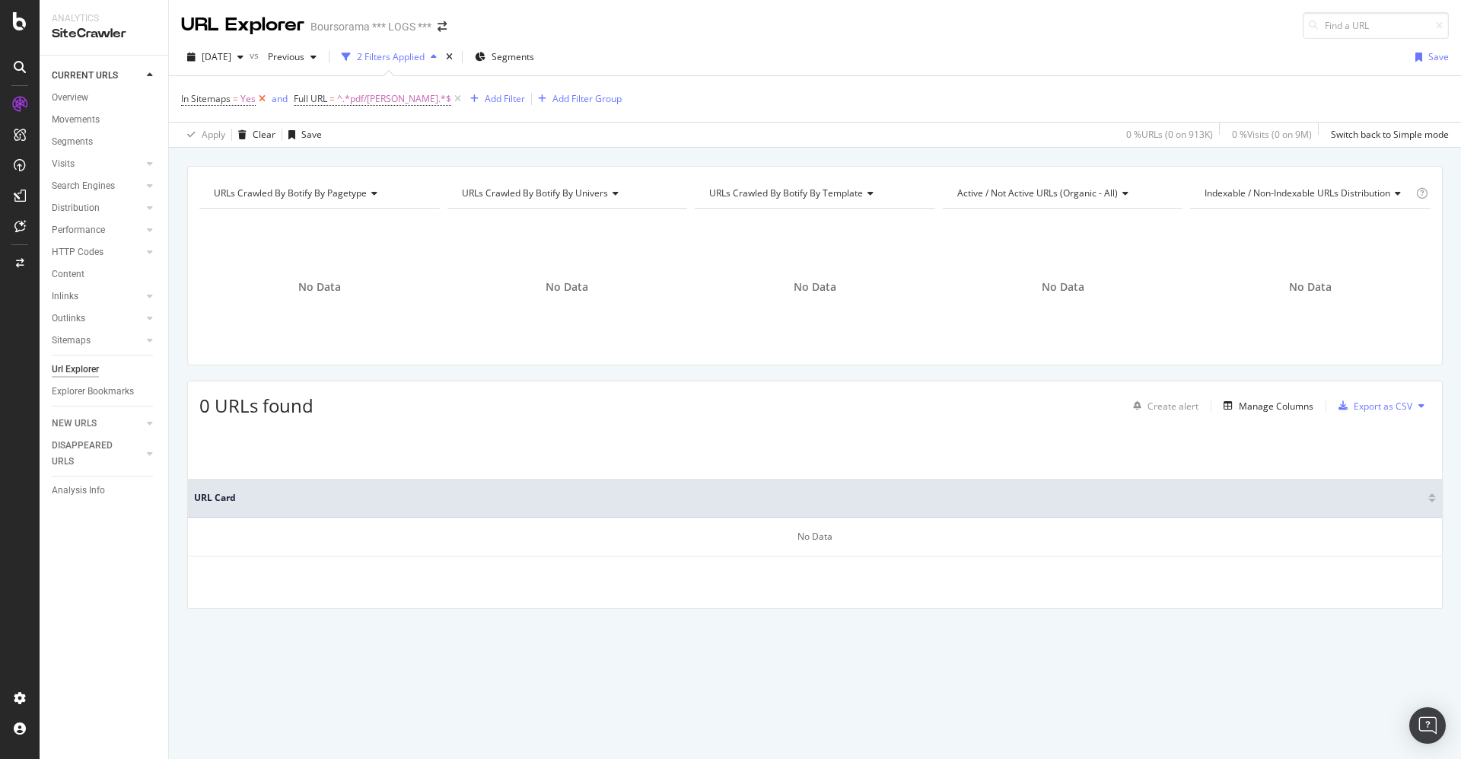
click at [262, 100] on icon at bounding box center [262, 98] width 13 height 15
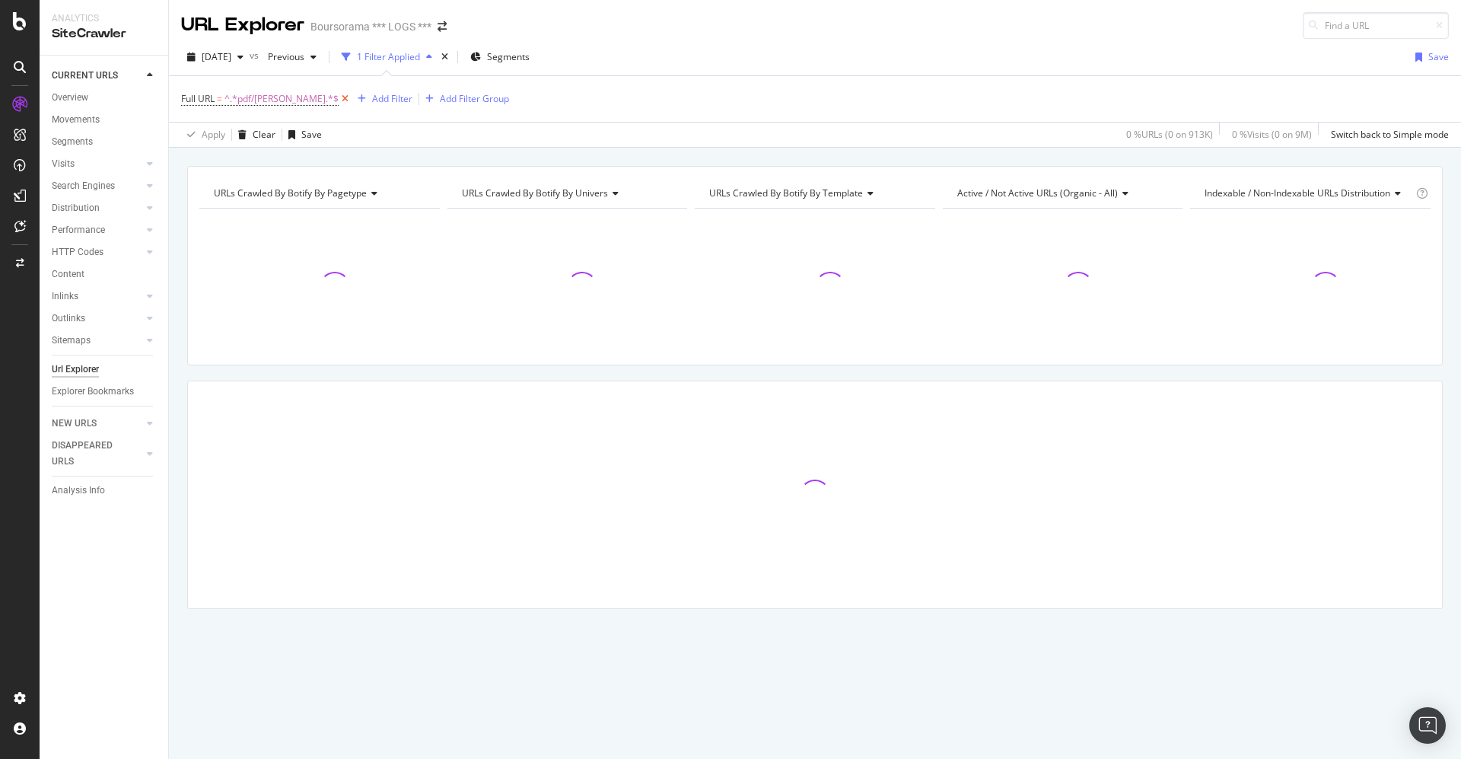
click at [339, 97] on icon at bounding box center [345, 98] width 13 height 15
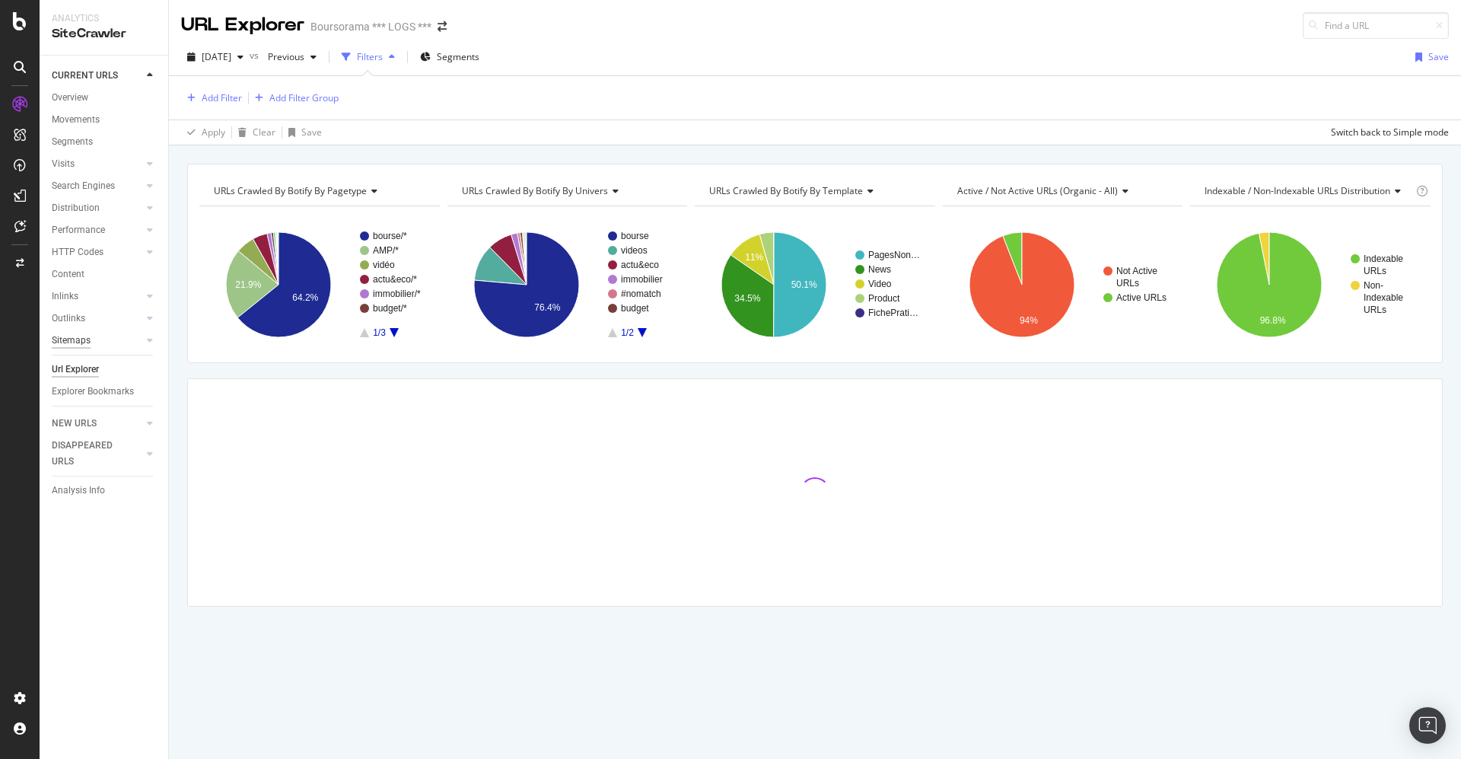
click at [76, 339] on div "Sitemaps" at bounding box center [71, 341] width 39 height 16
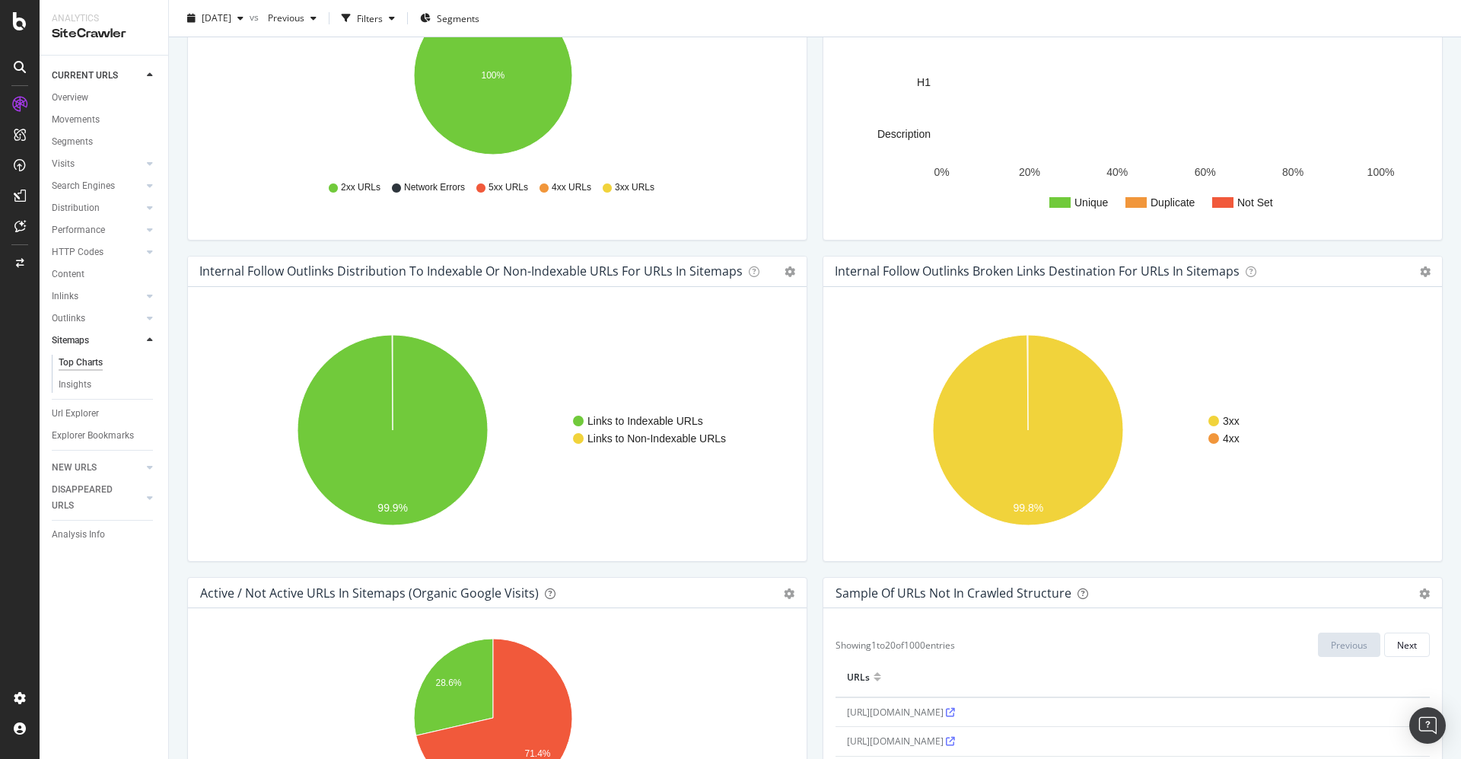
scroll to position [1142, 0]
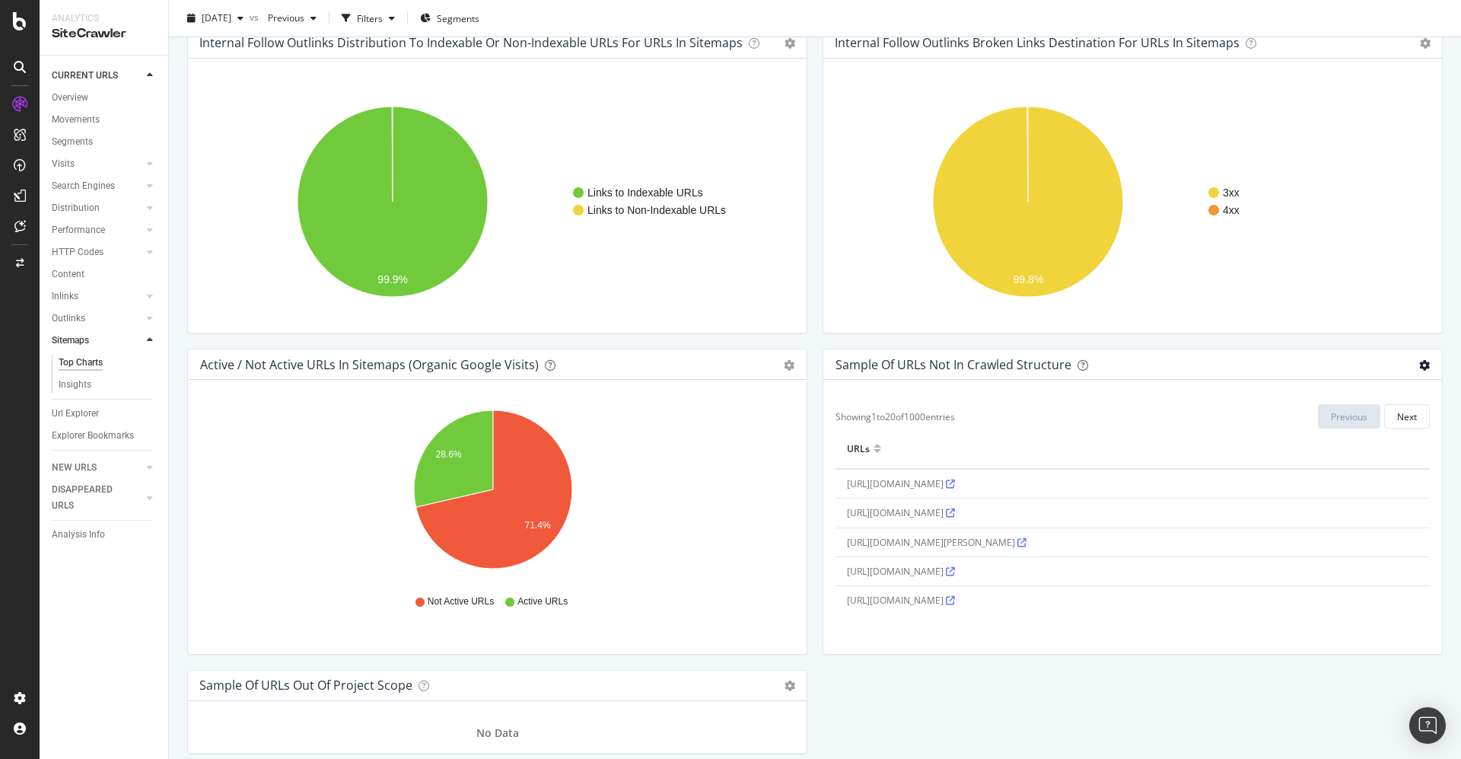
click at [1419, 365] on icon "gear" at bounding box center [1424, 365] width 11 height 11
click at [1351, 384] on span "Export as CSV" at bounding box center [1372, 394] width 139 height 21
click at [1431, 175] on div "Internal Follow Outlinks Broken Links Destination for URLs in Sitemaps Chart (b…" at bounding box center [1132, 187] width 635 height 321
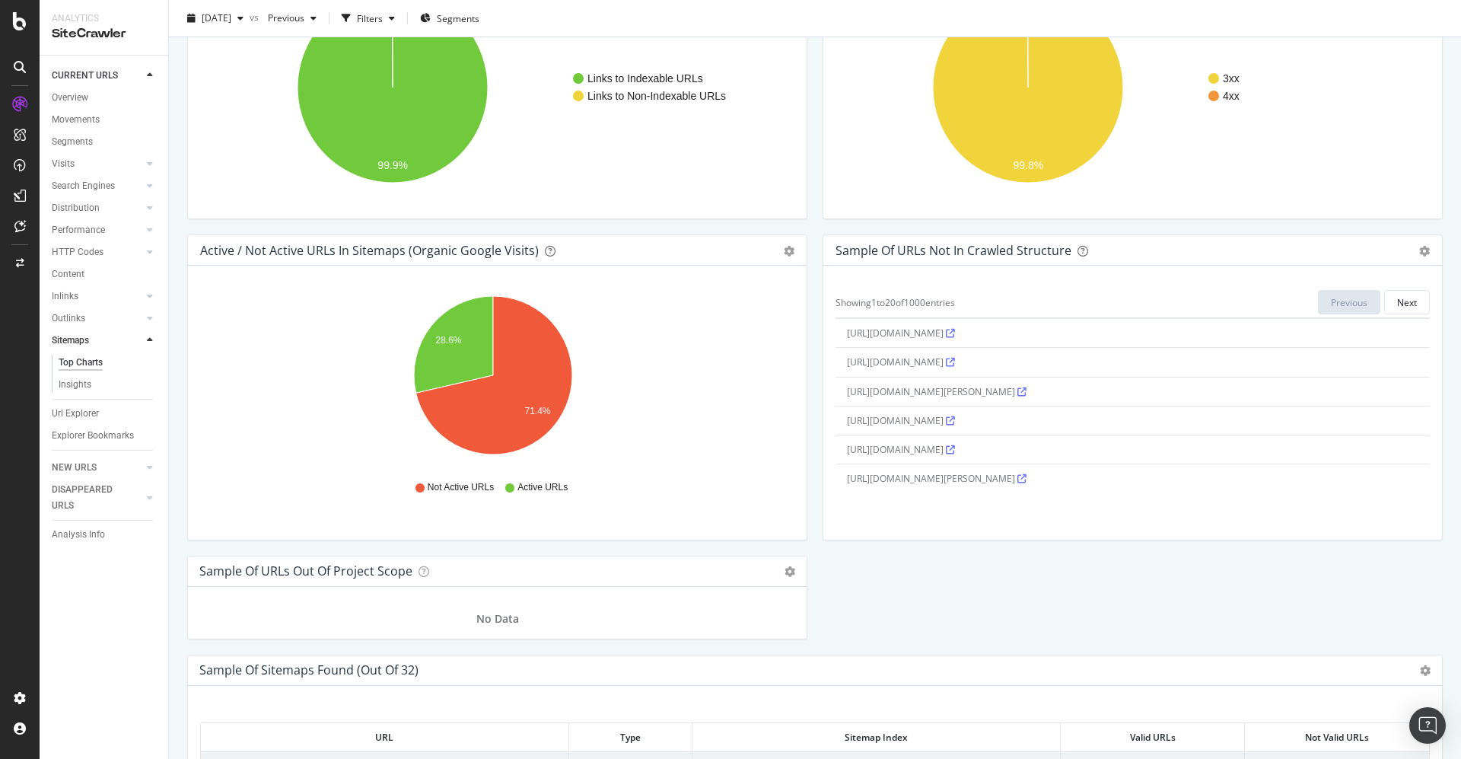
scroll to position [0, 0]
click at [1419, 247] on icon "gear" at bounding box center [1424, 251] width 11 height 11
click at [72, 258] on div "DataExports" at bounding box center [85, 259] width 59 height 15
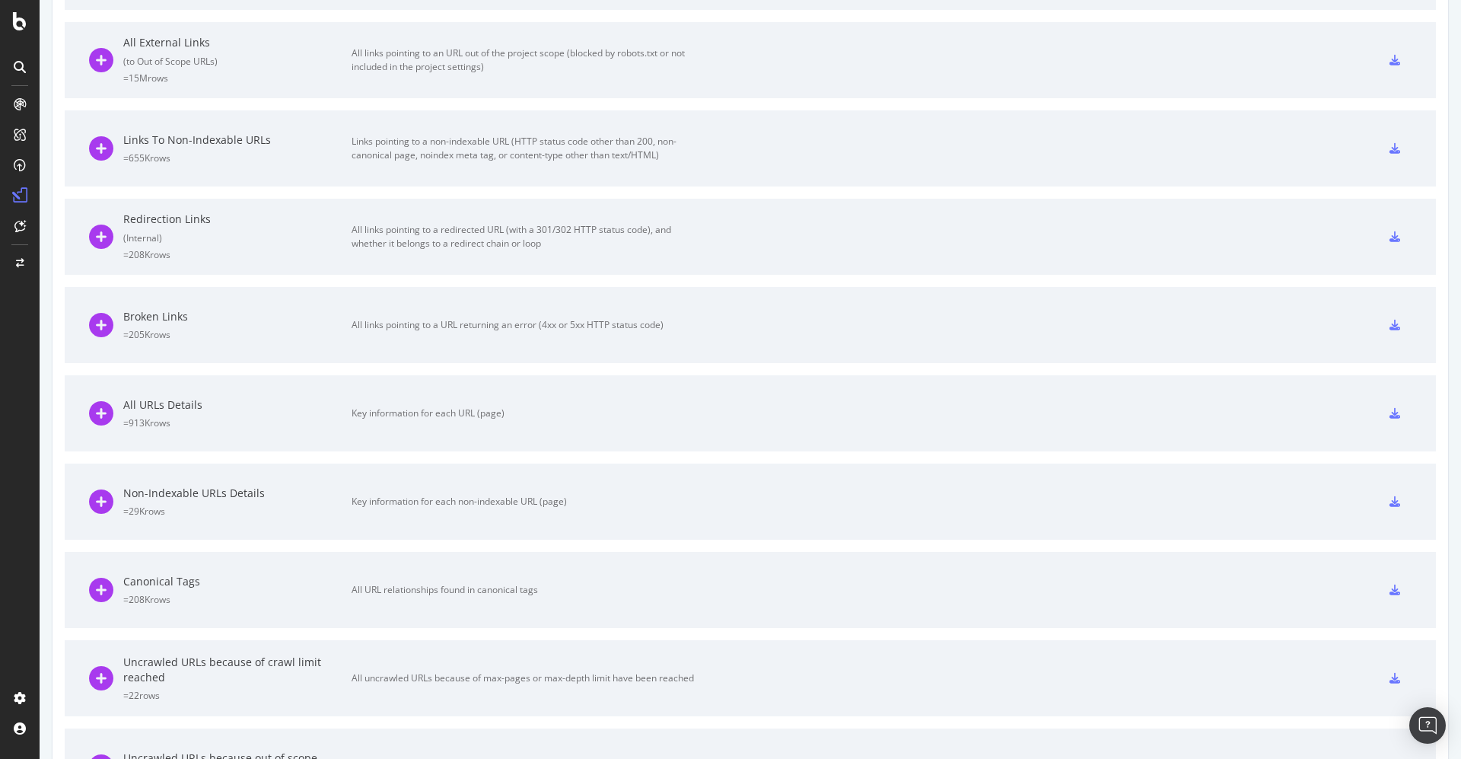
scroll to position [571, 0]
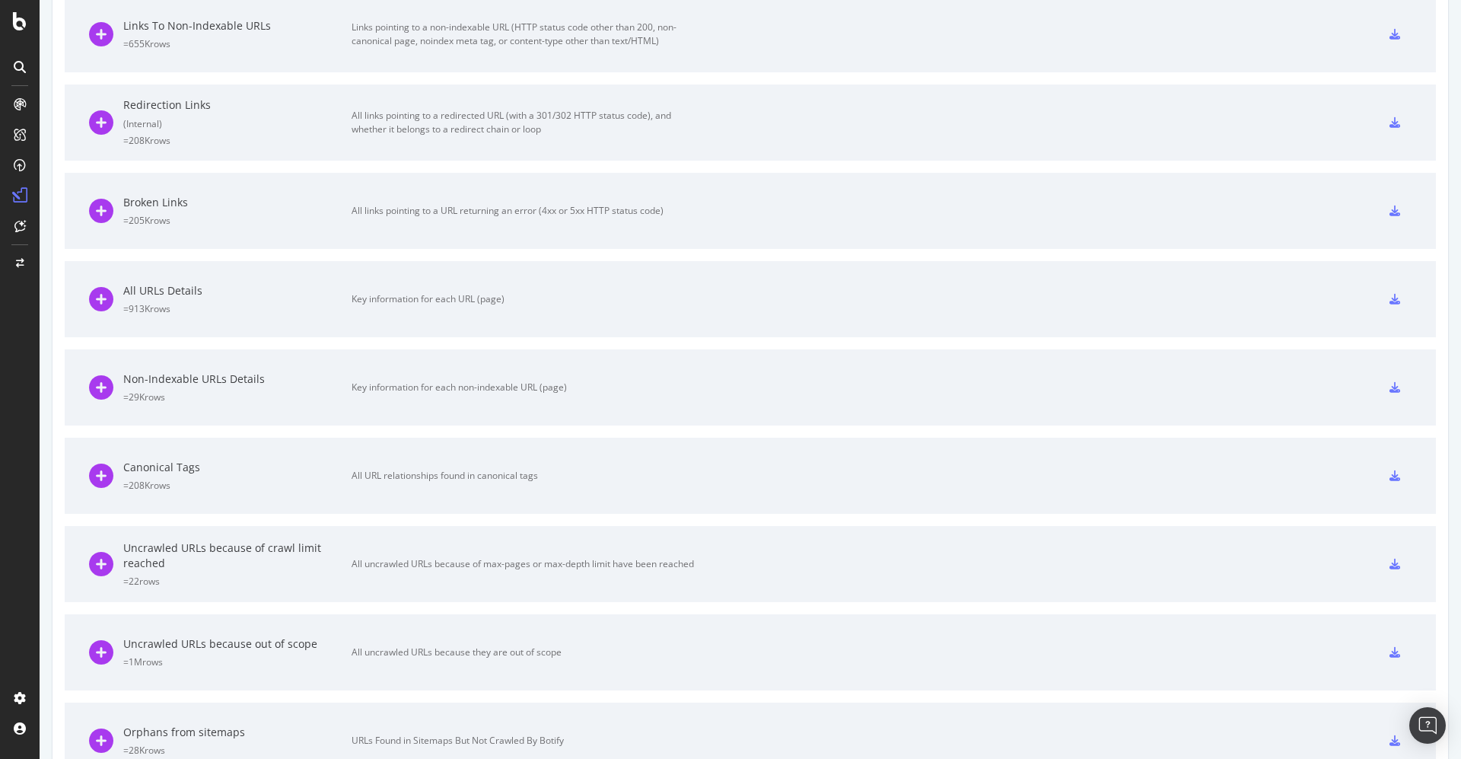
click at [509, 647] on div "All uncrawled URLs because they are out of scope" at bounding box center [523, 652] width 342 height 14
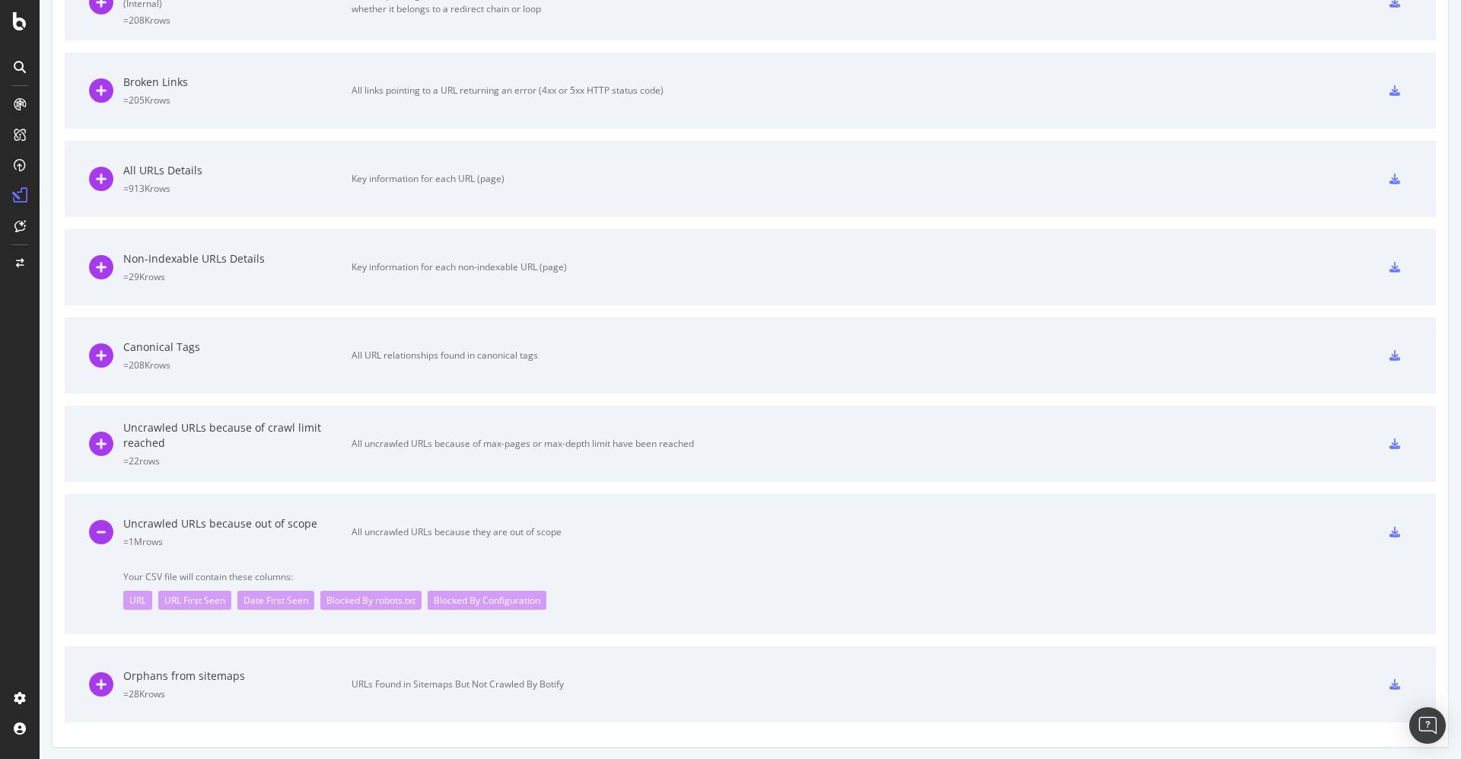
scroll to position [692, 0]
click at [1390, 530] on icon at bounding box center [1395, 531] width 11 height 11
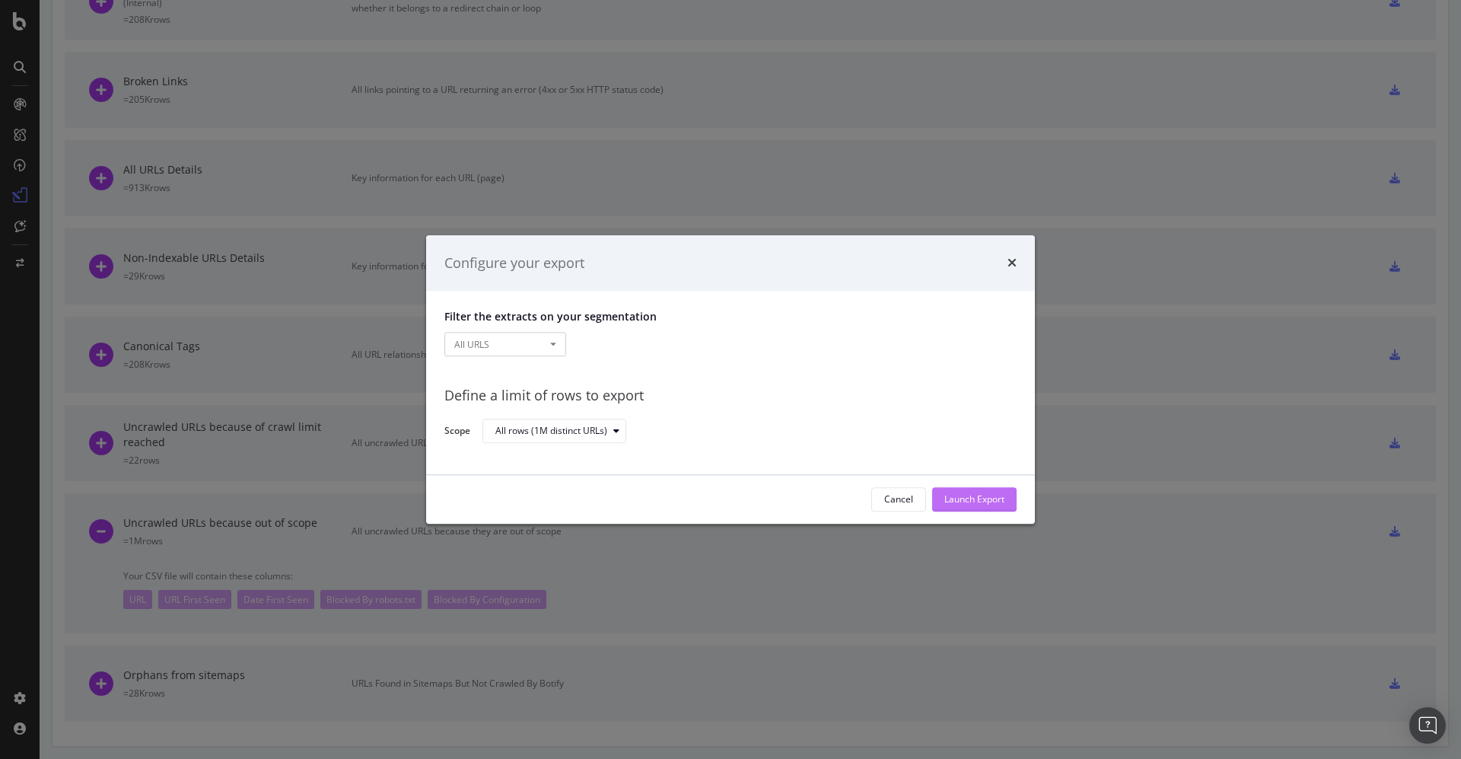
click at [945, 494] on div "Launch Export" at bounding box center [974, 499] width 60 height 13
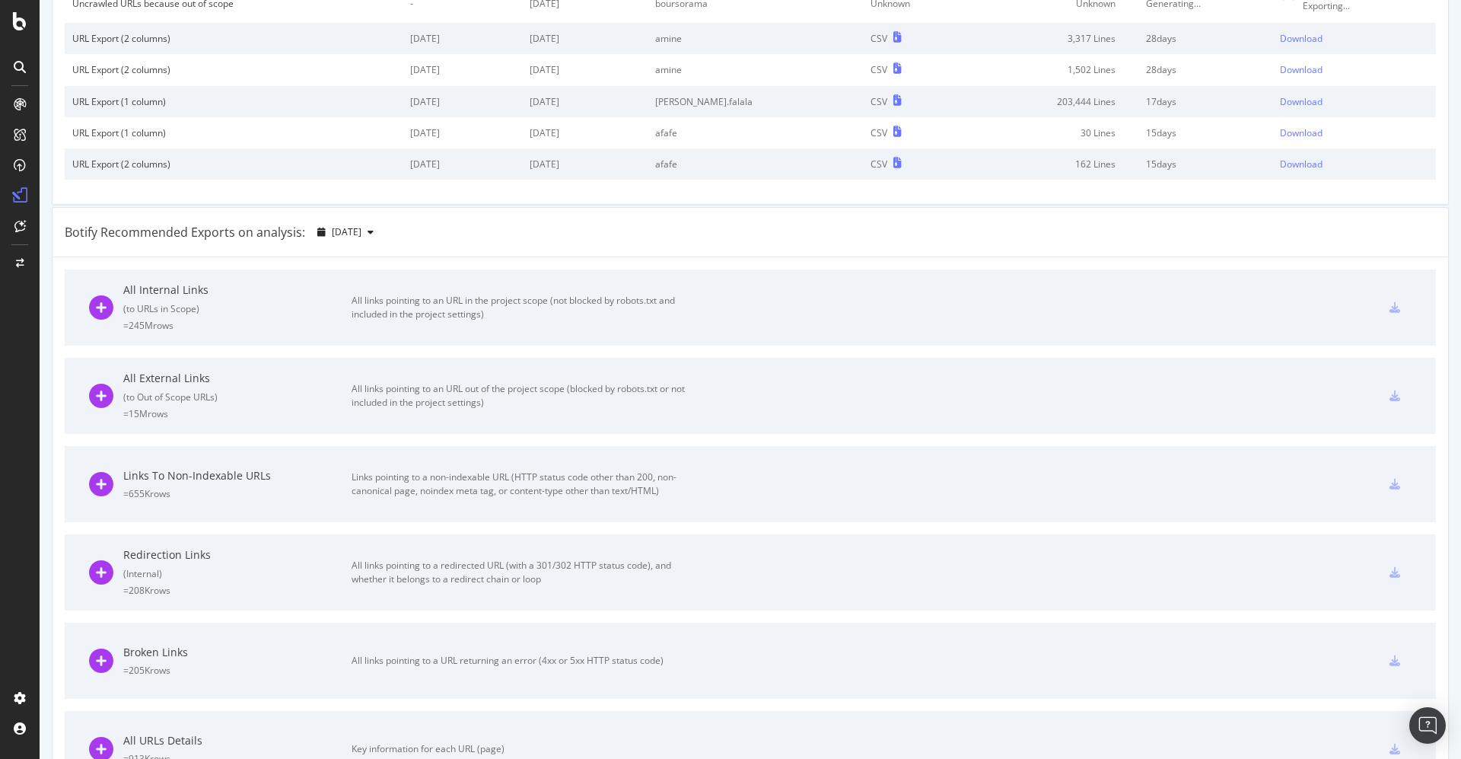
scroll to position [0, 0]
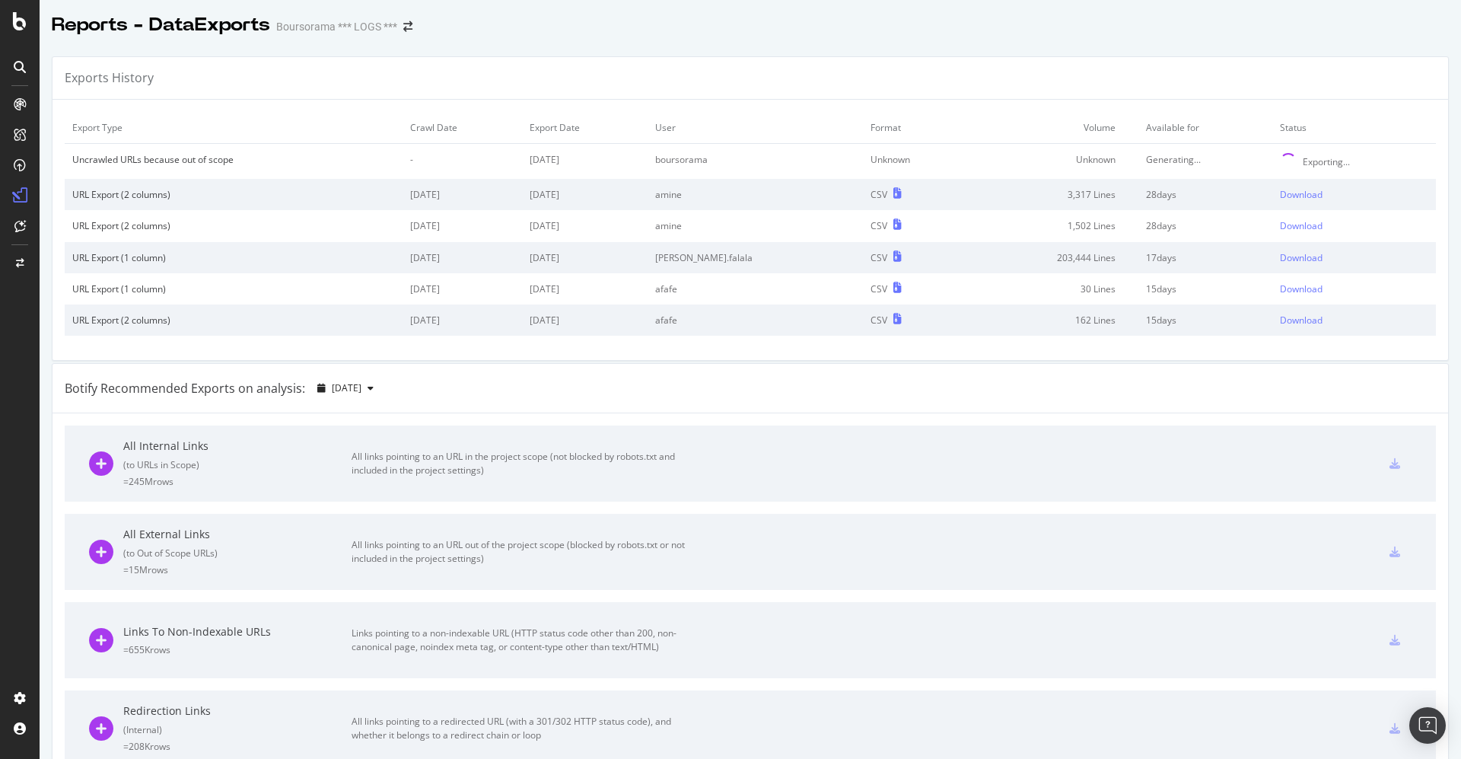
click at [1303, 161] on div "Exporting..." at bounding box center [1326, 161] width 47 height 13
click at [139, 156] on div "Uncrawled URLs because out of scope" at bounding box center [233, 159] width 323 height 13
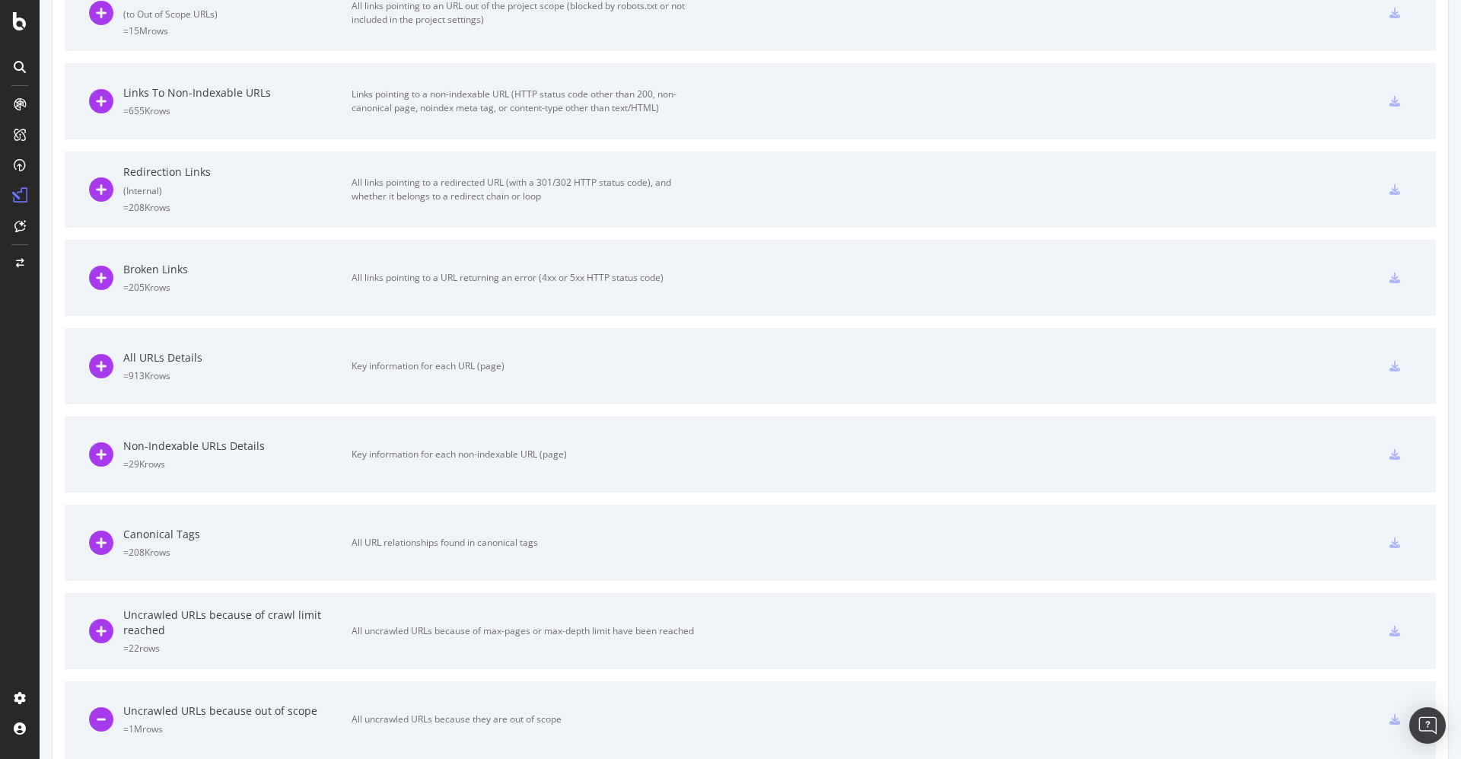
scroll to position [685, 0]
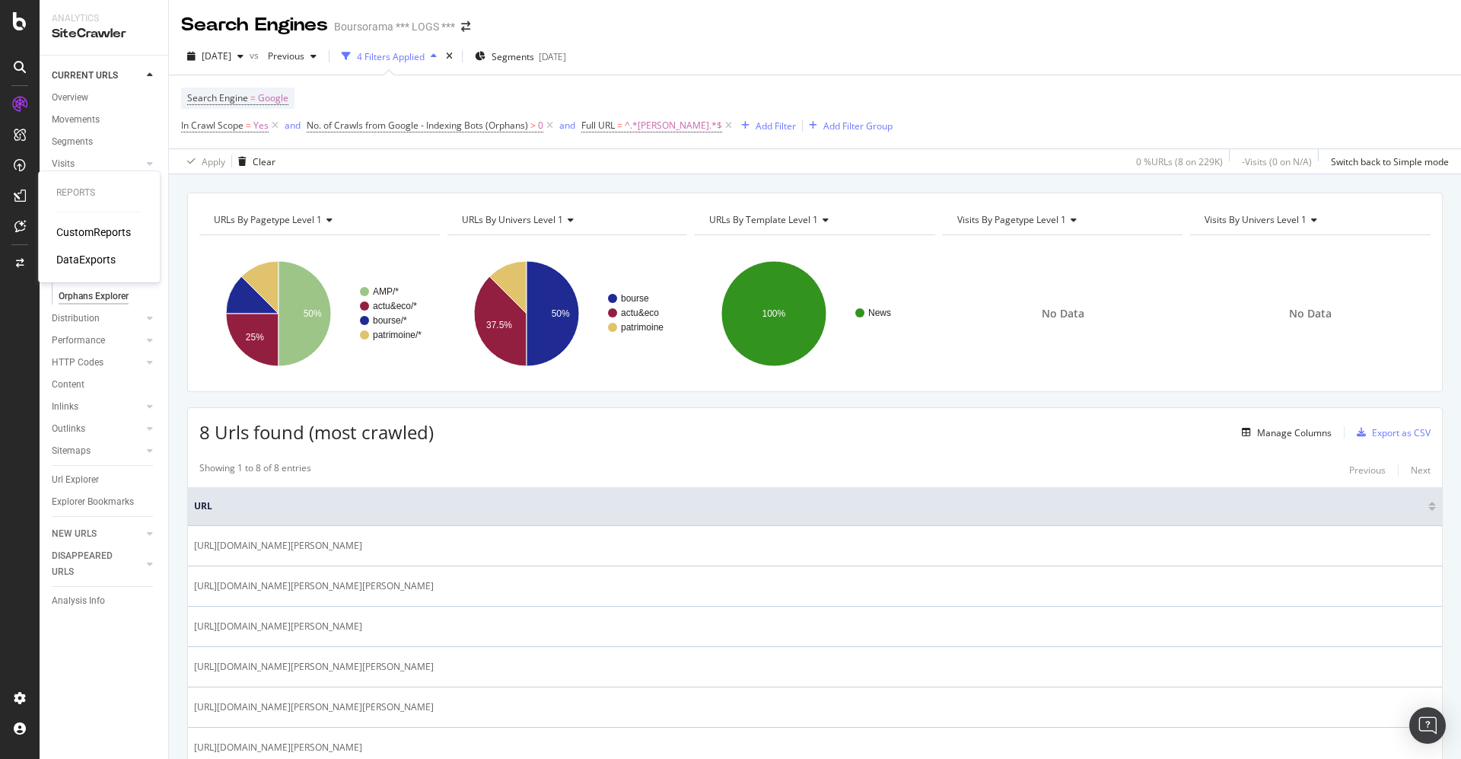
click at [75, 256] on div "DataExports" at bounding box center [85, 259] width 59 height 15
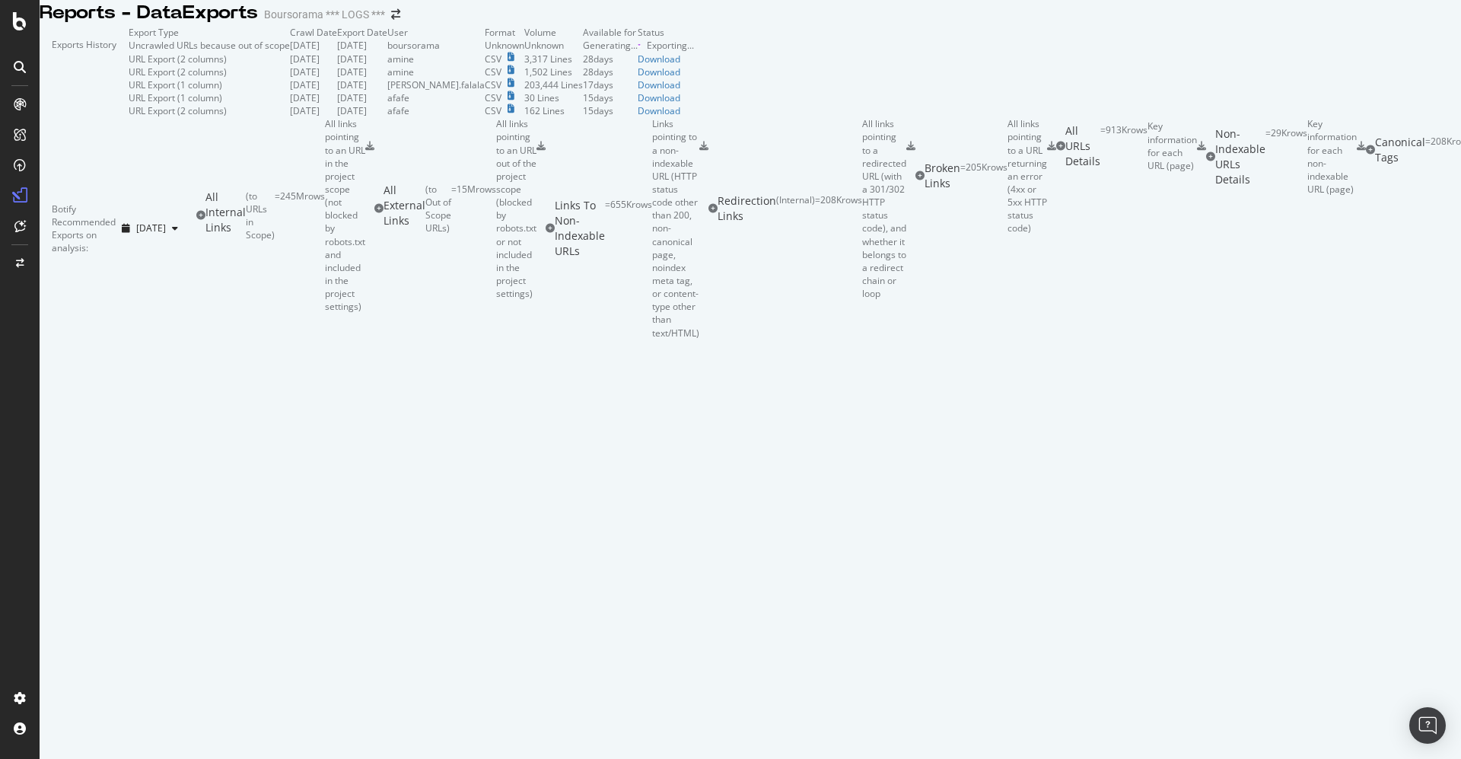
click at [642, 48] on span at bounding box center [639, 45] width 5 height 5
click at [694, 52] on div "Exporting..." at bounding box center [670, 45] width 47 height 13
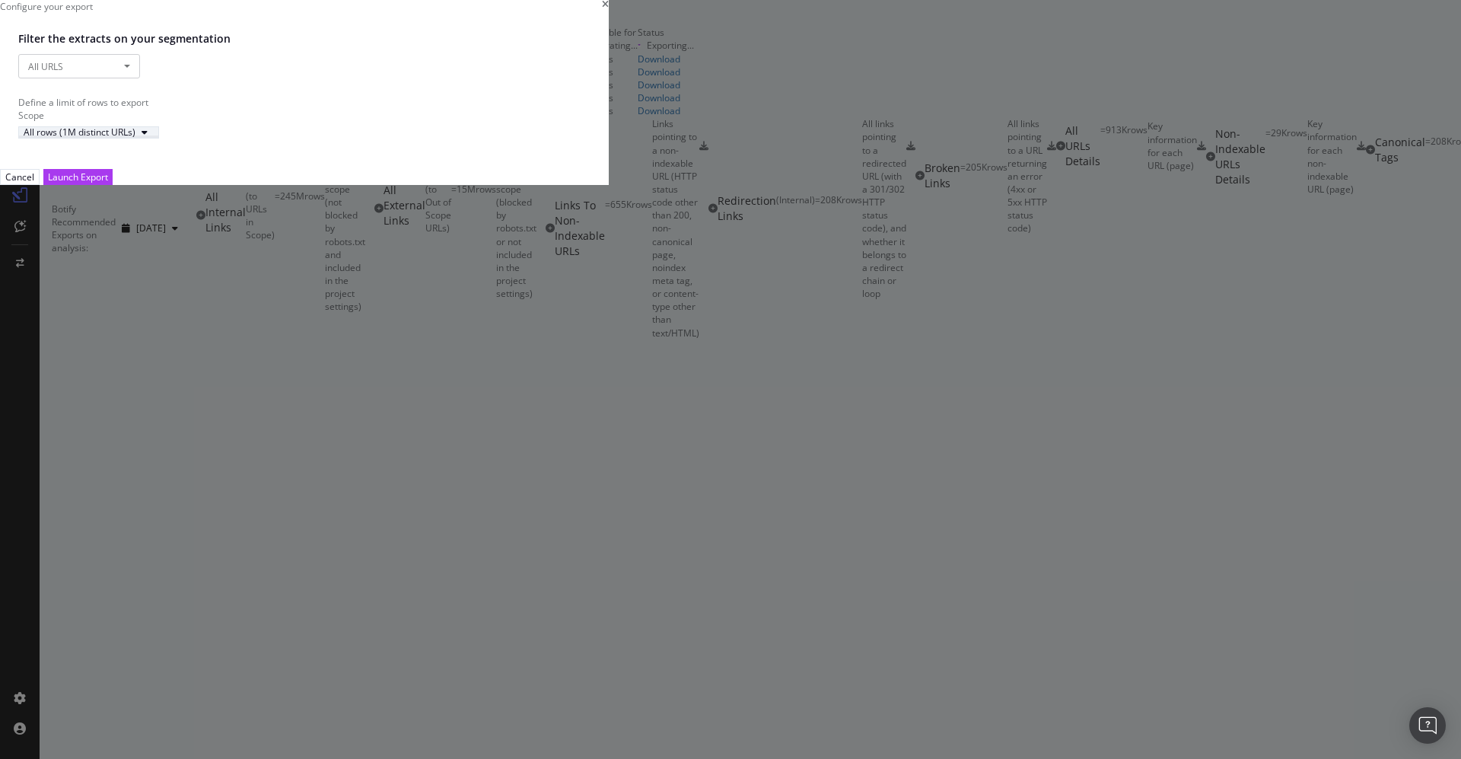
click at [154, 137] on div "modal" at bounding box center [144, 132] width 18 height 9
drag, startPoint x: 553, startPoint y: 482, endPoint x: 938, endPoint y: 408, distance: 392.8
click at [849, 406] on body "Reports - DataExports Boursorama *** LOGS *** Exports History Export Type Crawl…" at bounding box center [730, 379] width 1461 height 759
click at [591, 139] on div "Define a limit of rows to export Scope All rows (1M distinct URLs)" at bounding box center [304, 117] width 572 height 43
click at [135, 137] on div "All rows (1M distinct URLs)" at bounding box center [80, 132] width 112 height 9
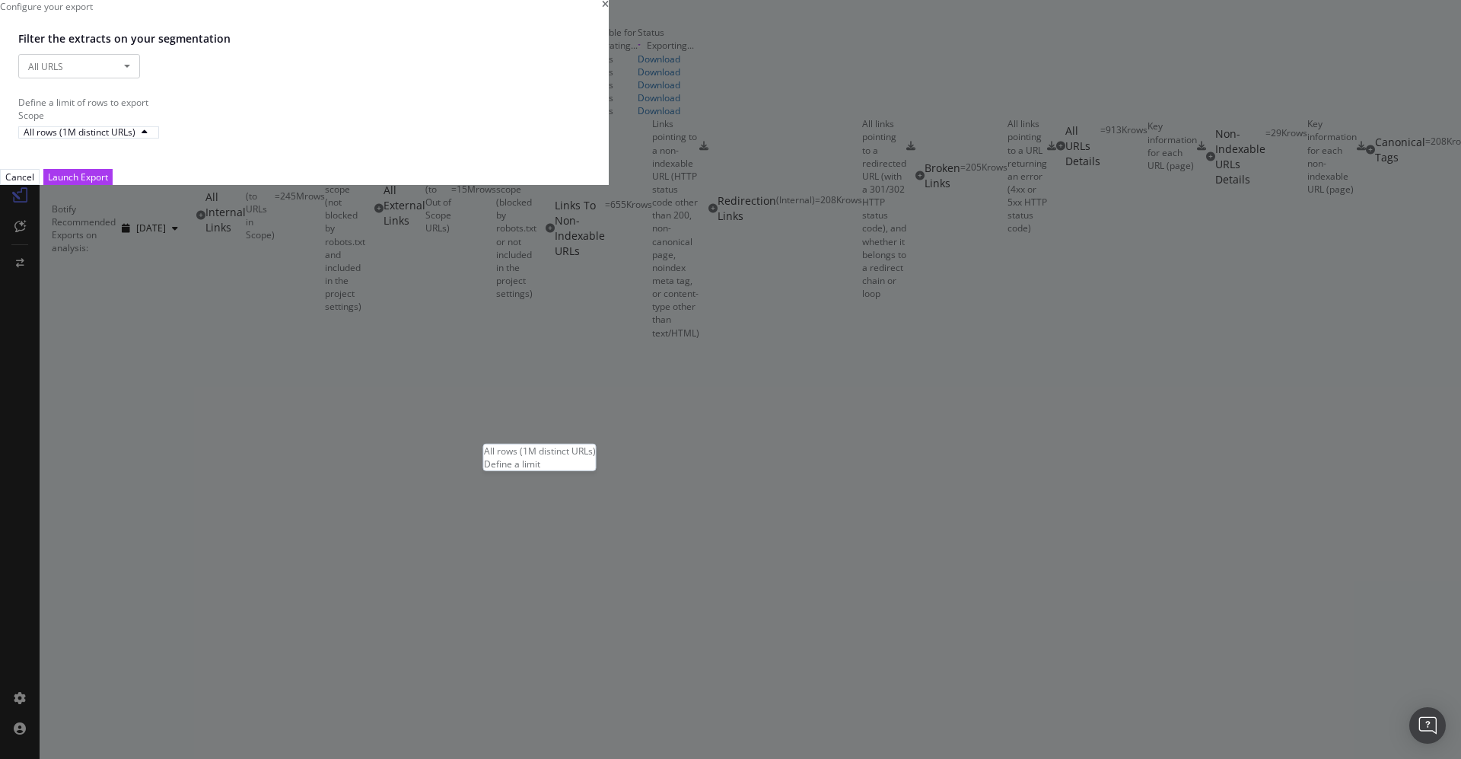
click at [532, 470] on div "Define a limit" at bounding box center [540, 463] width 112 height 13
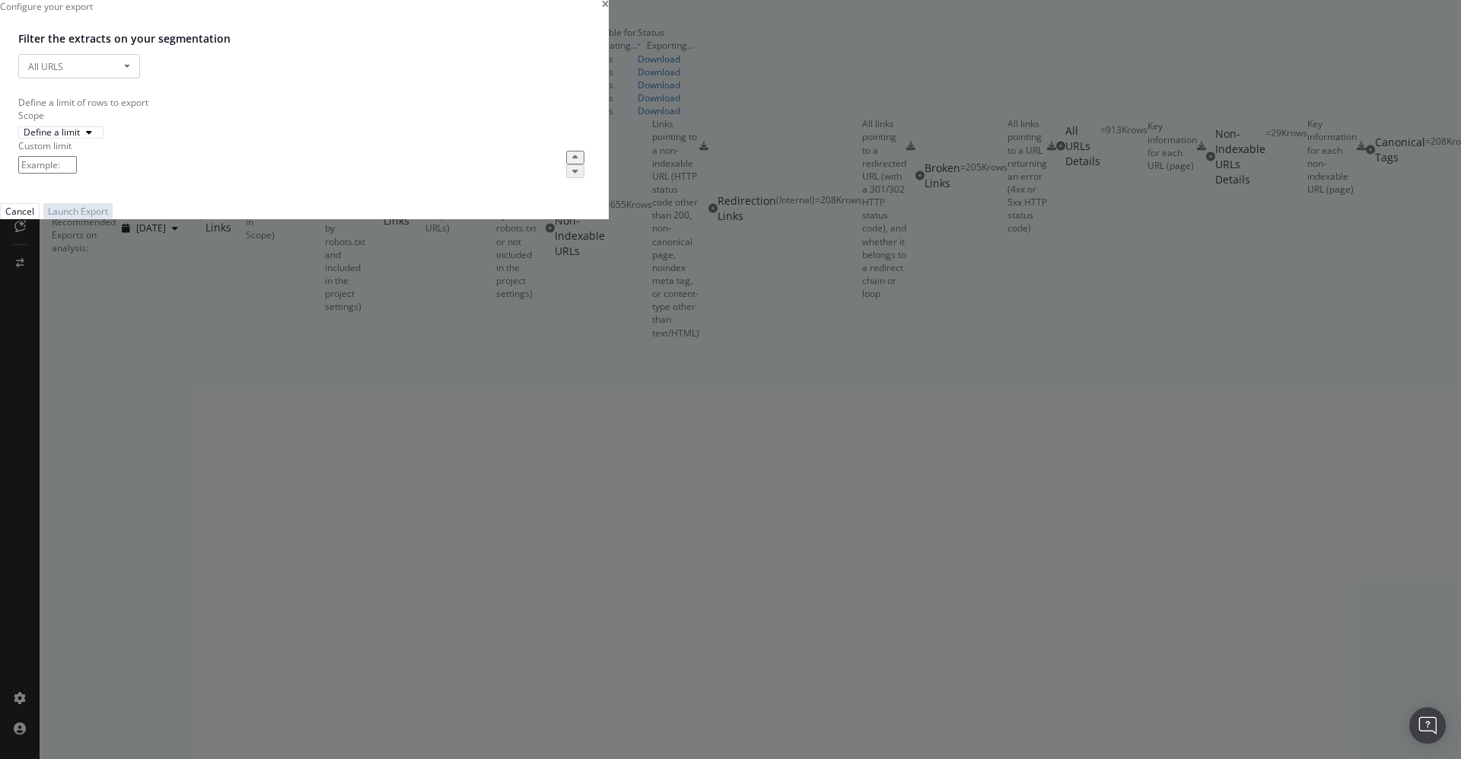
click at [77, 174] on input "modal" at bounding box center [47, 165] width 59 height 18
click at [34, 218] on div "Cancel" at bounding box center [19, 211] width 29 height 13
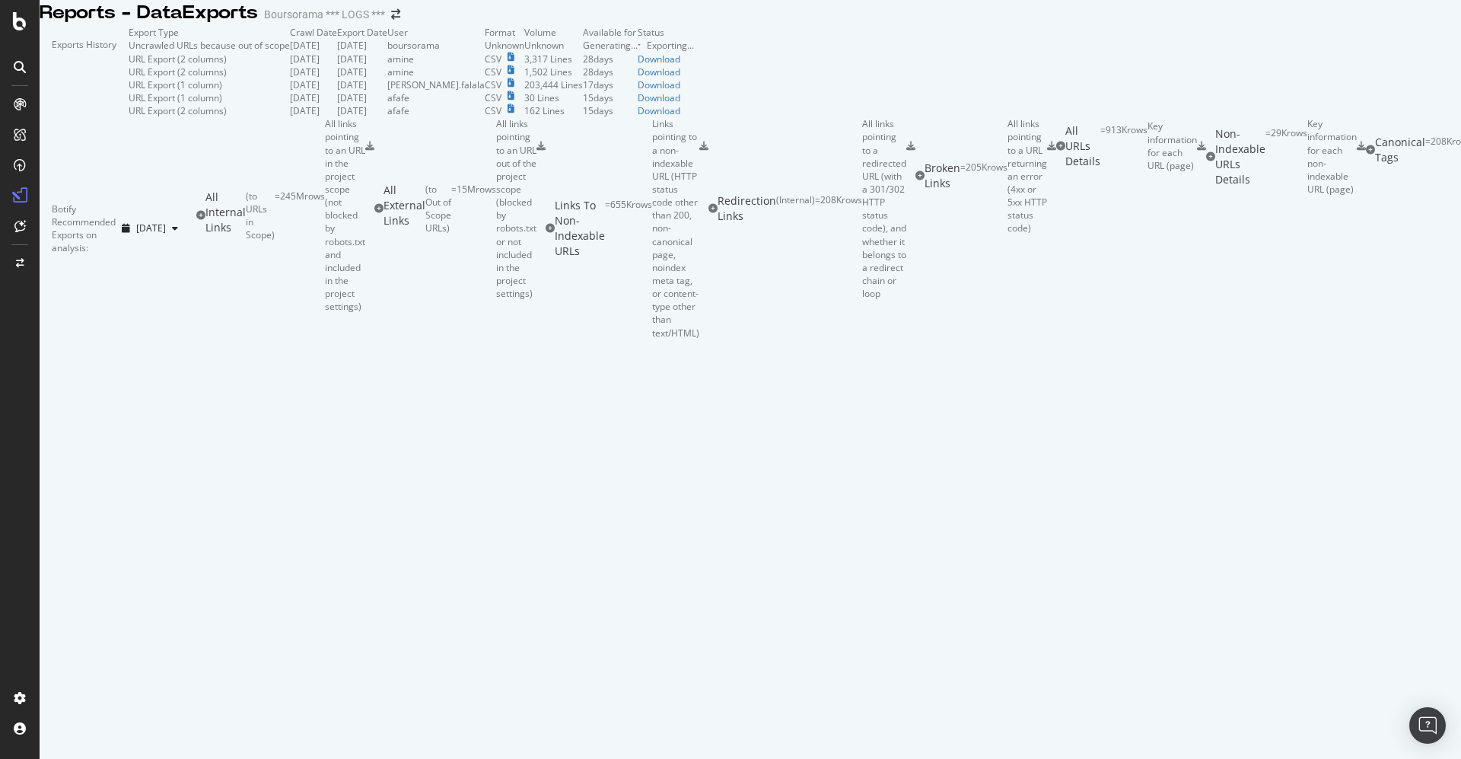
scroll to position [0, 0]
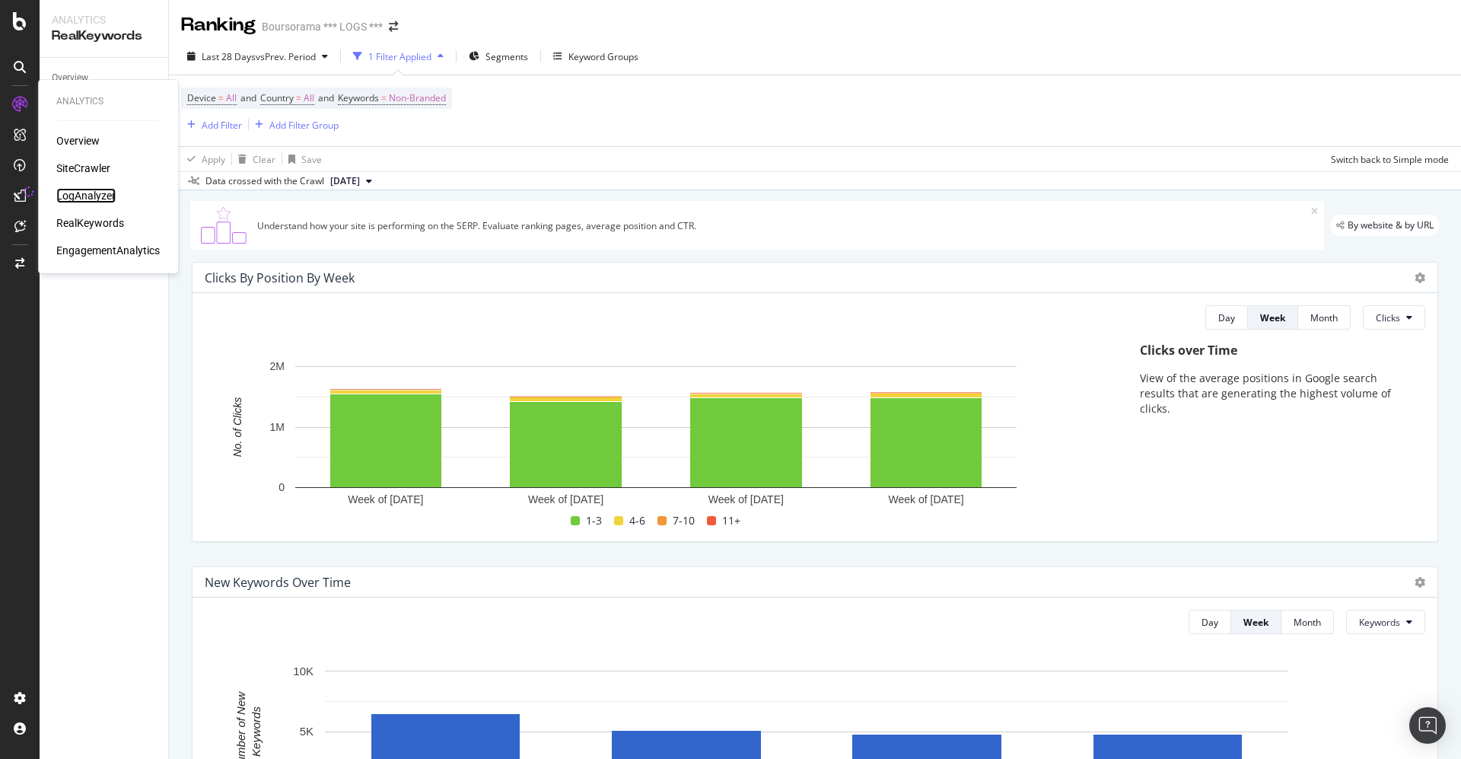
click at [75, 189] on div "LogAnalyzer" at bounding box center [85, 195] width 59 height 15
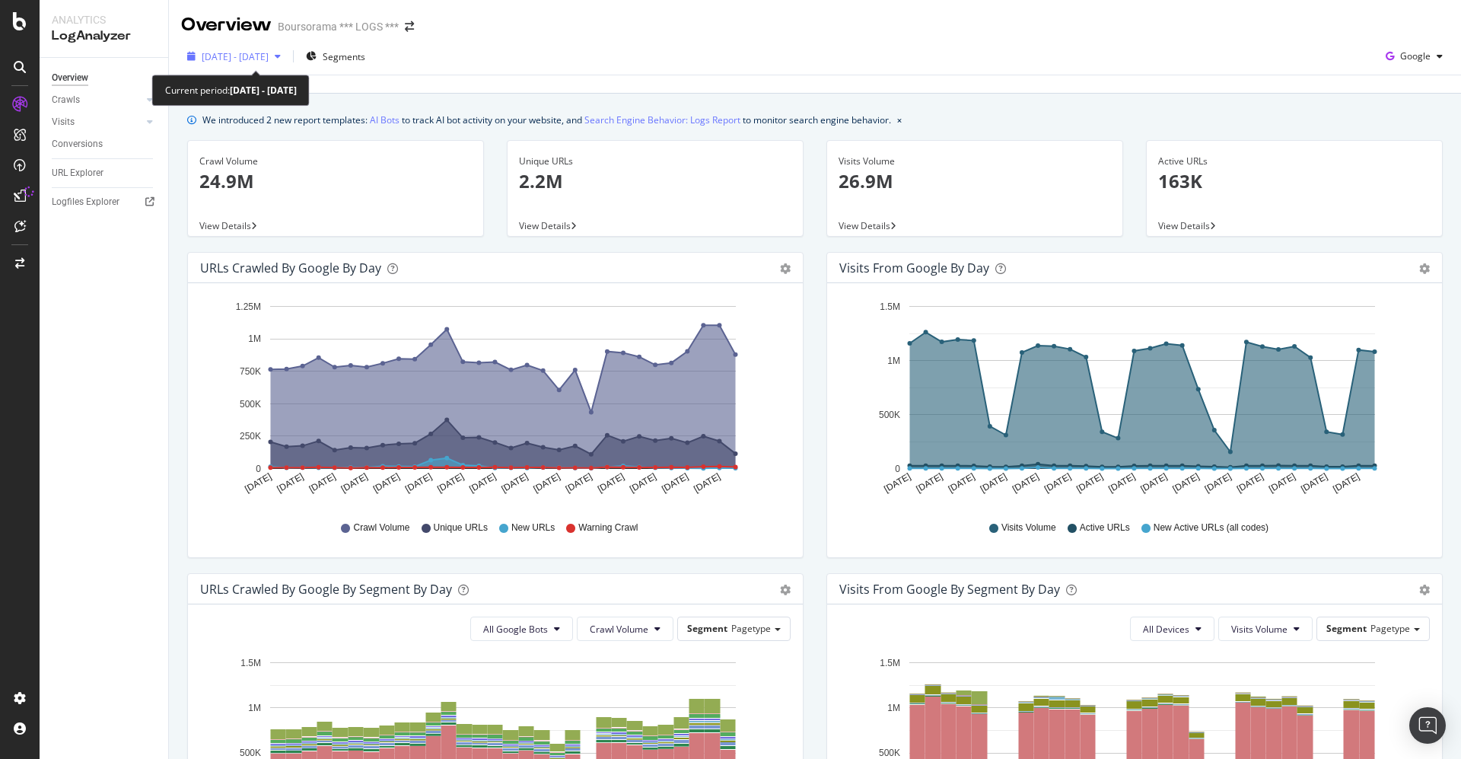
click at [281, 56] on icon "button" at bounding box center [278, 56] width 6 height 9
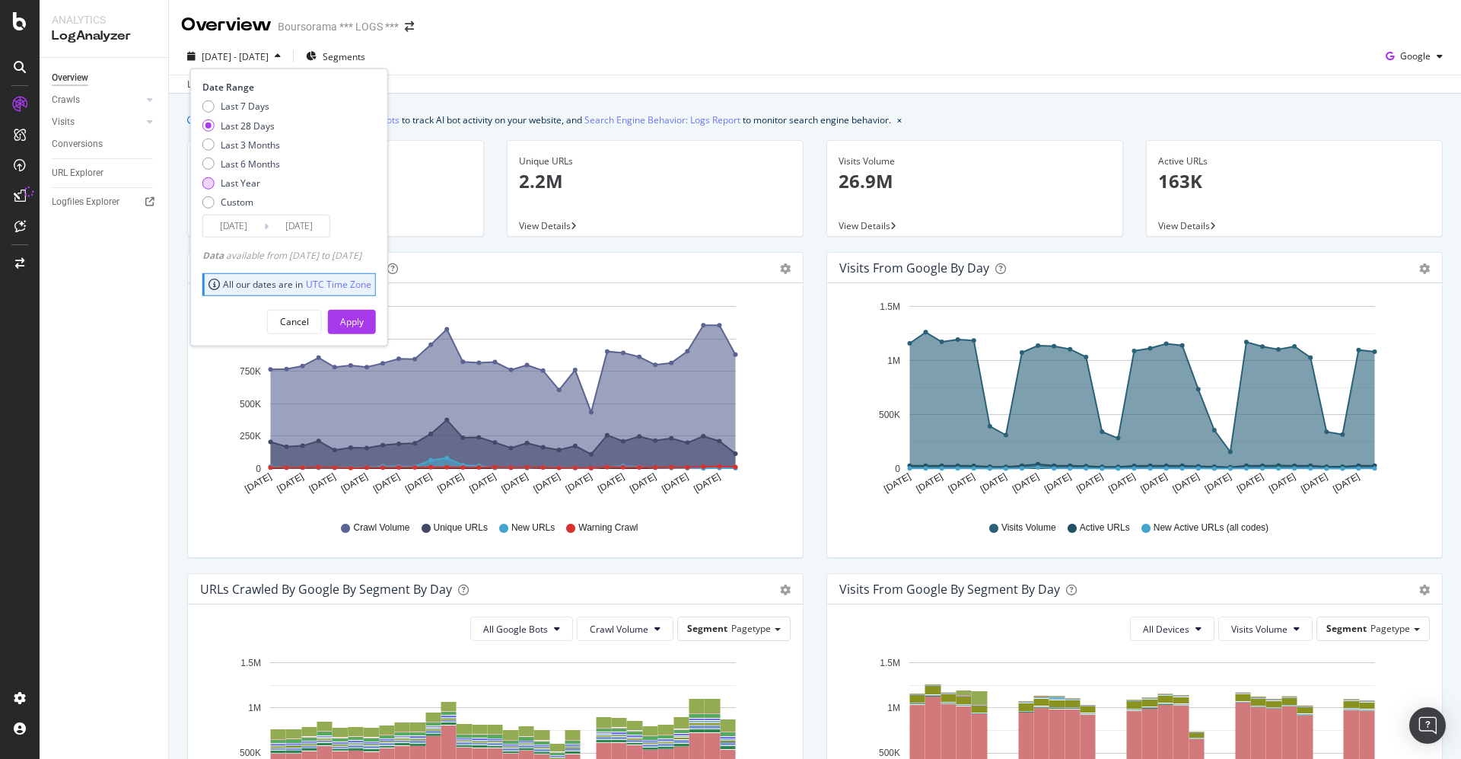
click at [258, 178] on div "Last Year" at bounding box center [241, 183] width 40 height 13
type input "2024/09/24"
click at [364, 319] on div "Apply" at bounding box center [352, 321] width 24 height 13
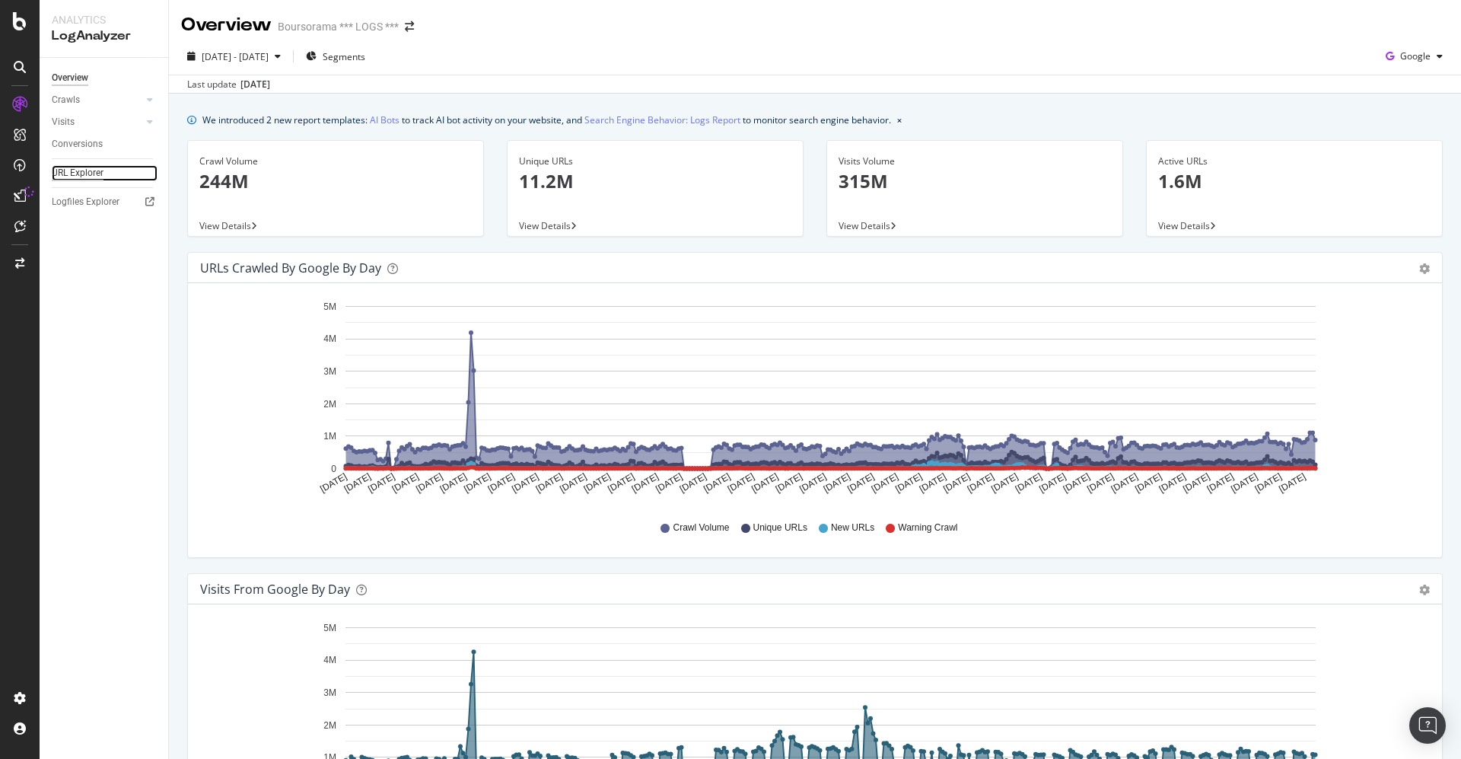
click at [73, 174] on div "URL Explorer" at bounding box center [78, 173] width 52 height 16
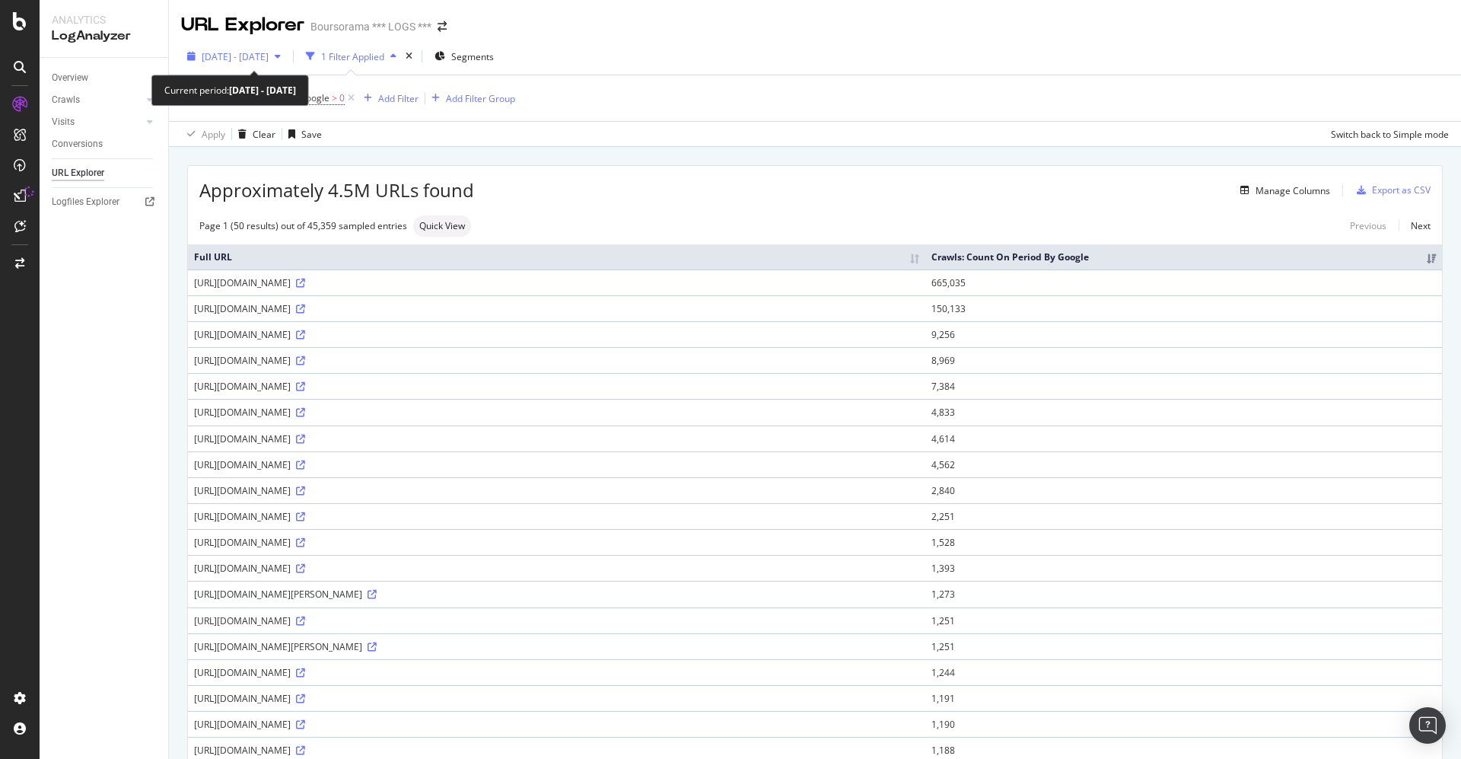
click at [281, 59] on icon "button" at bounding box center [278, 56] width 6 height 9
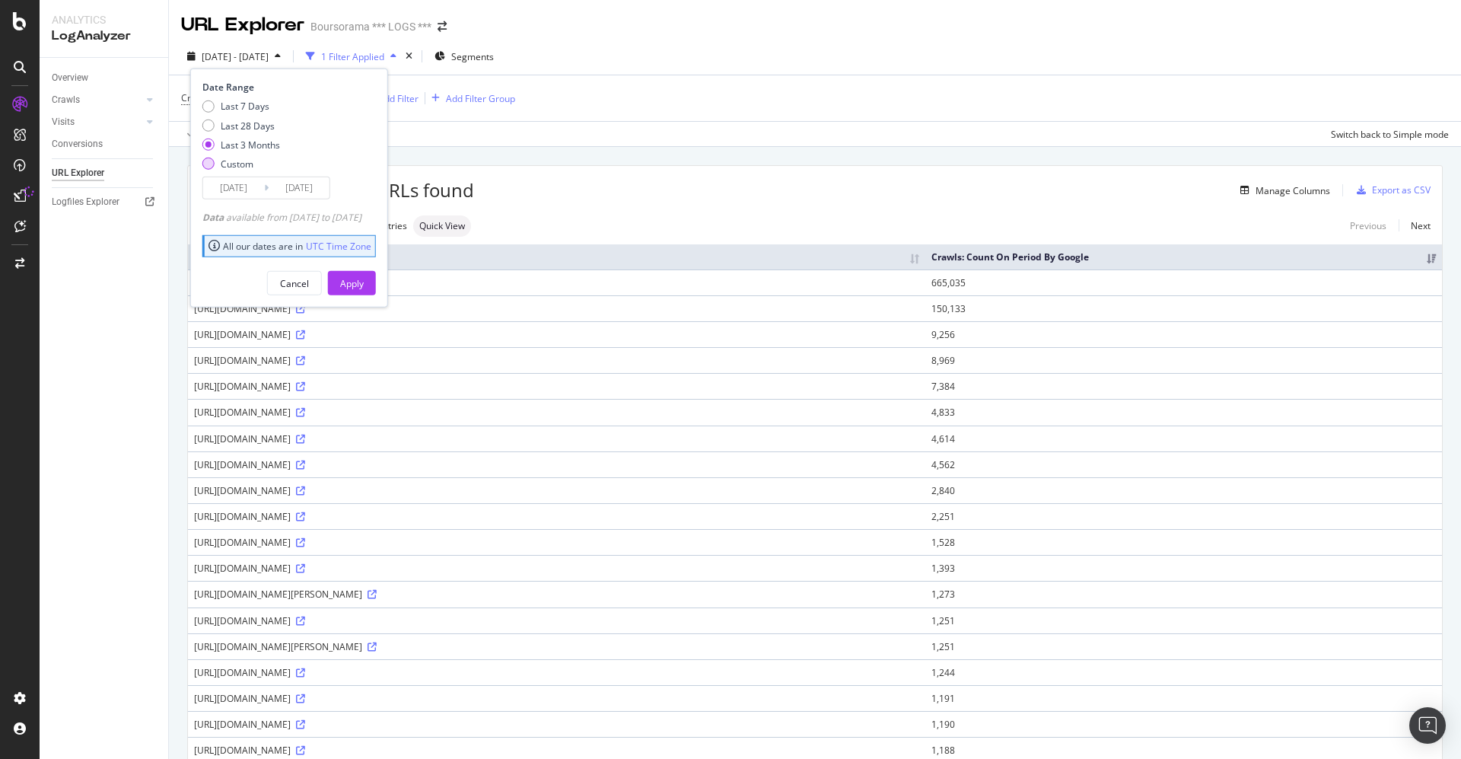
click at [238, 166] on div "Custom" at bounding box center [237, 164] width 33 height 13
type input "2025/08/27"
click at [364, 282] on div "Apply" at bounding box center [352, 282] width 24 height 13
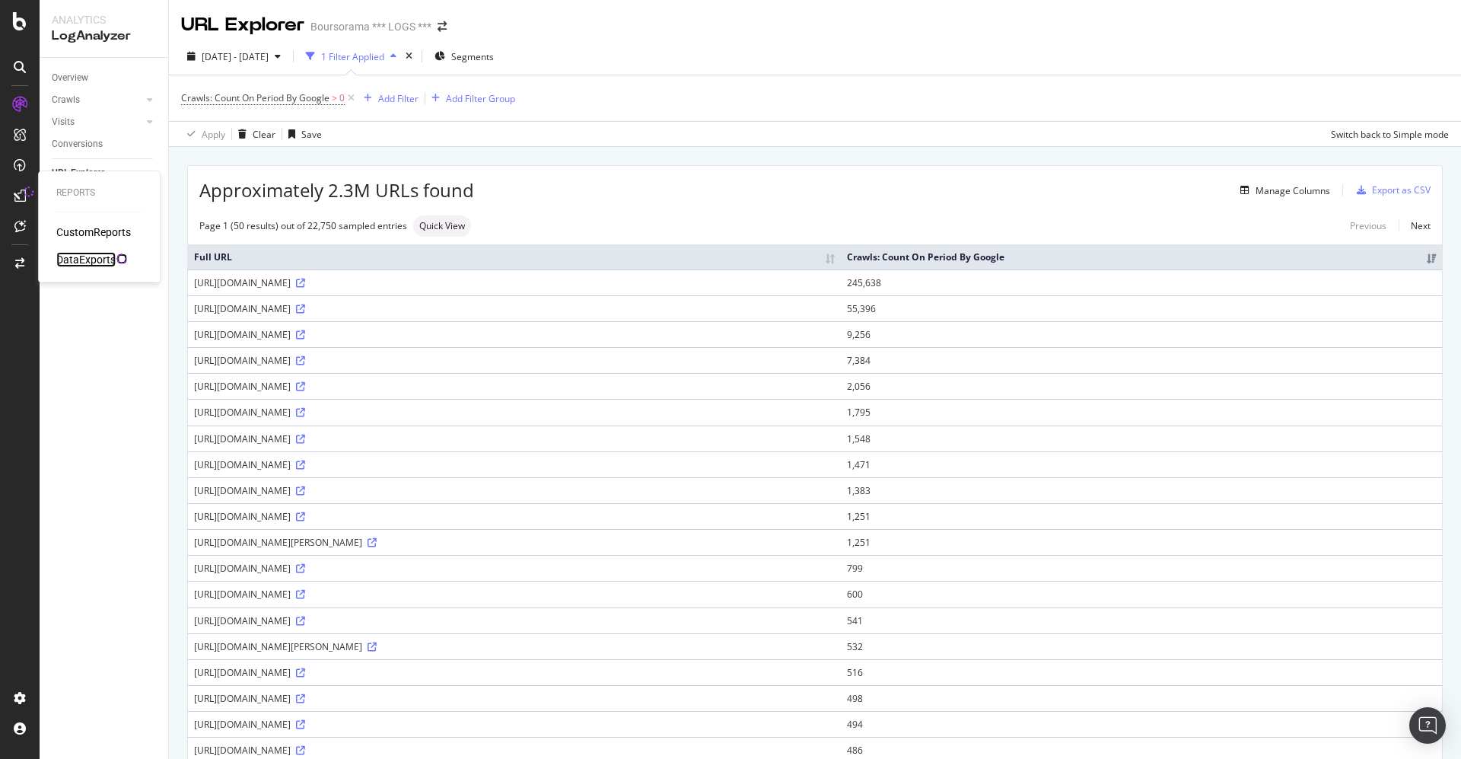
click at [78, 257] on div "DataExports" at bounding box center [85, 259] width 59 height 15
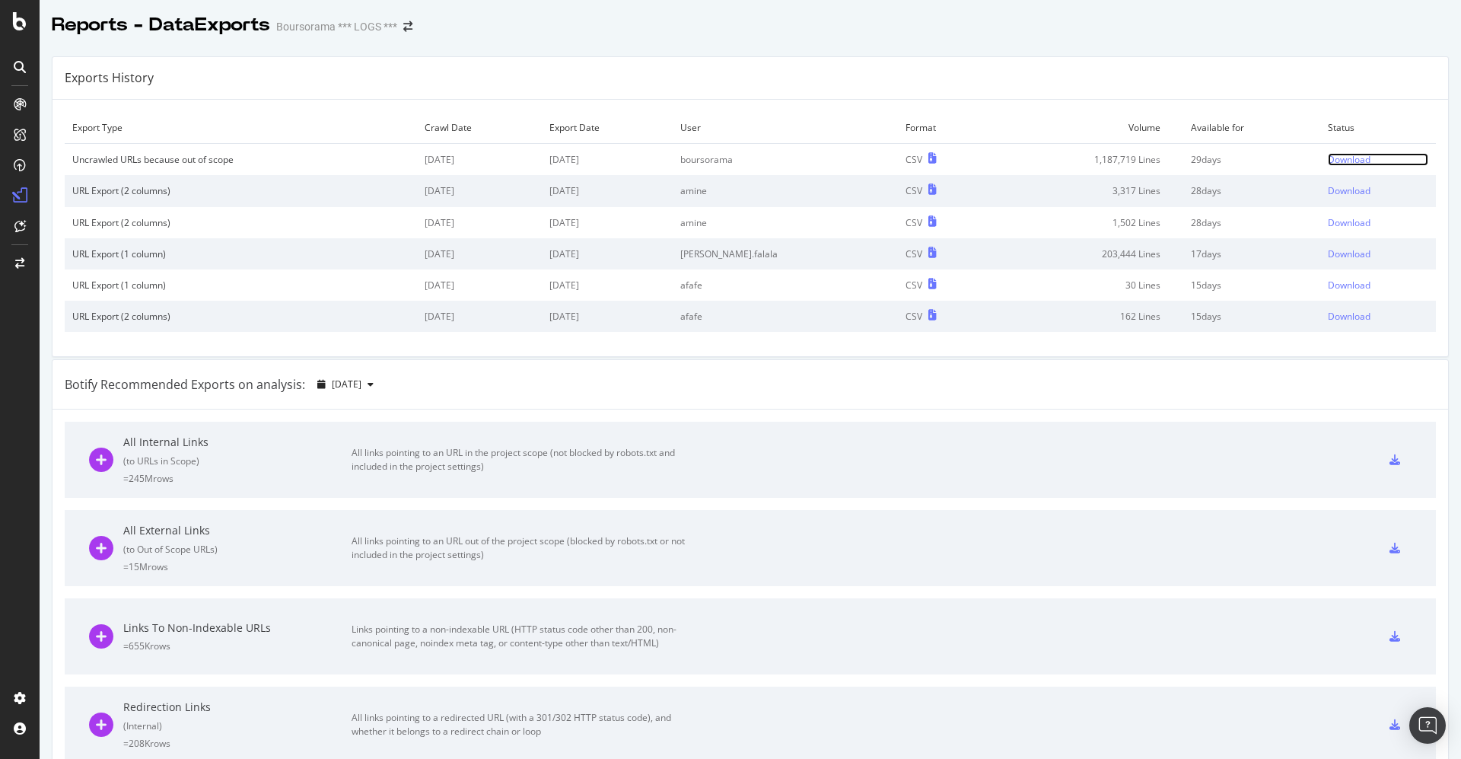
click at [1328, 160] on div "Download" at bounding box center [1349, 159] width 43 height 13
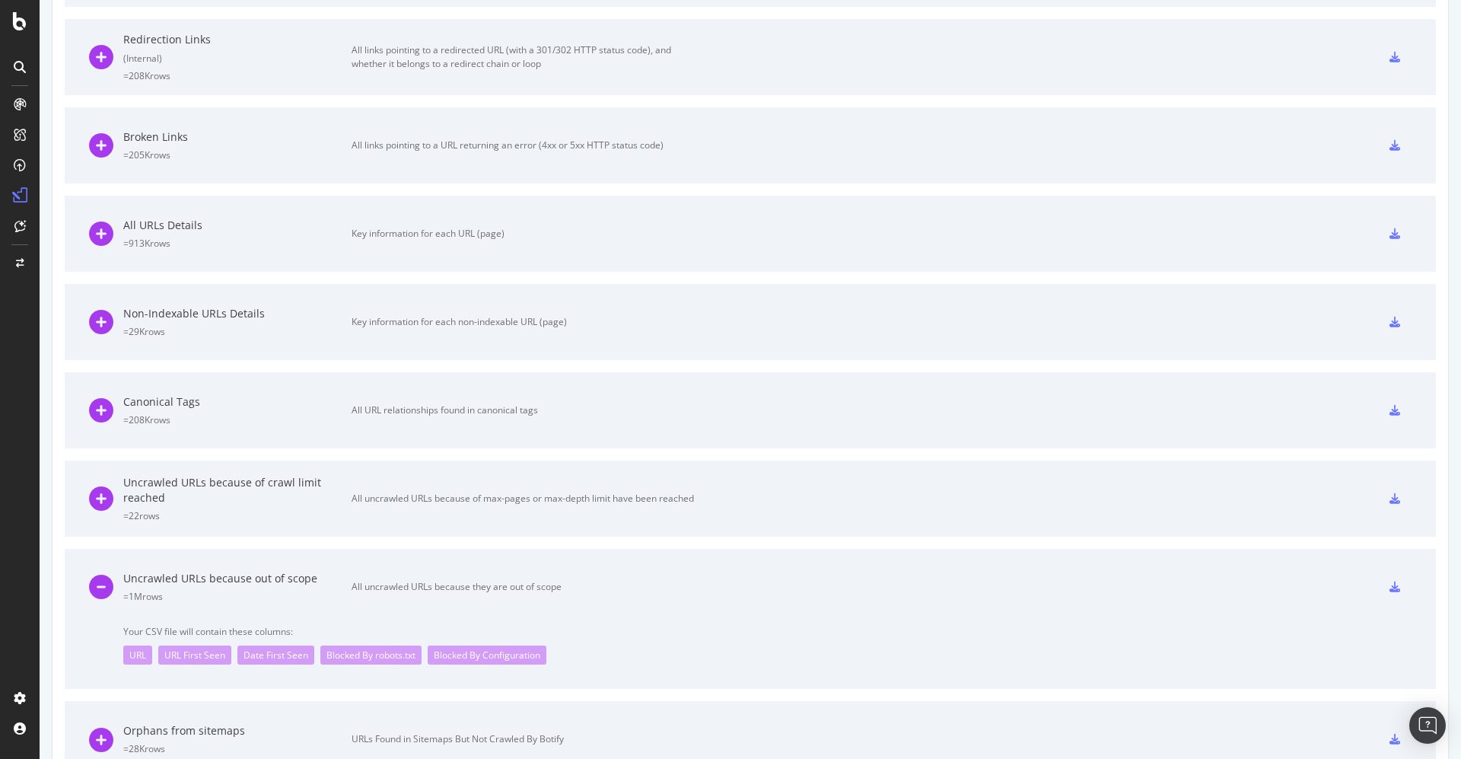
scroll to position [724, 0]
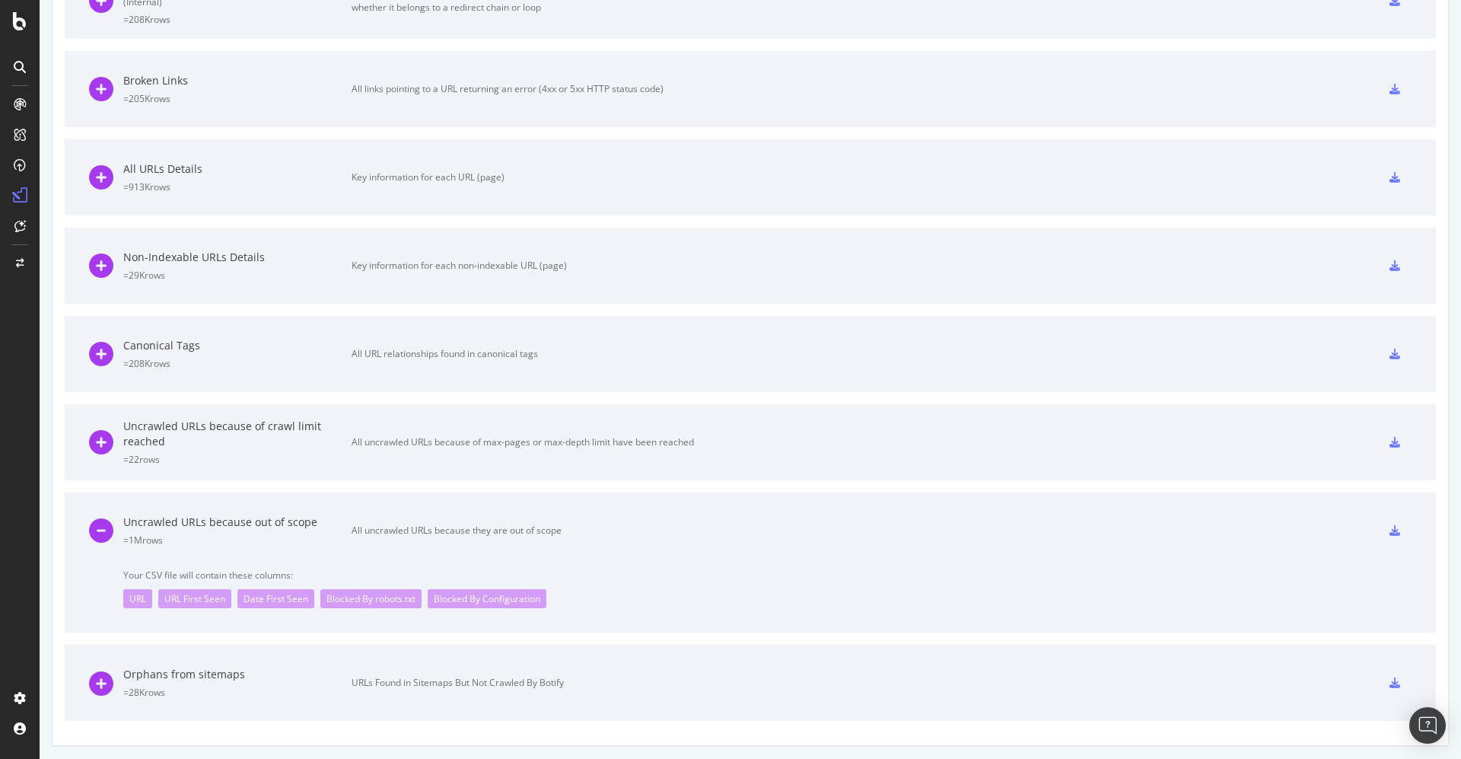
click at [1378, 675] on div at bounding box center [1394, 682] width 33 height 24
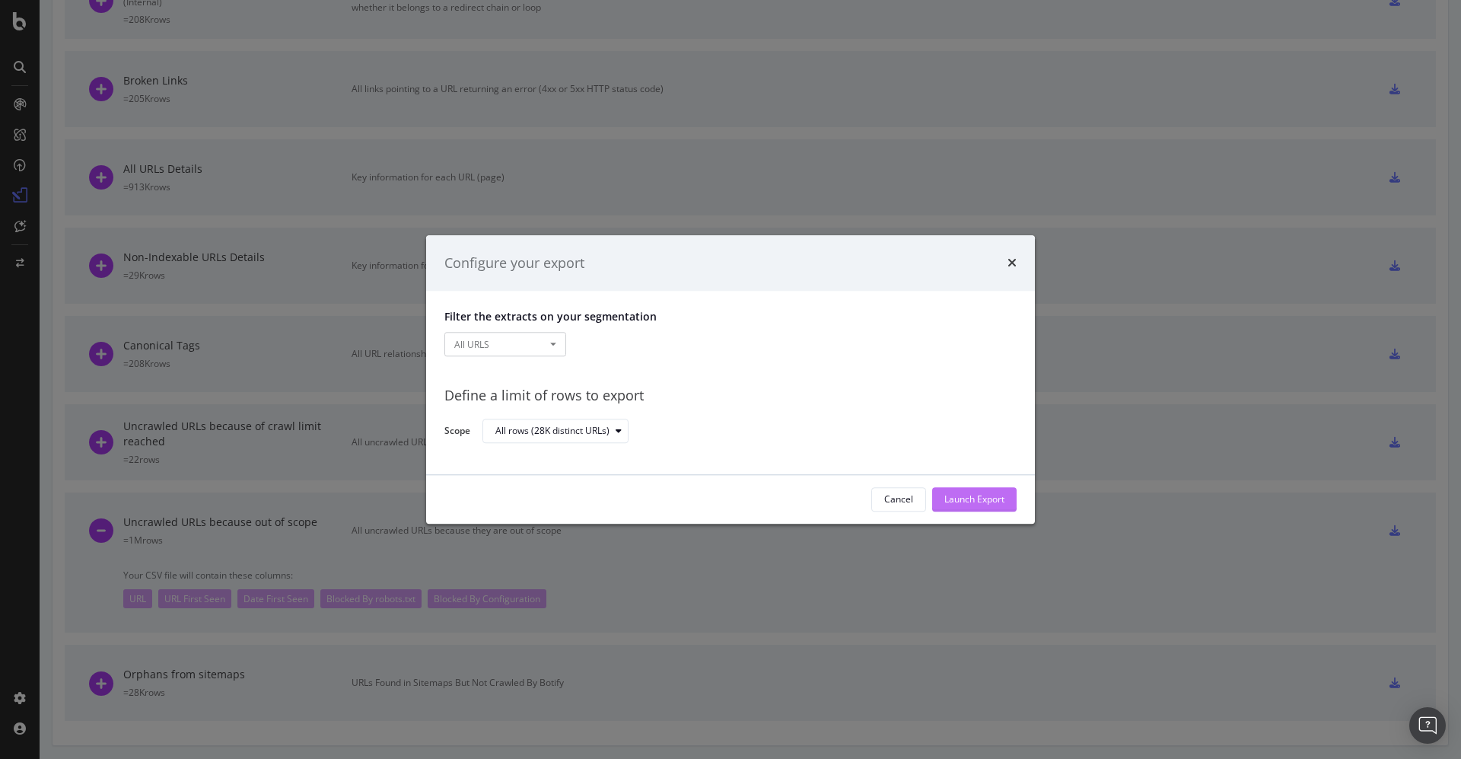
click at [976, 495] on div "Launch Export" at bounding box center [974, 499] width 60 height 13
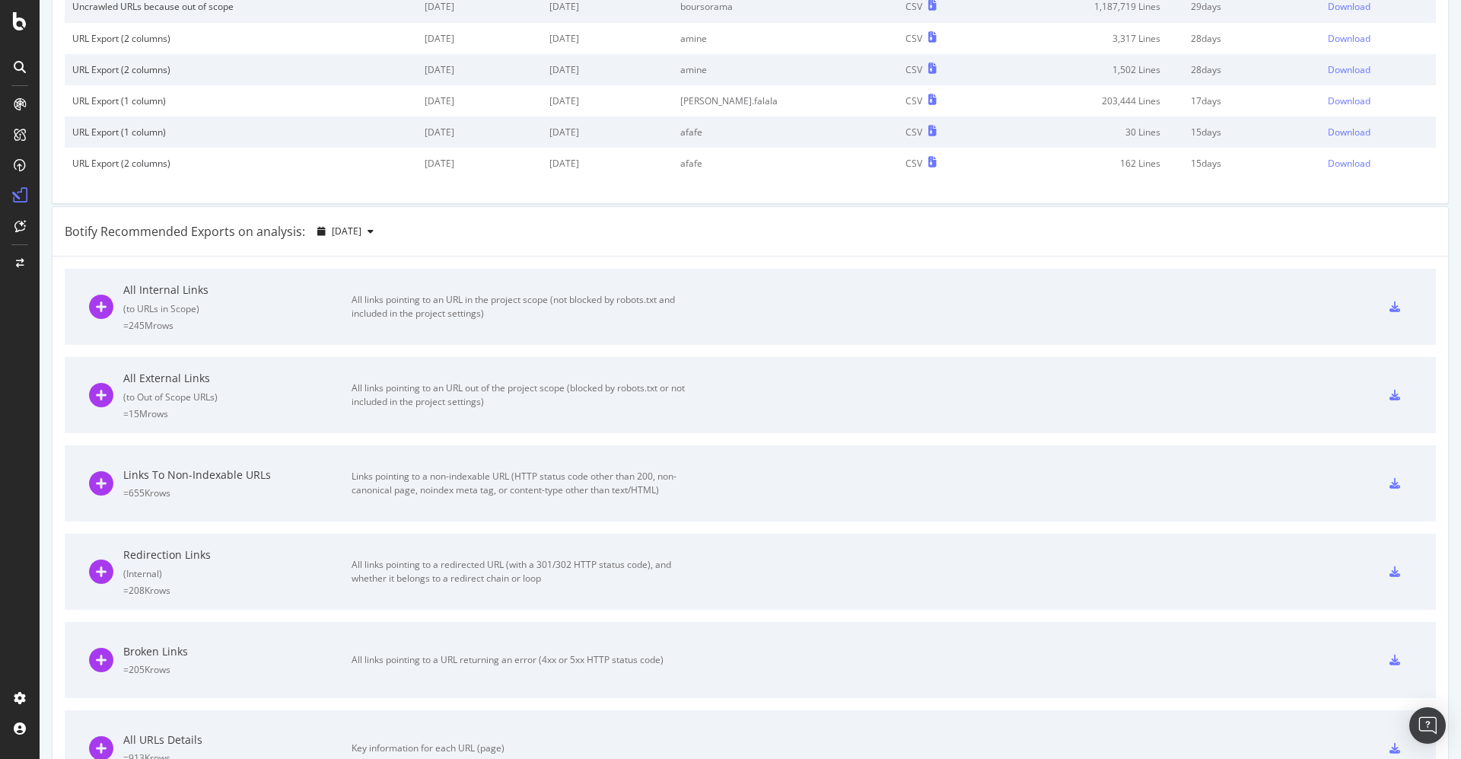
scroll to position [0, 0]
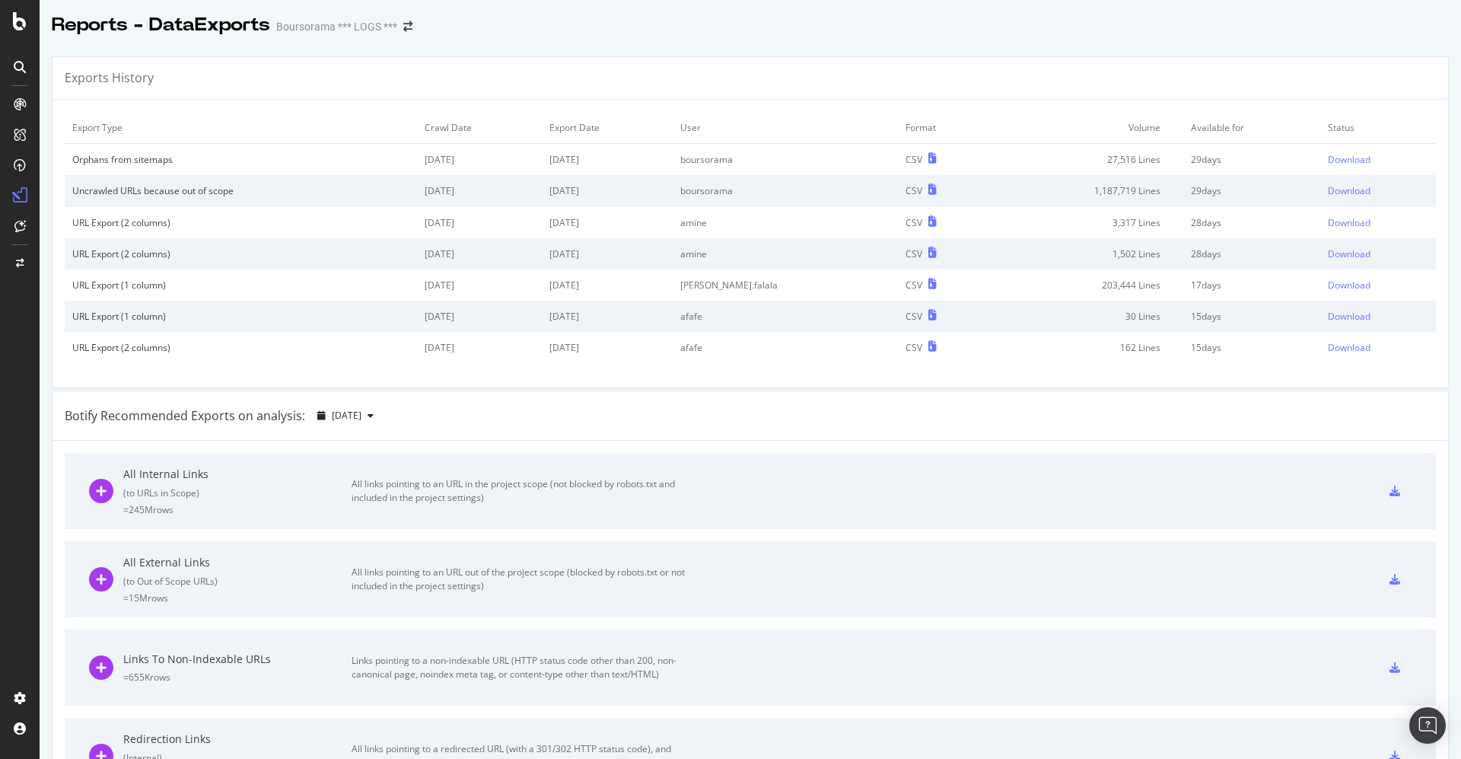
click at [1320, 151] on td "Download" at bounding box center [1378, 160] width 116 height 32
click at [1328, 158] on div "Download" at bounding box center [1349, 159] width 43 height 13
click at [837, 20] on div "Reports - DataExports Boursorama *** LOGS ***" at bounding box center [751, 19] width 1422 height 38
click at [1328, 160] on div "Download" at bounding box center [1349, 159] width 43 height 13
click at [1328, 185] on div "Download" at bounding box center [1349, 190] width 43 height 13
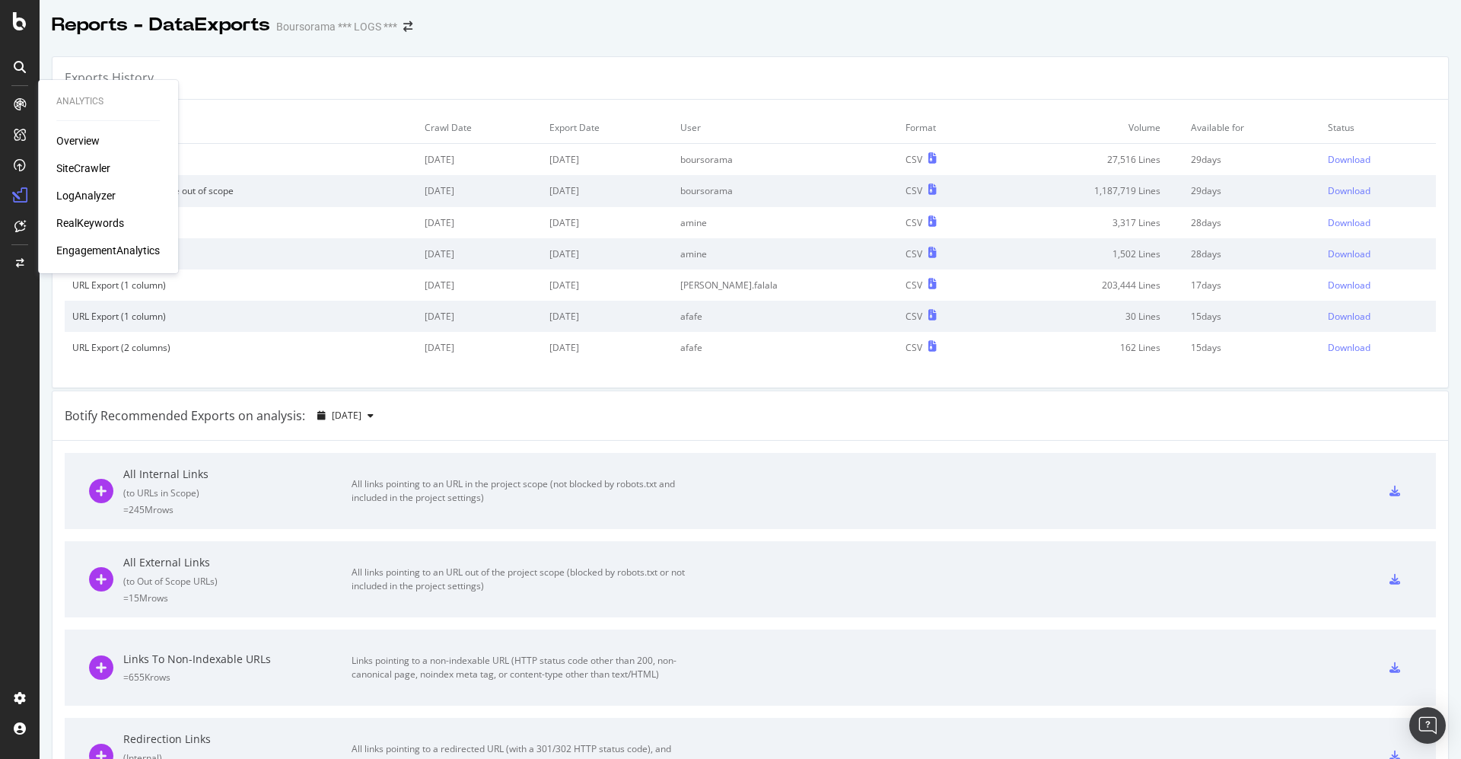
click at [80, 169] on div "SiteCrawler" at bounding box center [83, 168] width 54 height 15
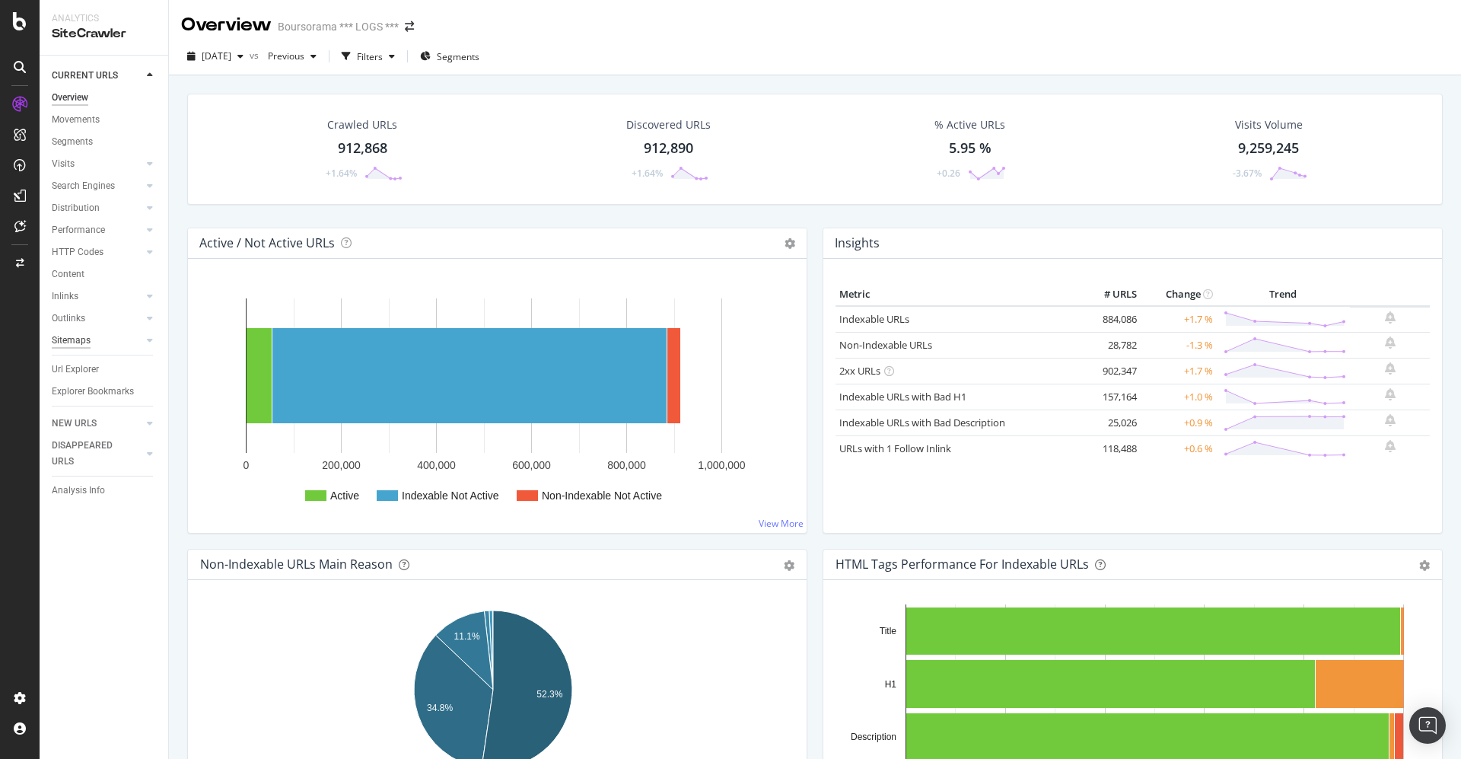
click at [80, 337] on div "Sitemaps" at bounding box center [71, 341] width 39 height 16
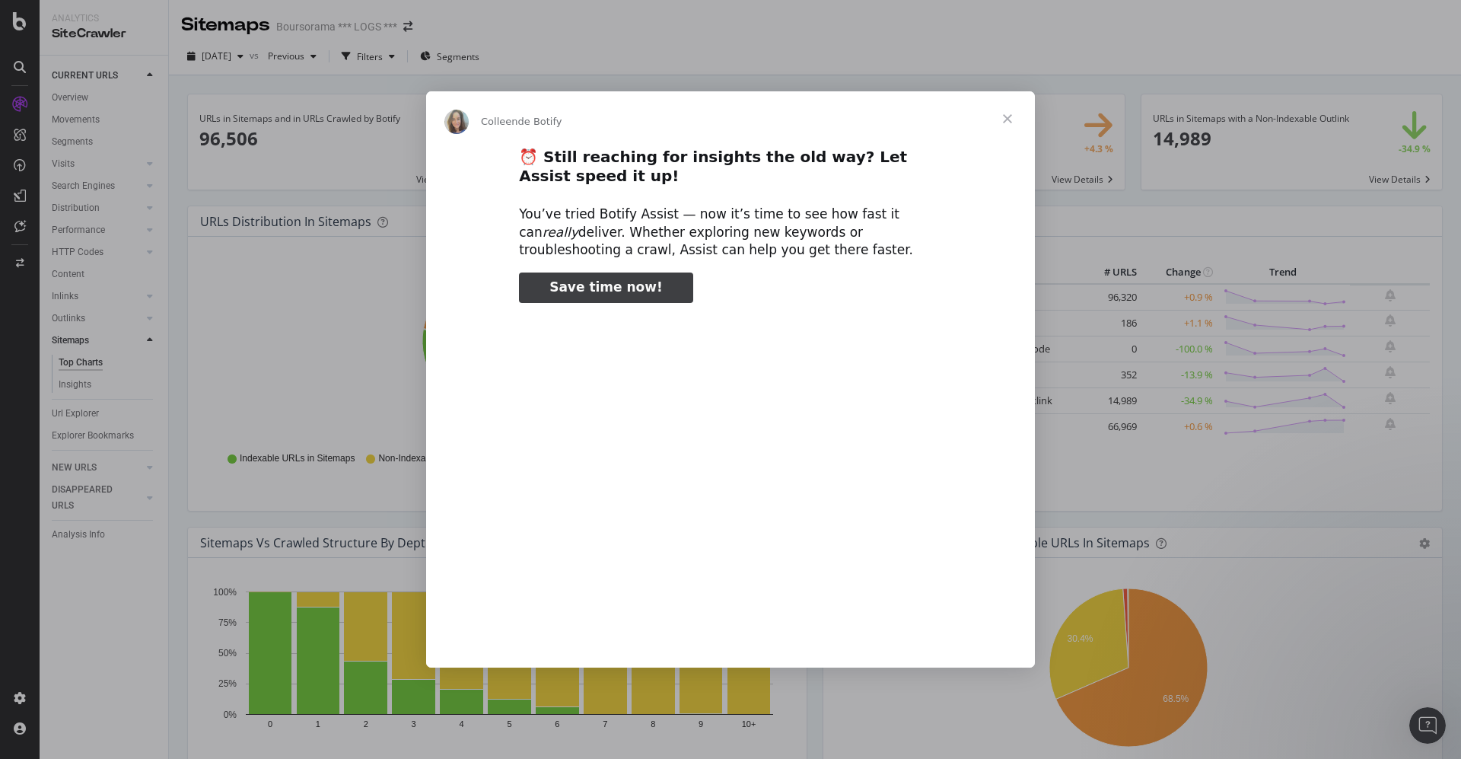
click at [604, 291] on span "Save time now!" at bounding box center [605, 286] width 113 height 15
type input "2003981"
click at [1006, 119] on span "Fermer" at bounding box center [1007, 118] width 55 height 55
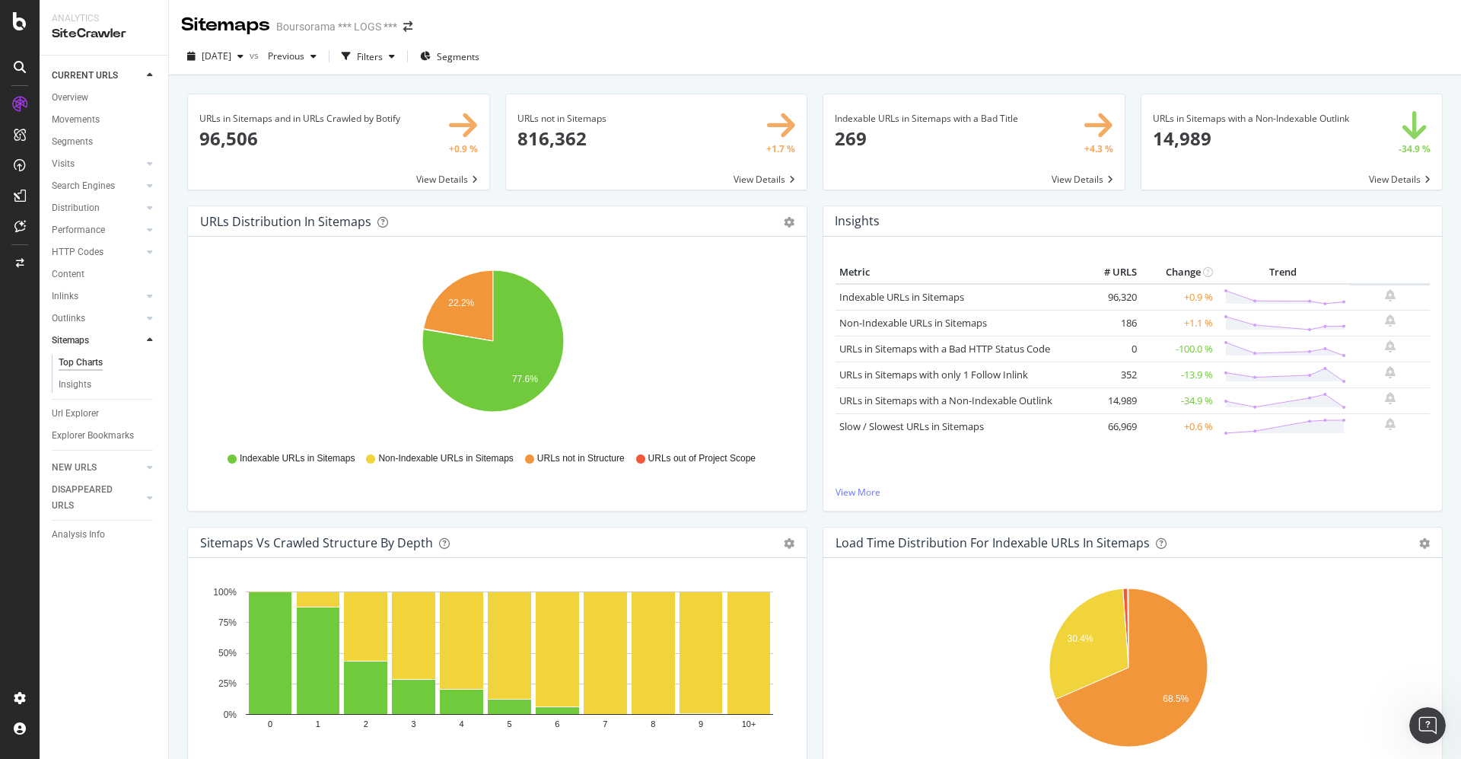
click at [451, 170] on span at bounding box center [338, 141] width 301 height 95
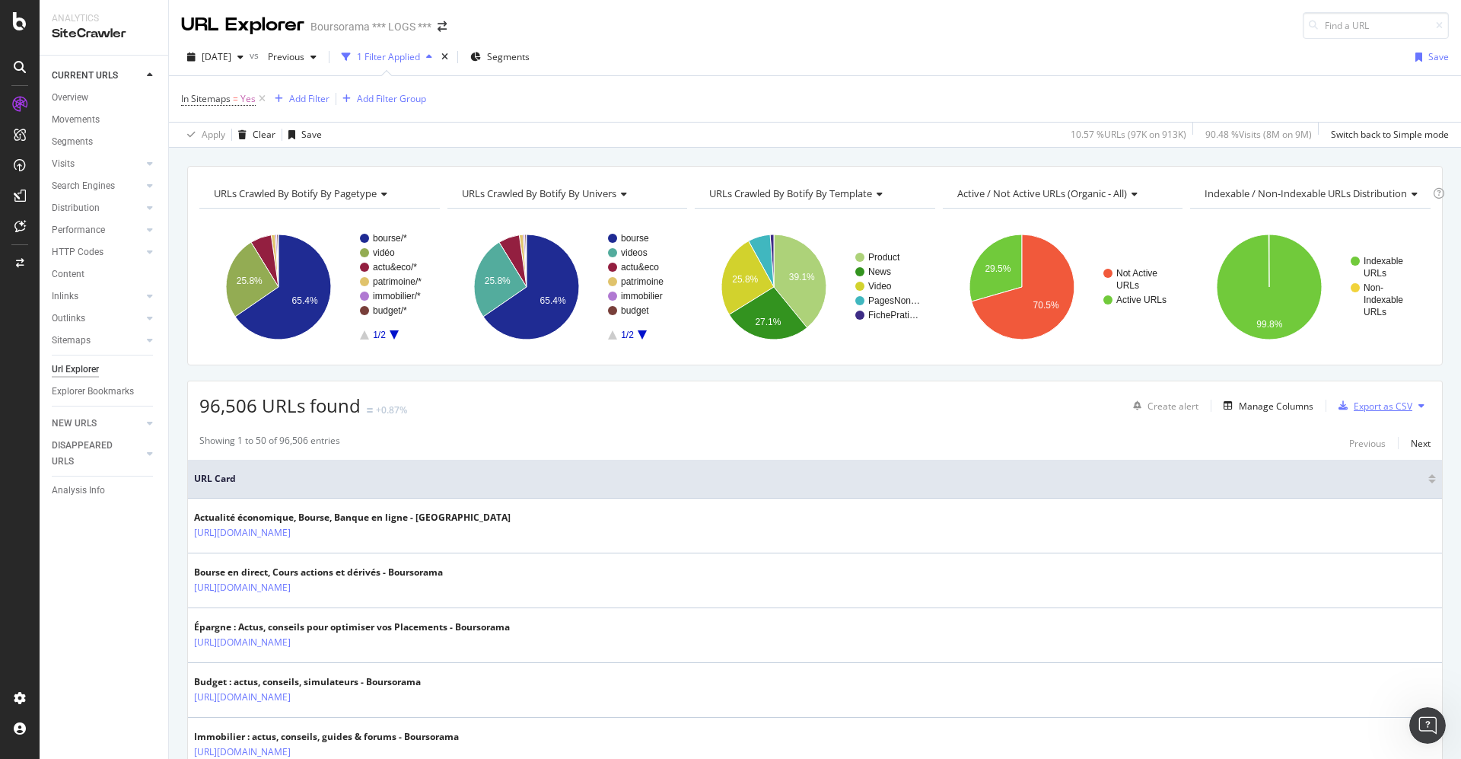
click at [1354, 403] on div "Export as CSV" at bounding box center [1383, 406] width 59 height 13
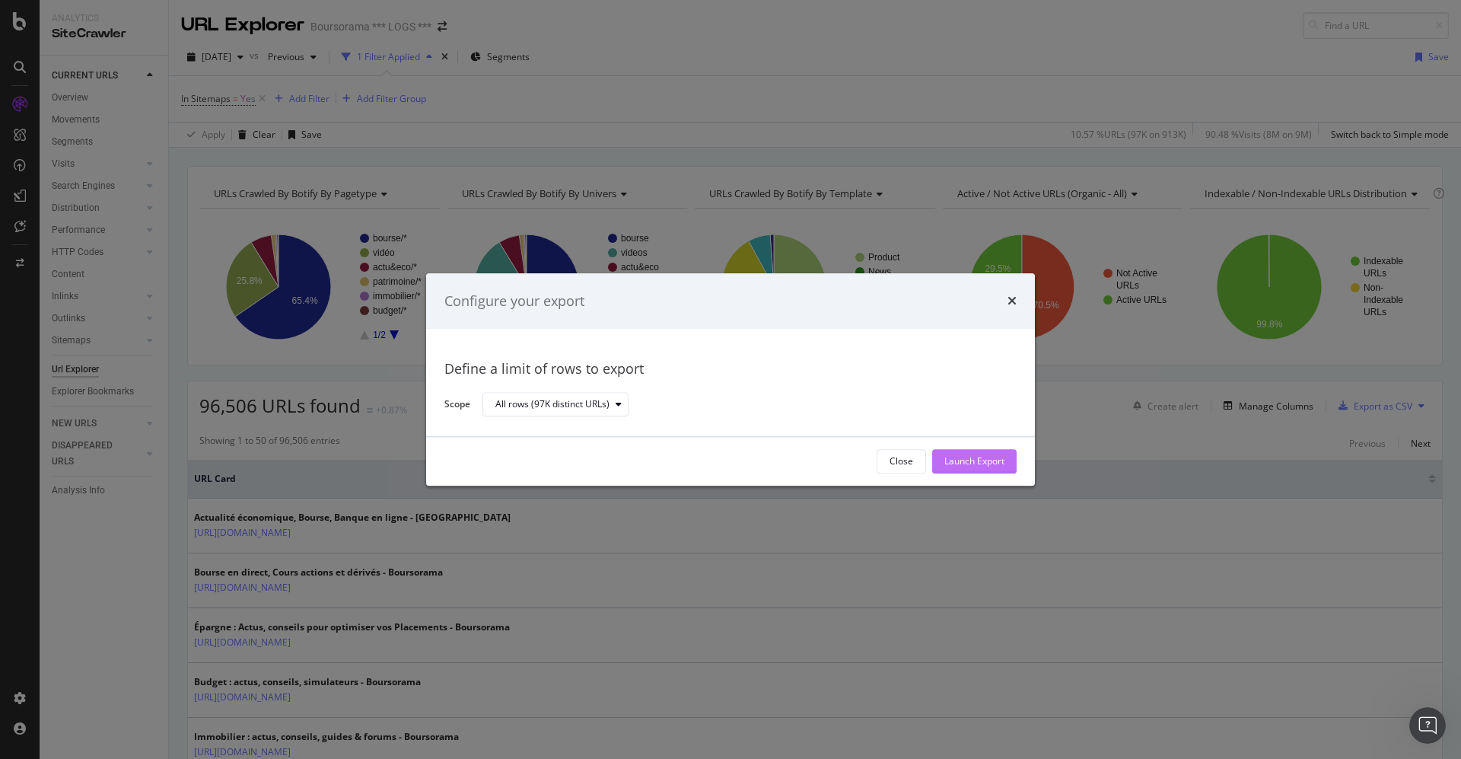
click at [968, 460] on div "Launch Export" at bounding box center [974, 461] width 60 height 13
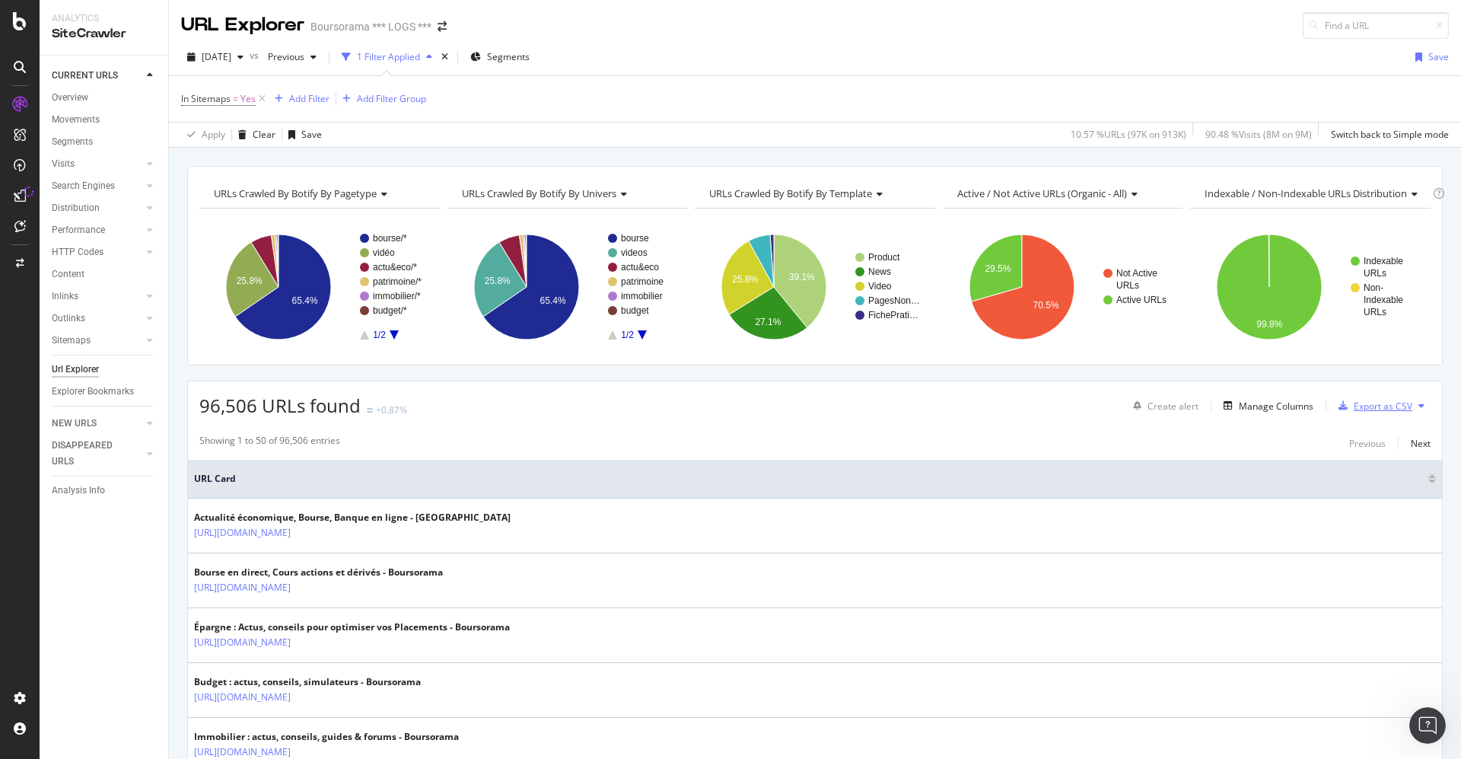
click at [1355, 402] on div "Export as CSV" at bounding box center [1383, 406] width 59 height 13
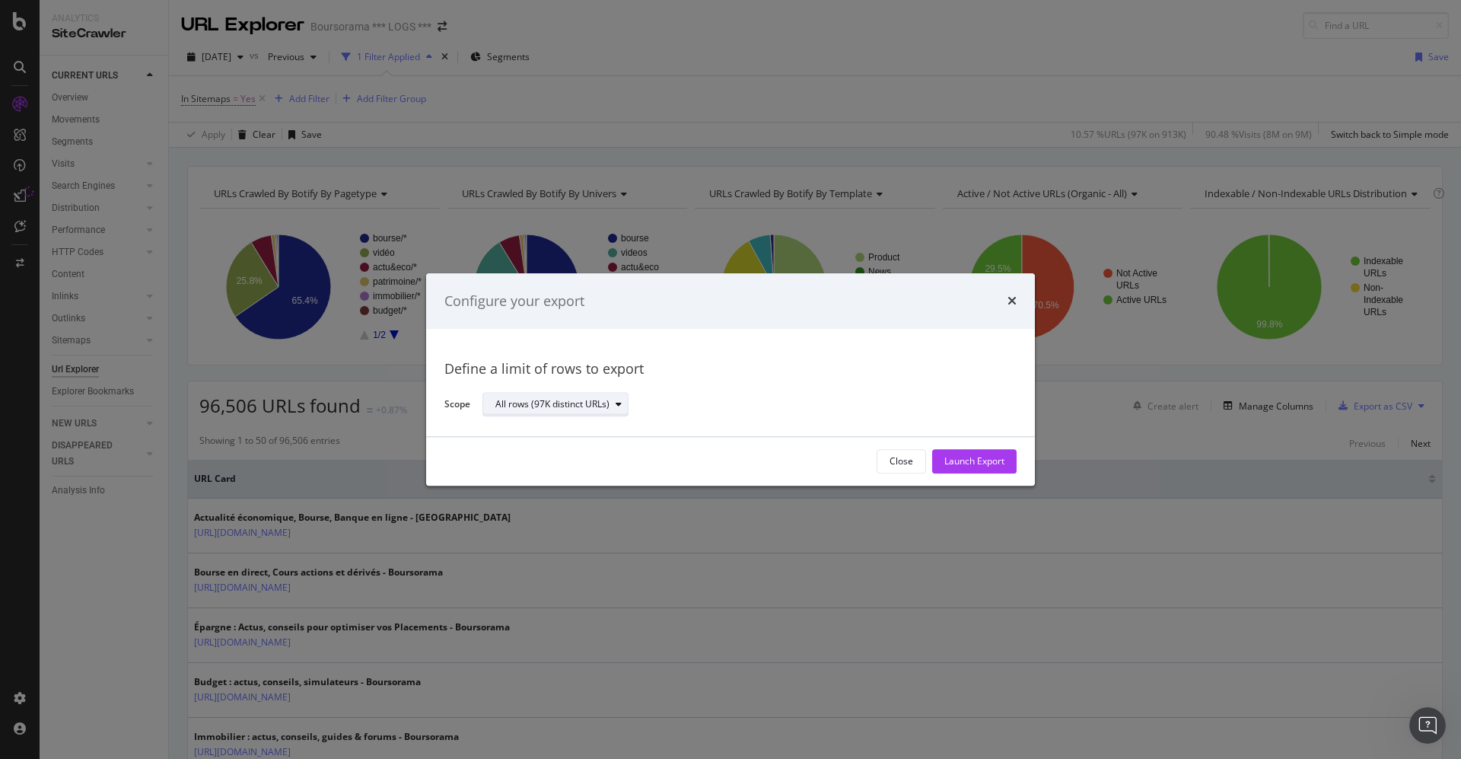
click at [622, 396] on div "All rows (97K distinct URLs)" at bounding box center [561, 404] width 132 height 21
click at [588, 427] on div "All rows (97K distinct URLs)" at bounding box center [563, 430] width 123 height 13
click at [982, 466] on div "Launch Export" at bounding box center [974, 461] width 60 height 13
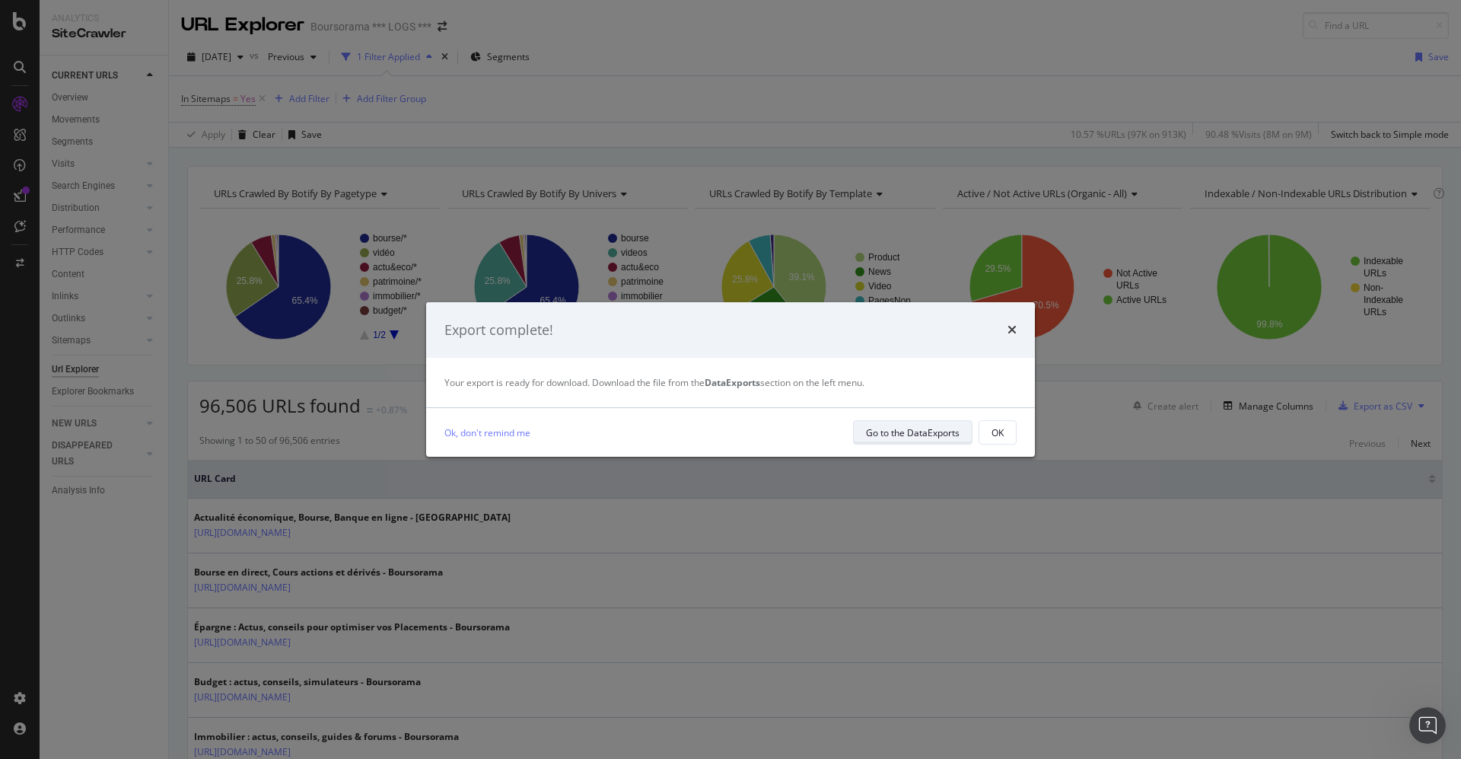
click at [924, 427] on div "Go to the DataExports" at bounding box center [913, 432] width 94 height 13
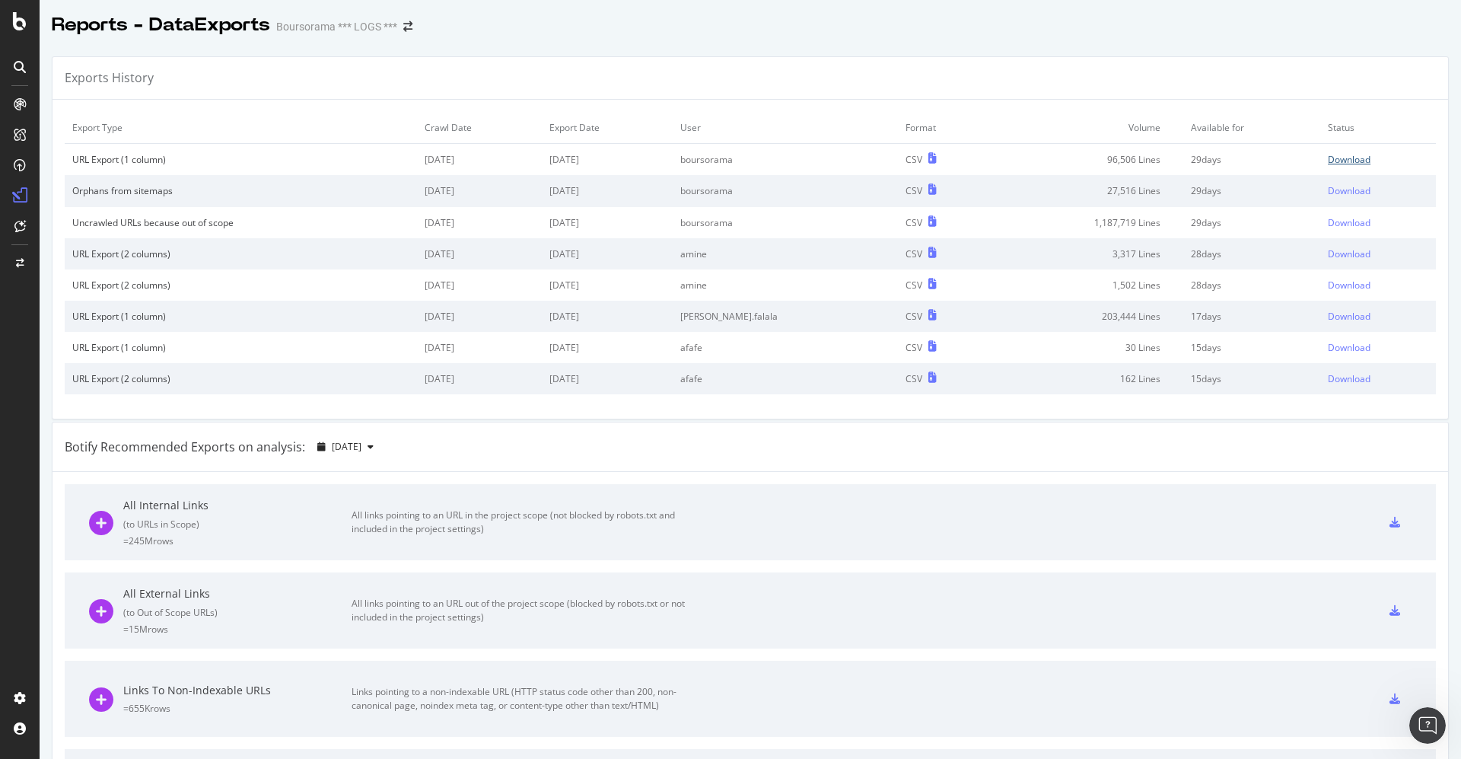
click at [1328, 161] on div "Download" at bounding box center [1349, 159] width 43 height 13
click at [1352, 81] on div "Exports History" at bounding box center [751, 78] width 1396 height 43
click at [1328, 161] on div "Download" at bounding box center [1349, 159] width 43 height 13
click at [1328, 224] on div "Download" at bounding box center [1349, 222] width 43 height 13
